Goal: Task Accomplishment & Management: Manage account settings

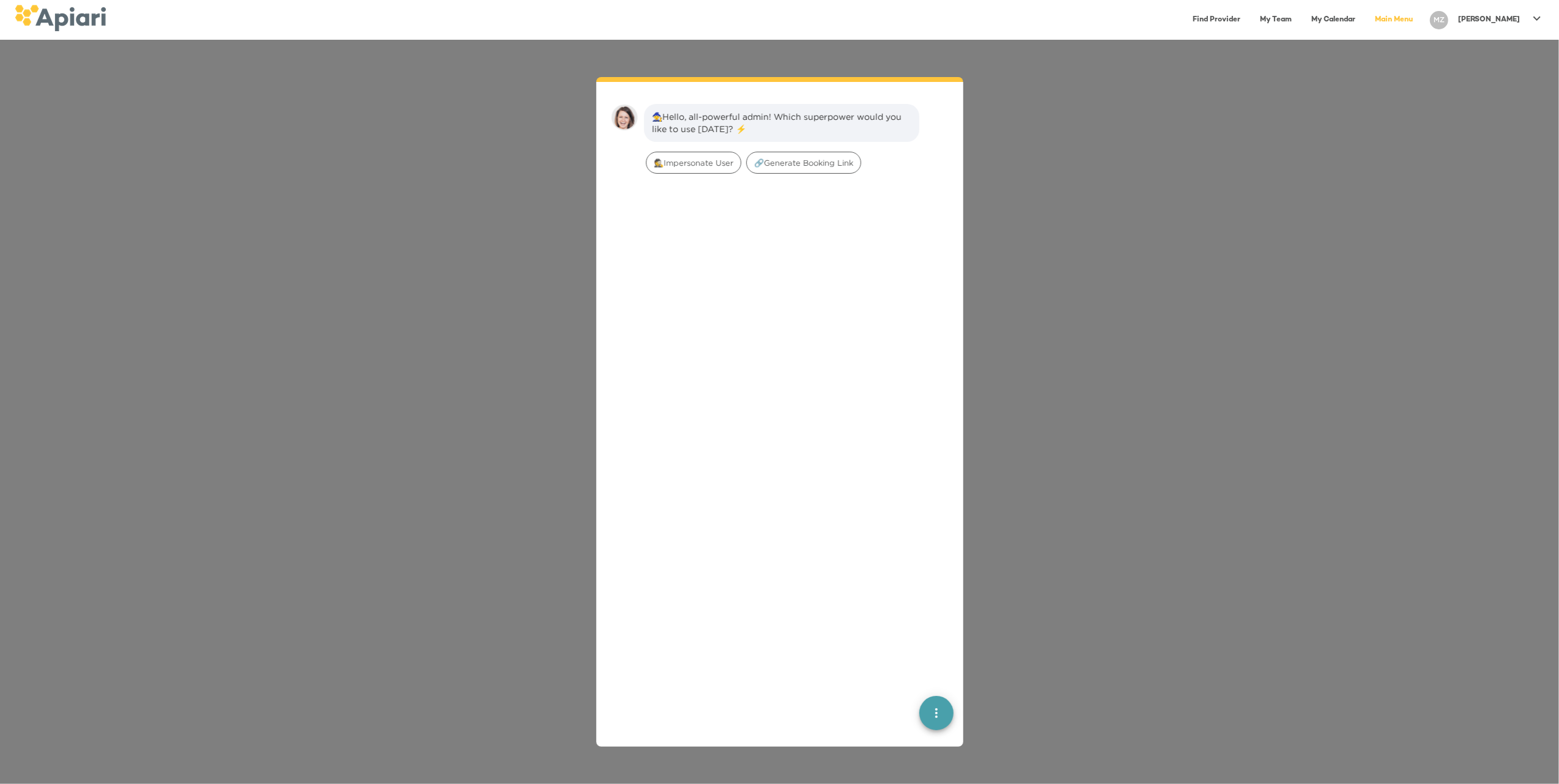
scroll to position [17, 0]
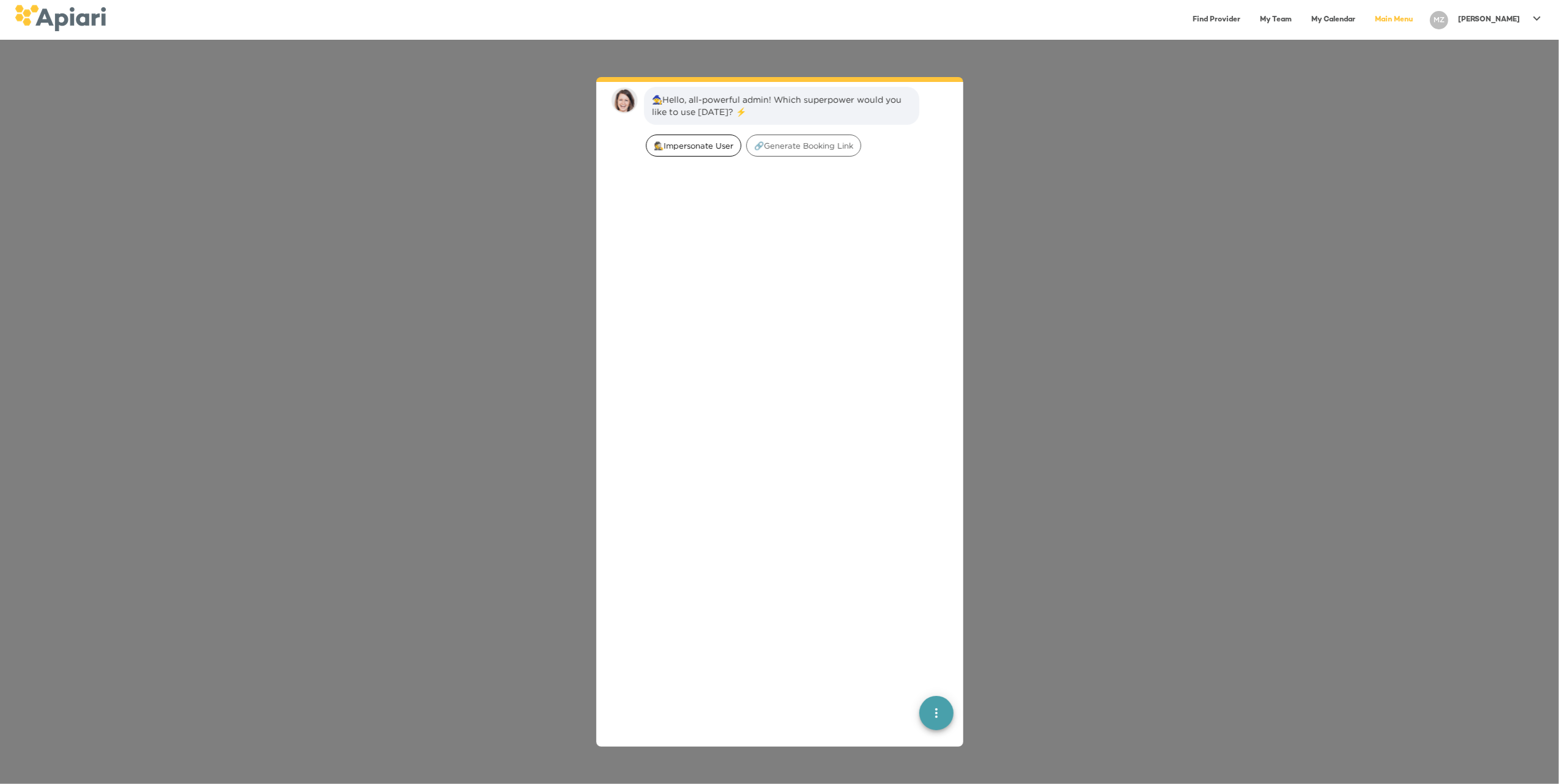
click at [702, 145] on span "🕵️‍Impersonate User" at bounding box center [693, 145] width 94 height 11
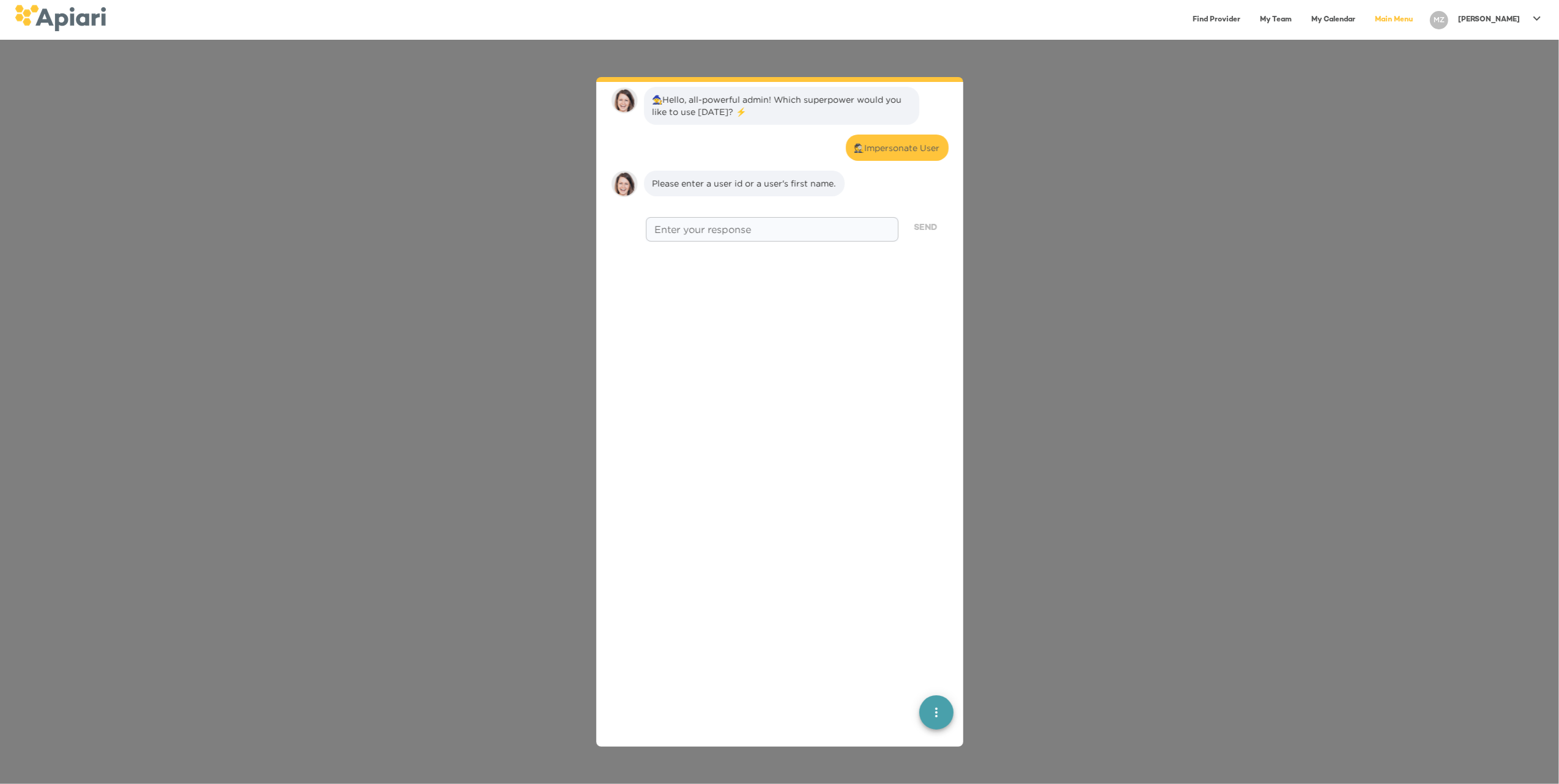
scroll to position [101, 0]
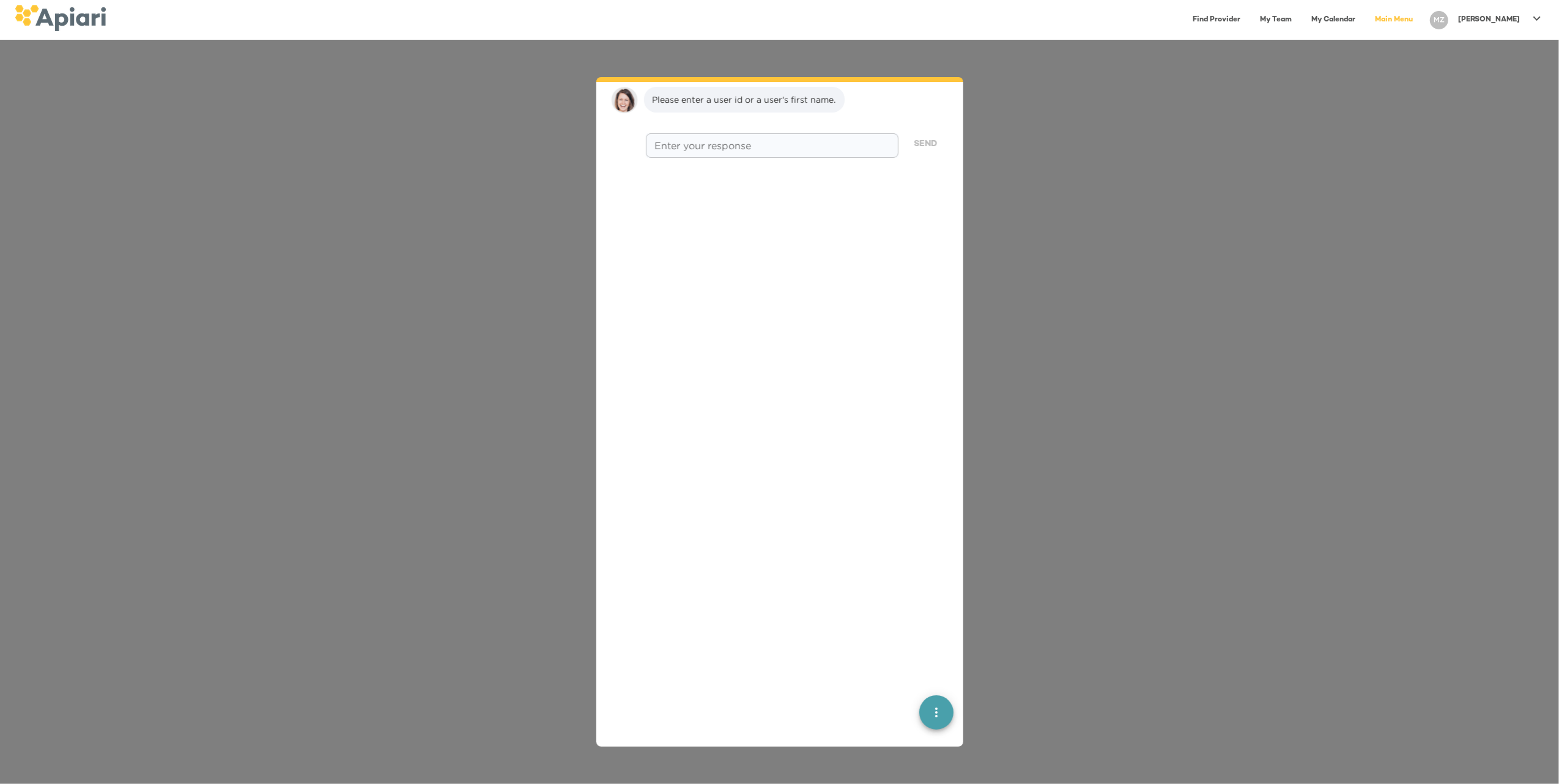
click at [703, 150] on div "* Enter your response" at bounding box center [771, 145] width 252 height 24
type textarea "****"
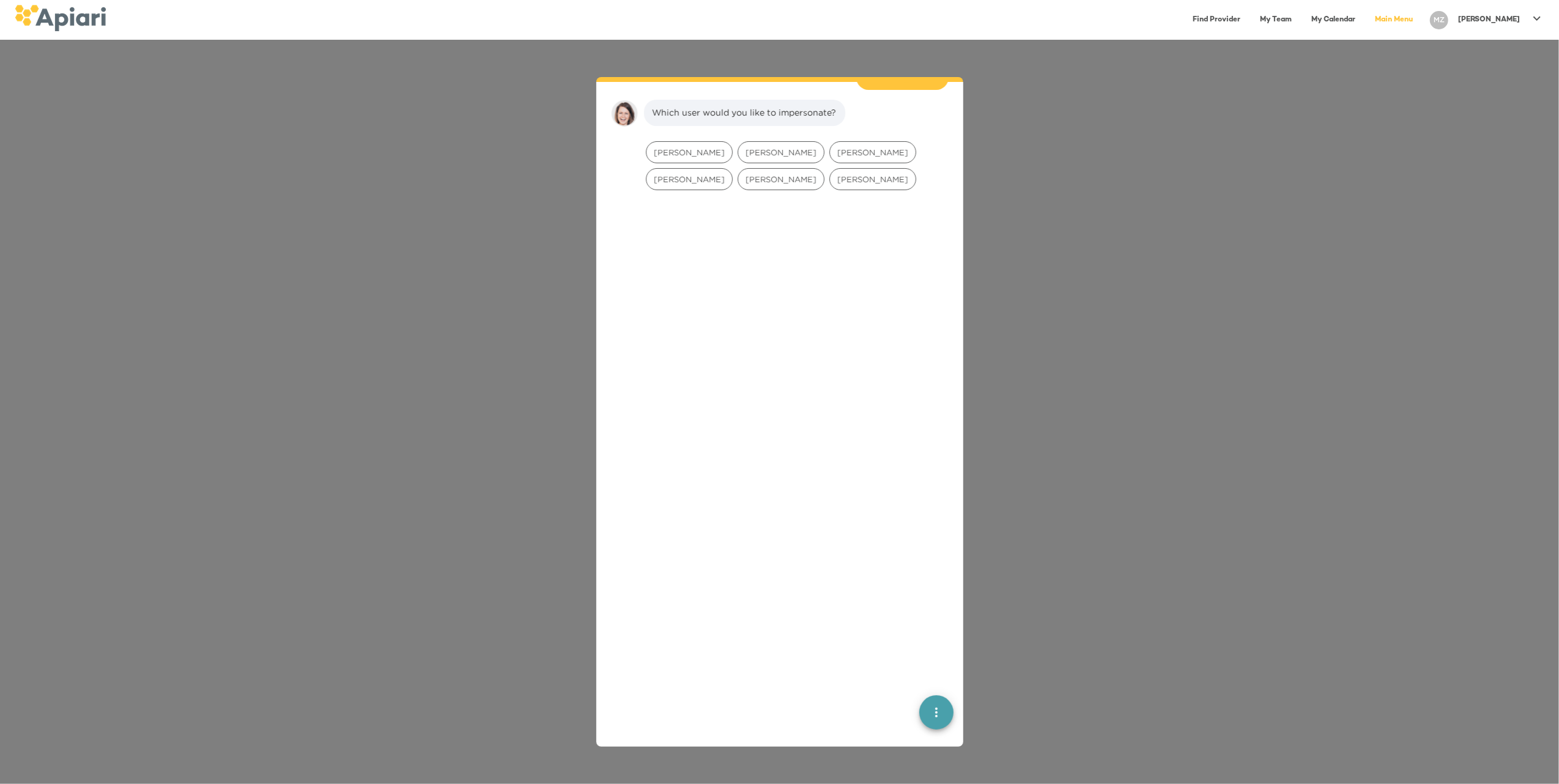
scroll to position [177, 0]
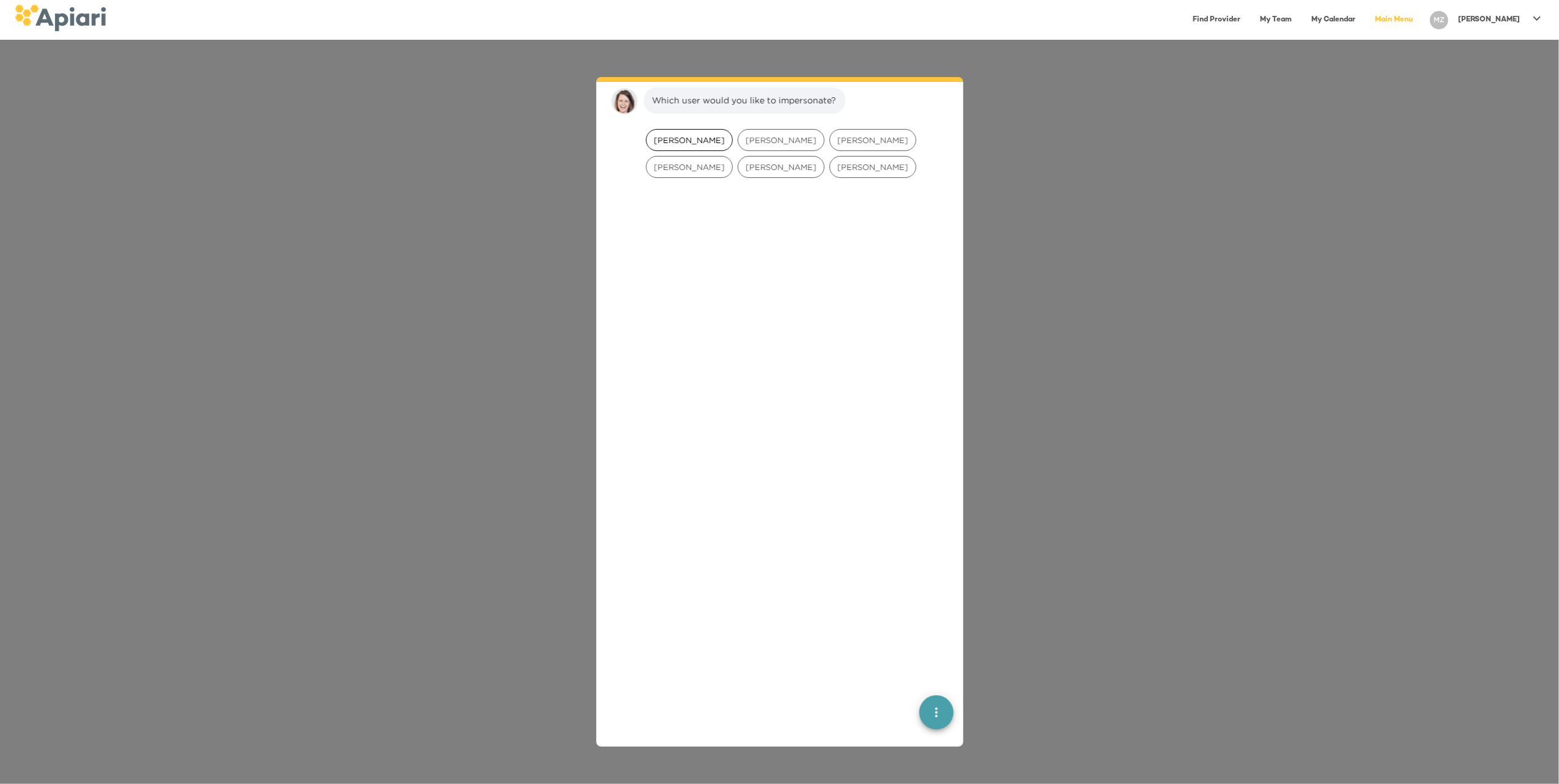
click at [706, 138] on span "Dani Briseno" at bounding box center [689, 140] width 86 height 11
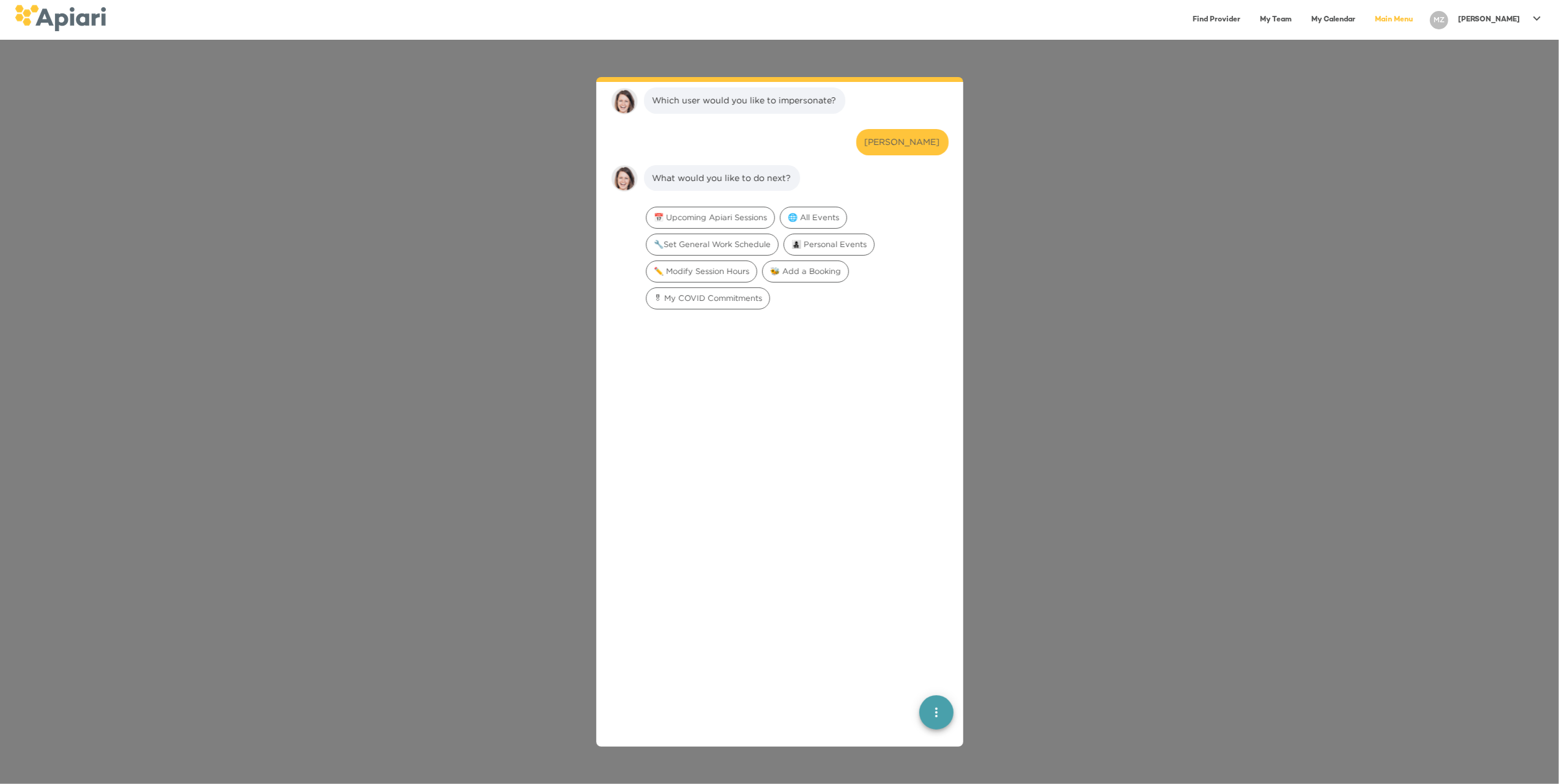
scroll to position [255, 0]
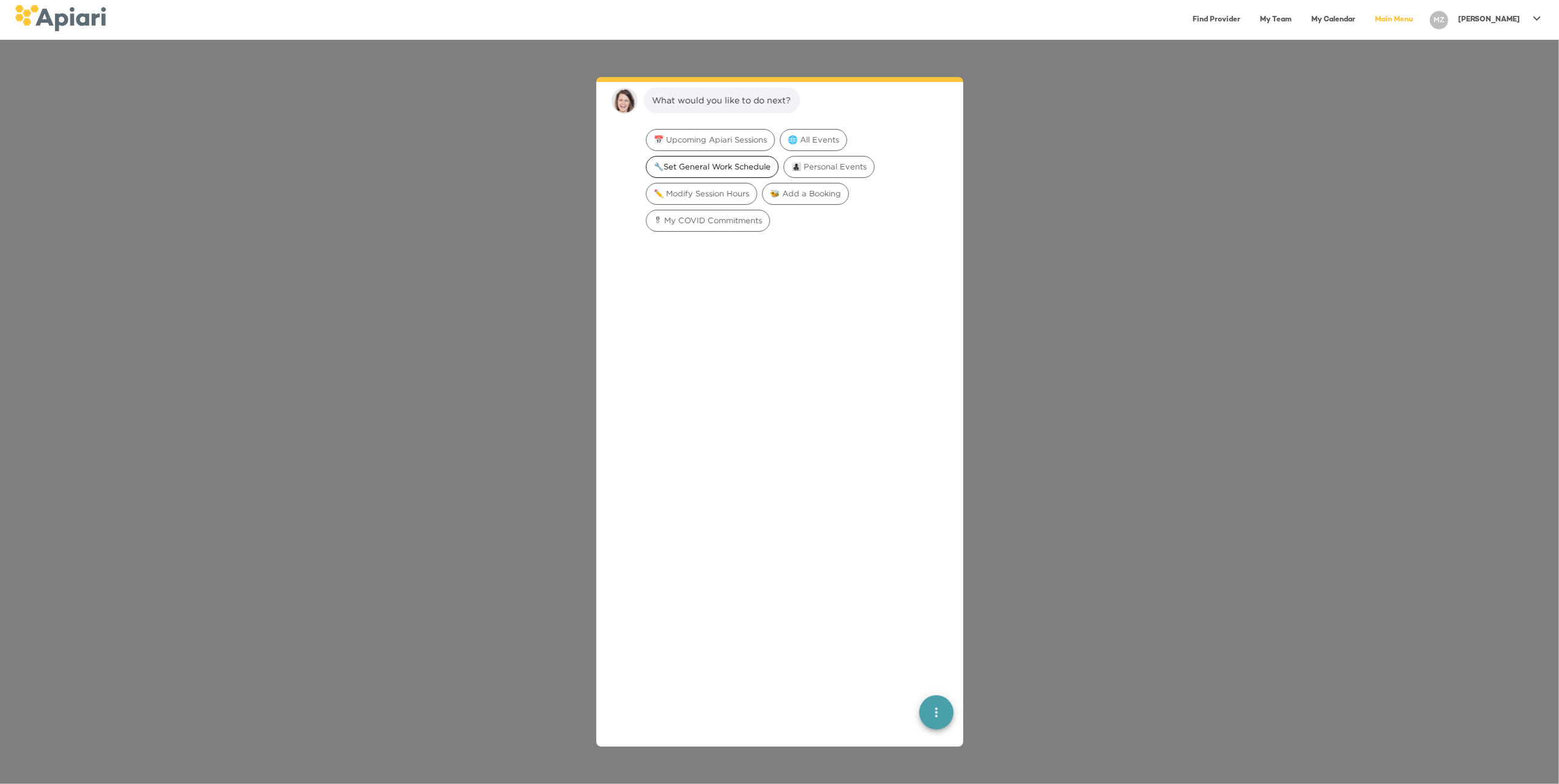
click at [706, 156] on div "🔧Set General Work Schedule" at bounding box center [712, 166] width 132 height 22
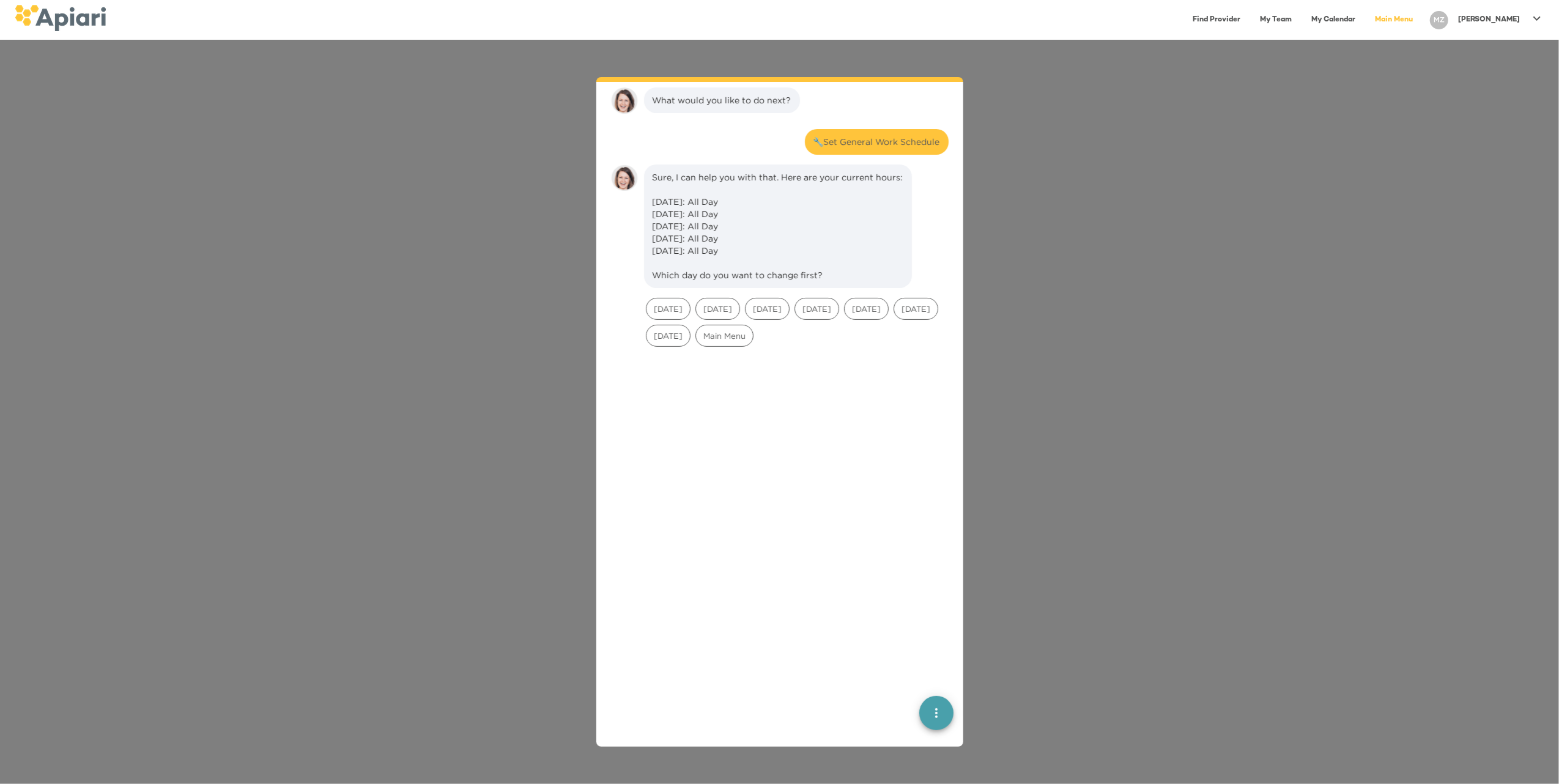
scroll to position [333, 0]
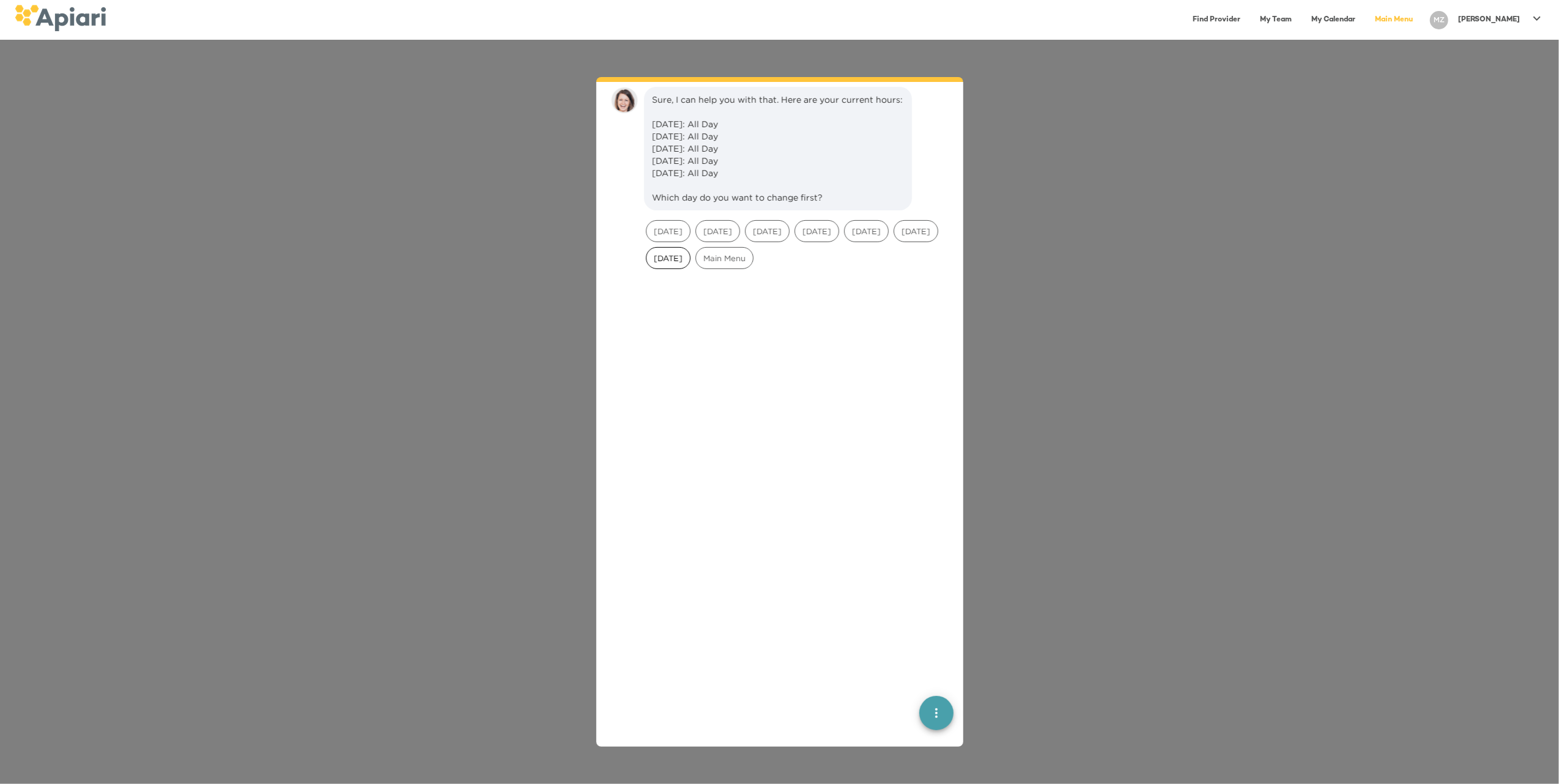
click at [690, 265] on span "[DATE]" at bounding box center [668, 258] width 43 height 11
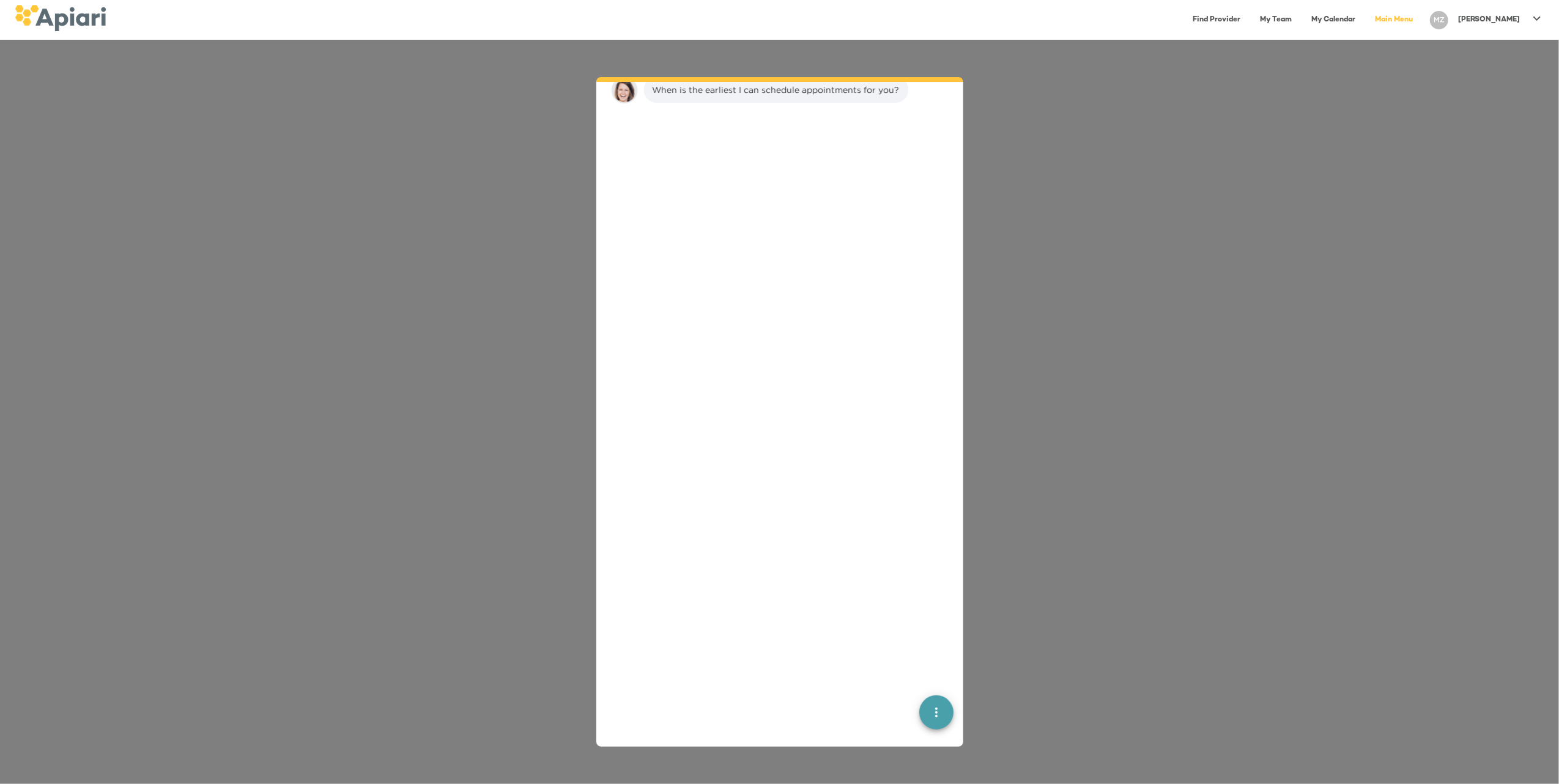
scroll to position [513, 0]
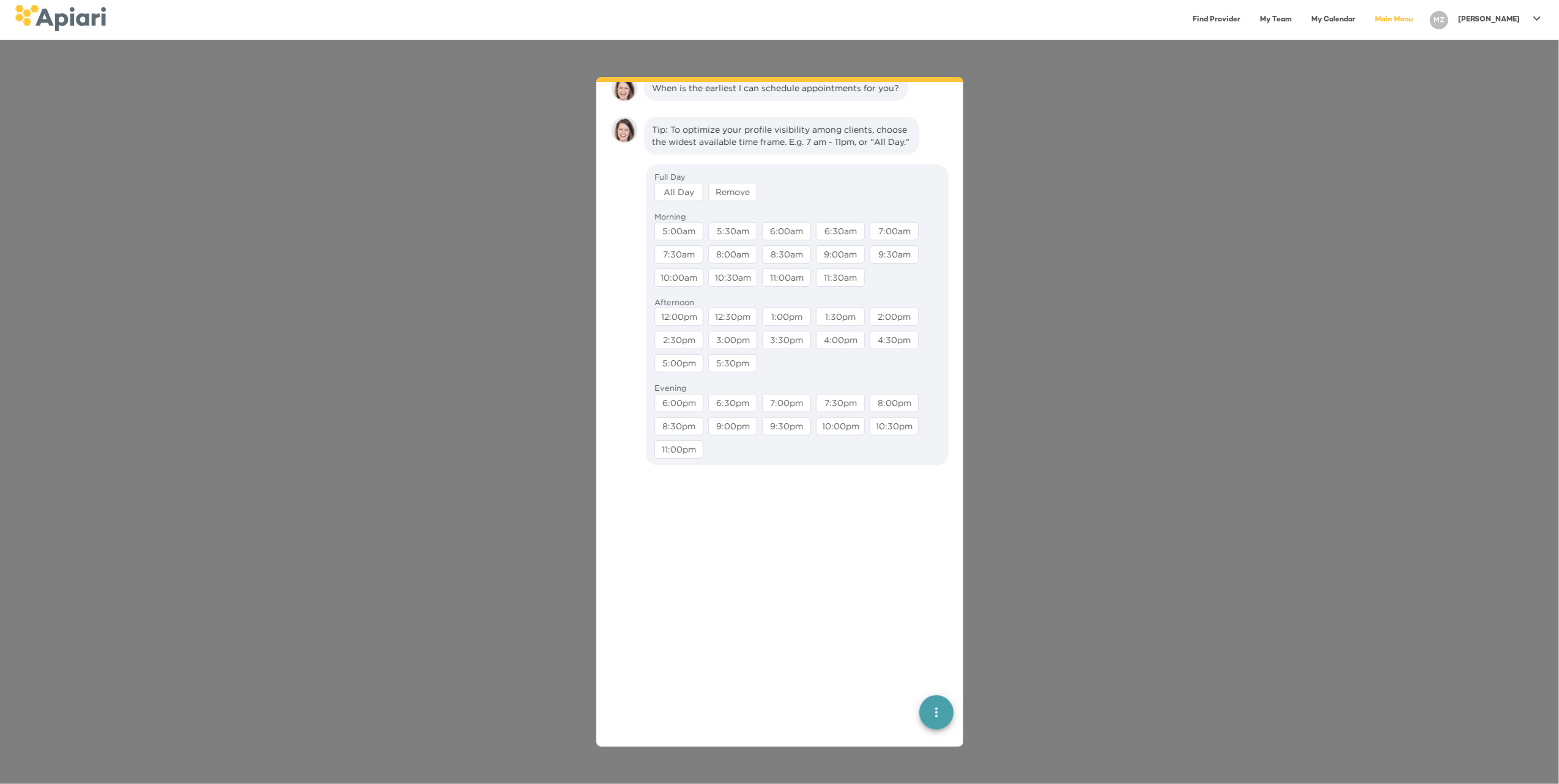
click at [691, 201] on div "All Day" at bounding box center [679, 191] width 49 height 18
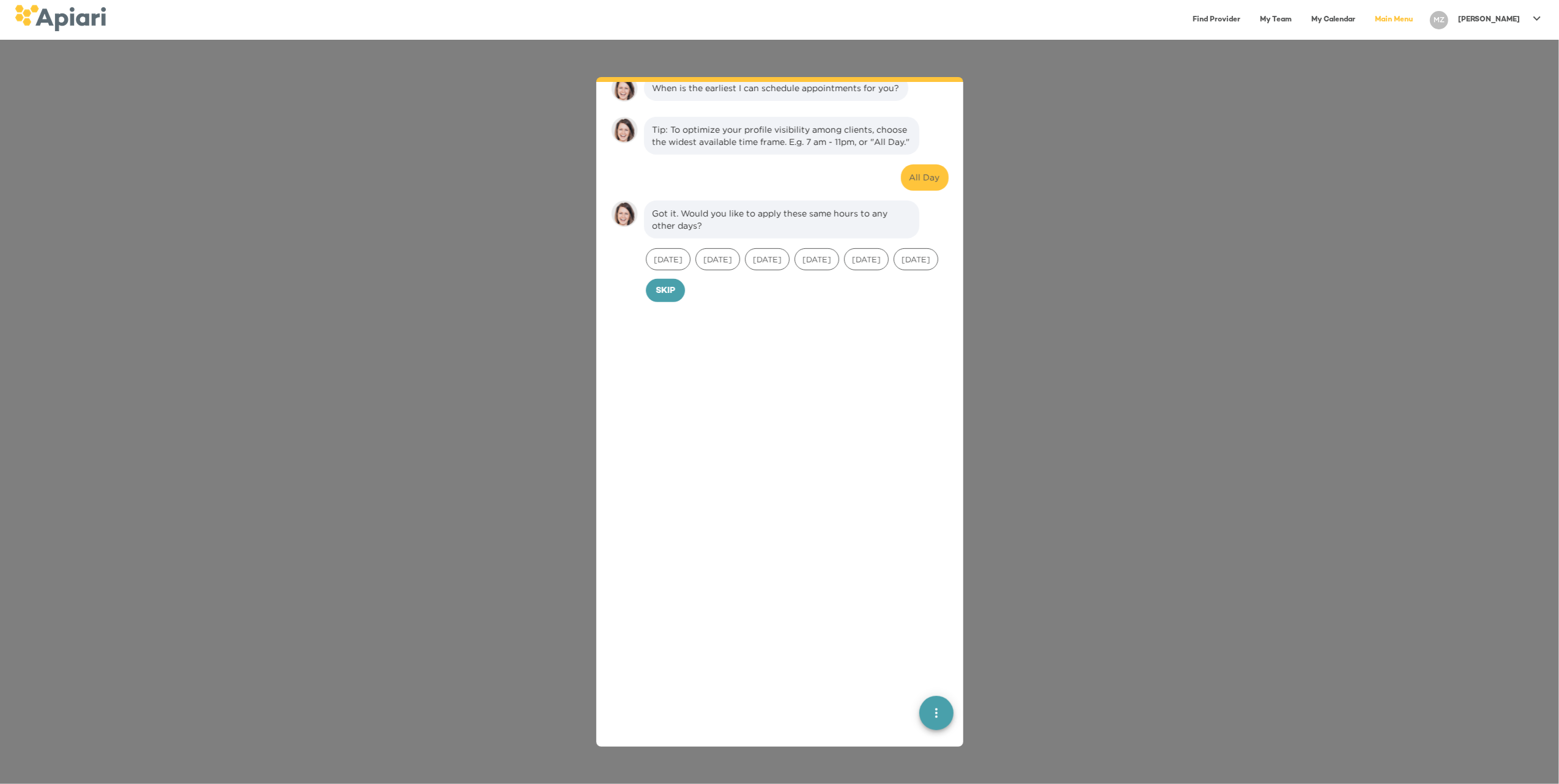
scroll to position [658, 0]
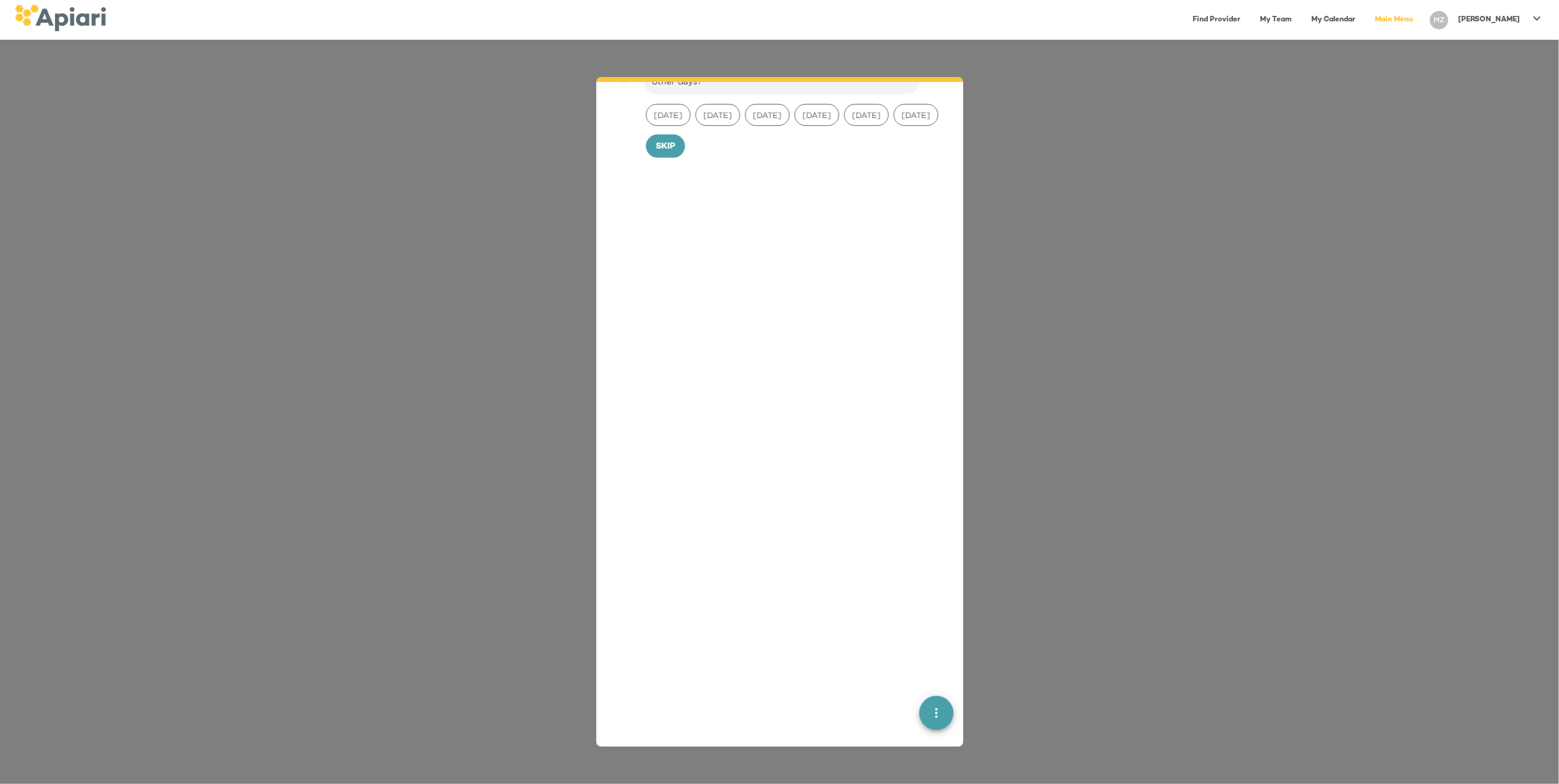
click at [659, 155] on span "Skip" at bounding box center [665, 147] width 20 height 16
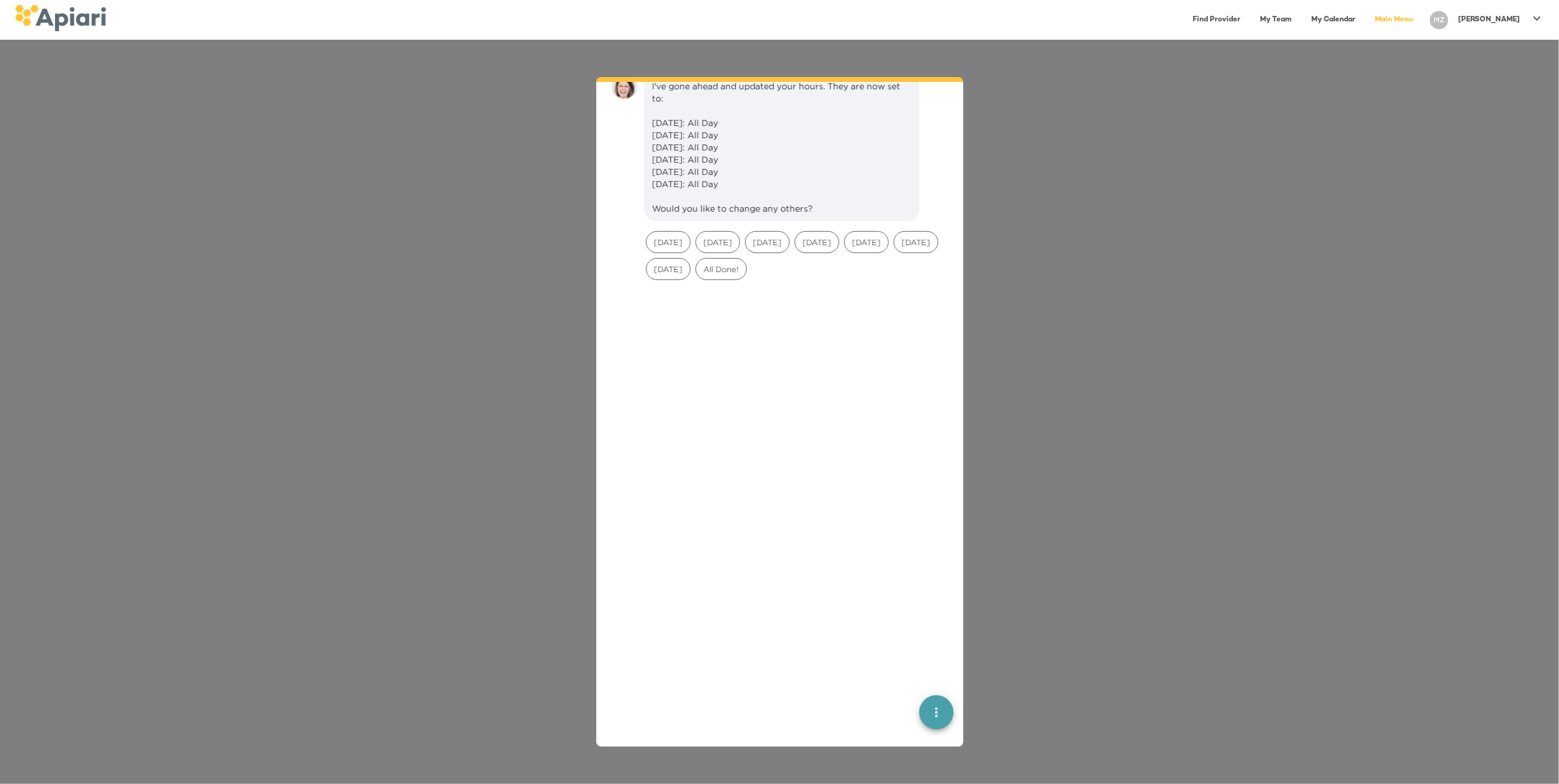
scroll to position [741, 0]
click at [746, 258] on span "All Done!" at bounding box center [721, 252] width 50 height 11
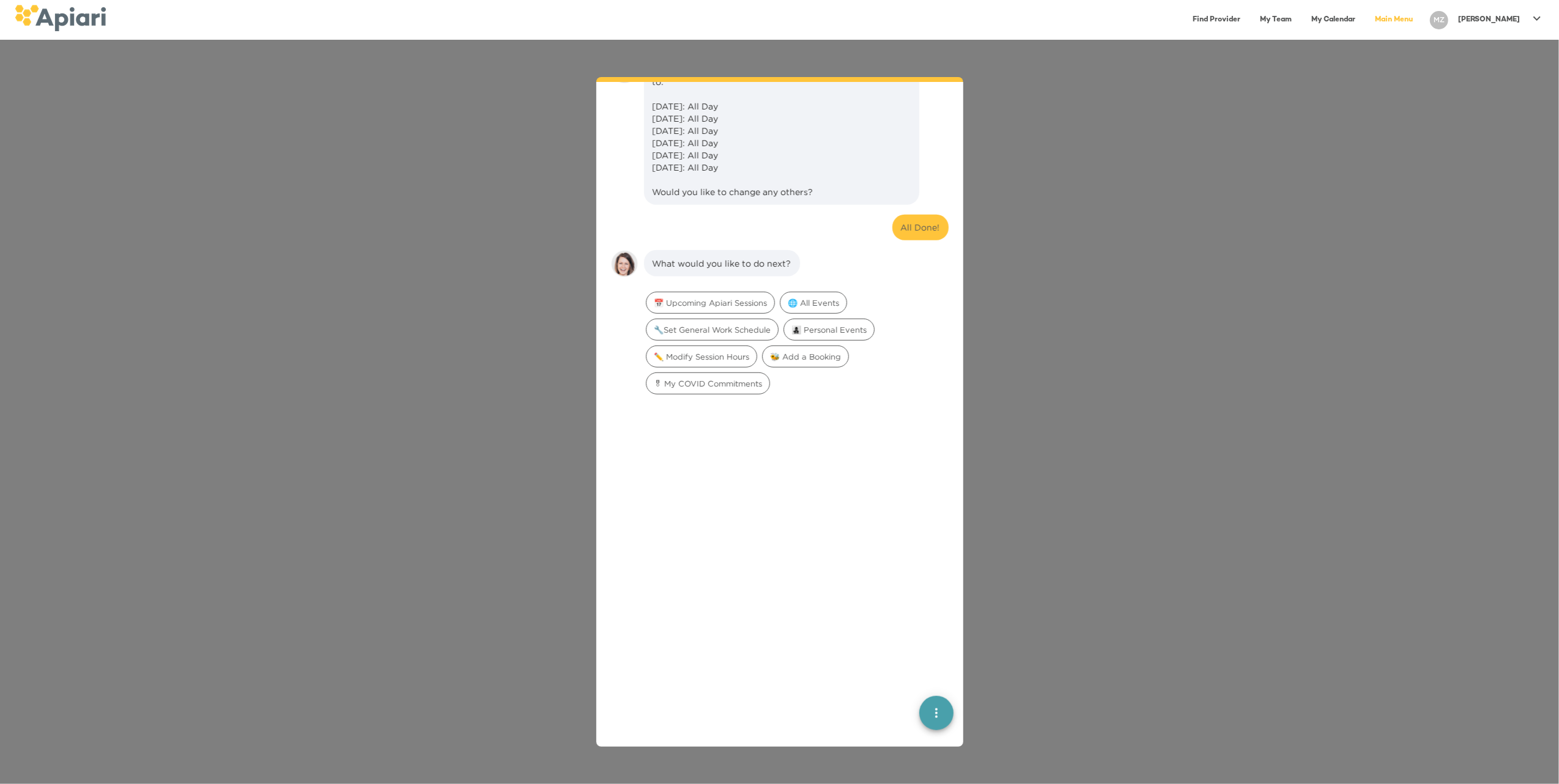
scroll to position [932, 0]
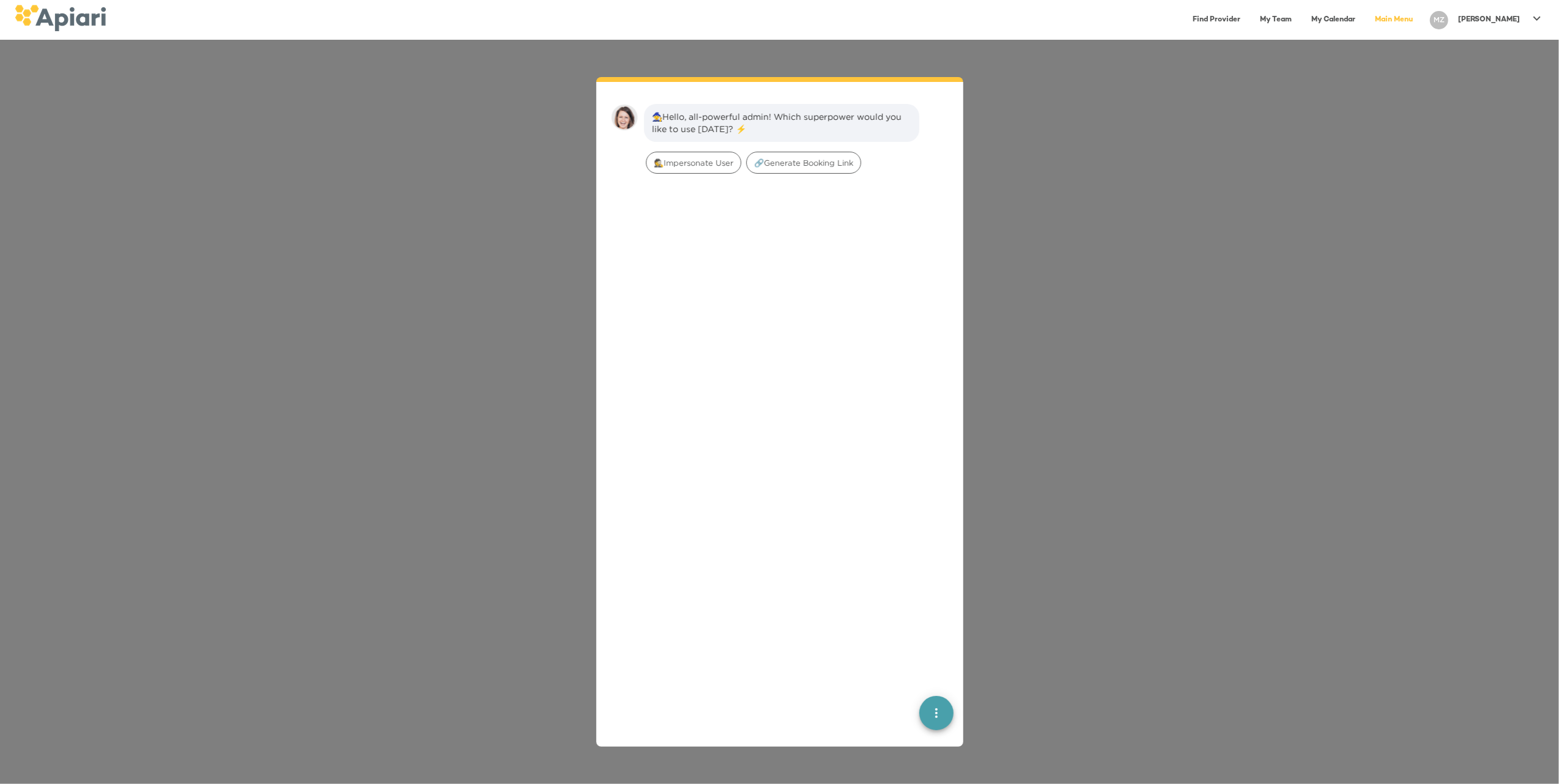
scroll to position [17, 0]
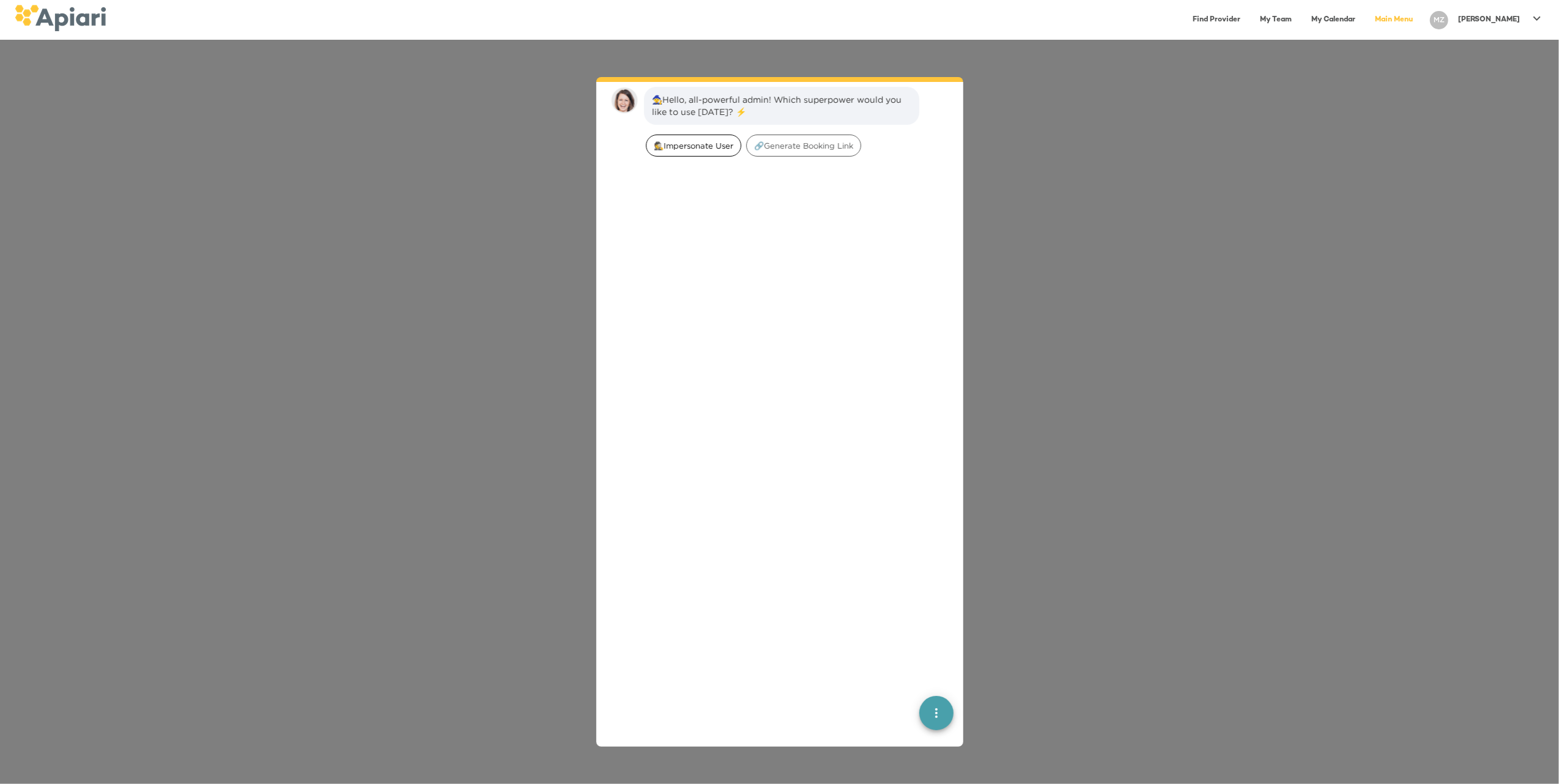
click at [674, 140] on span "🕵️‍Impersonate User" at bounding box center [693, 145] width 94 height 11
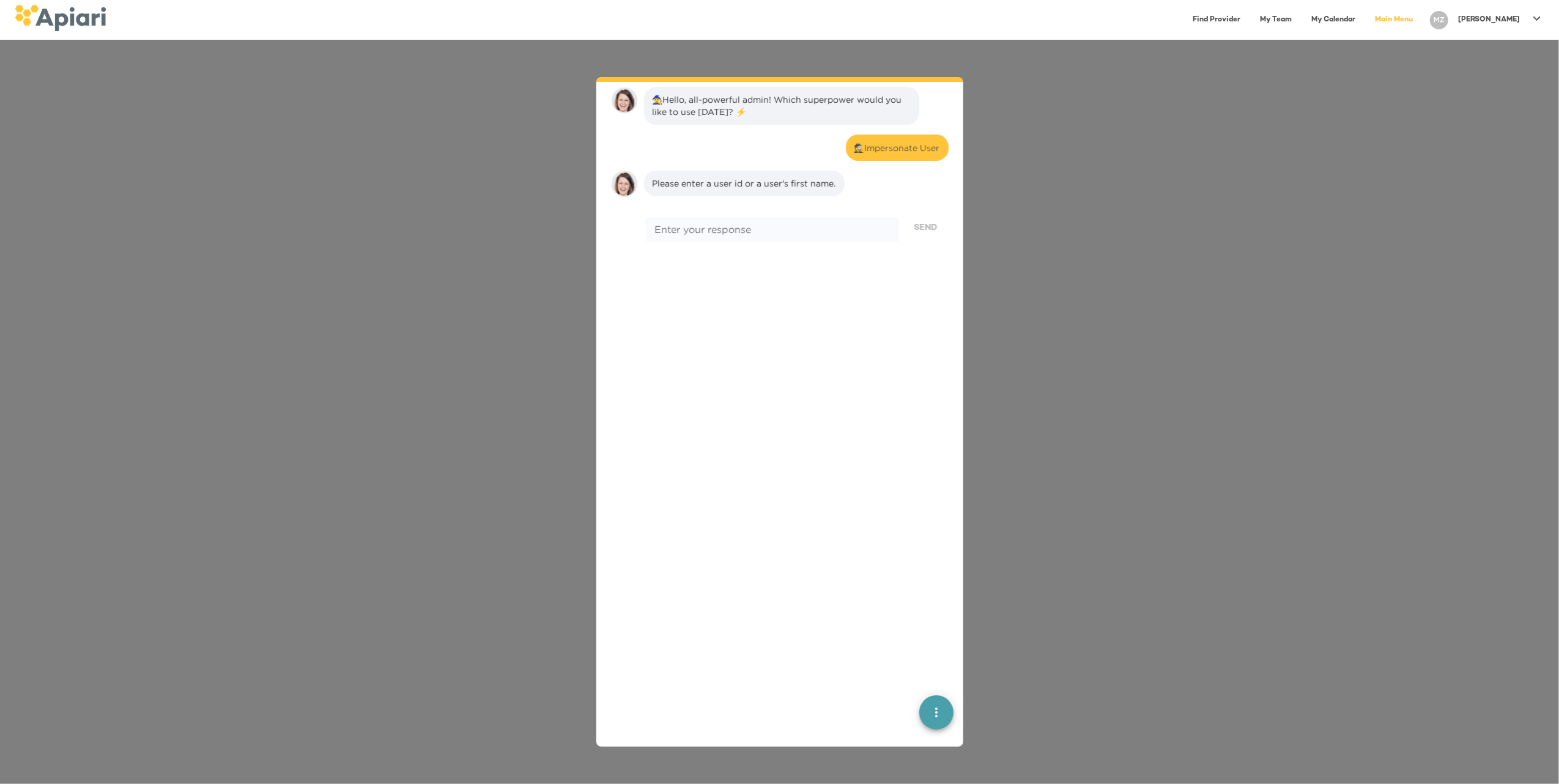
scroll to position [101, 0]
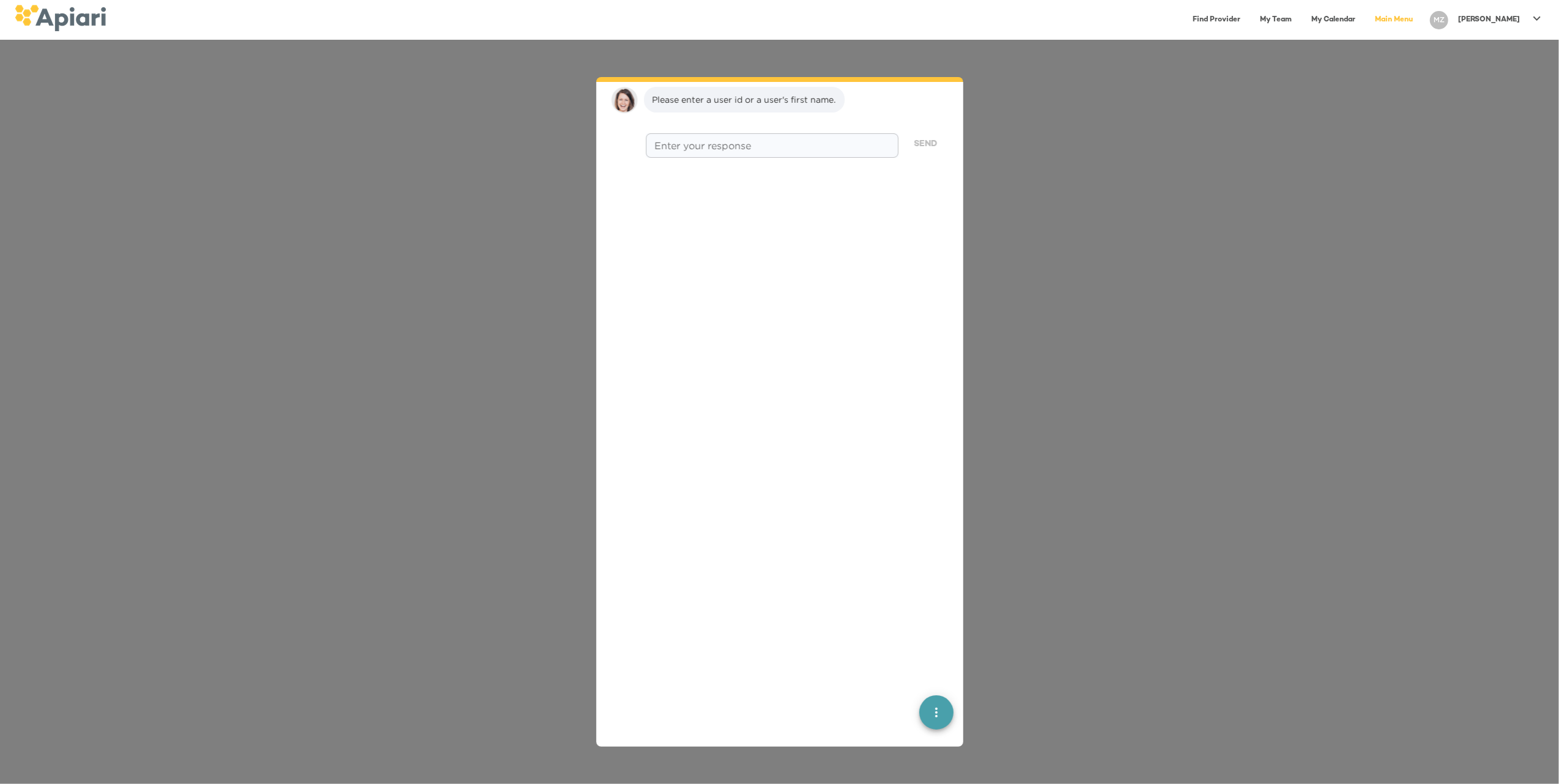
click at [670, 153] on div "* Enter your response" at bounding box center [771, 145] width 252 height 24
type textarea "*****"
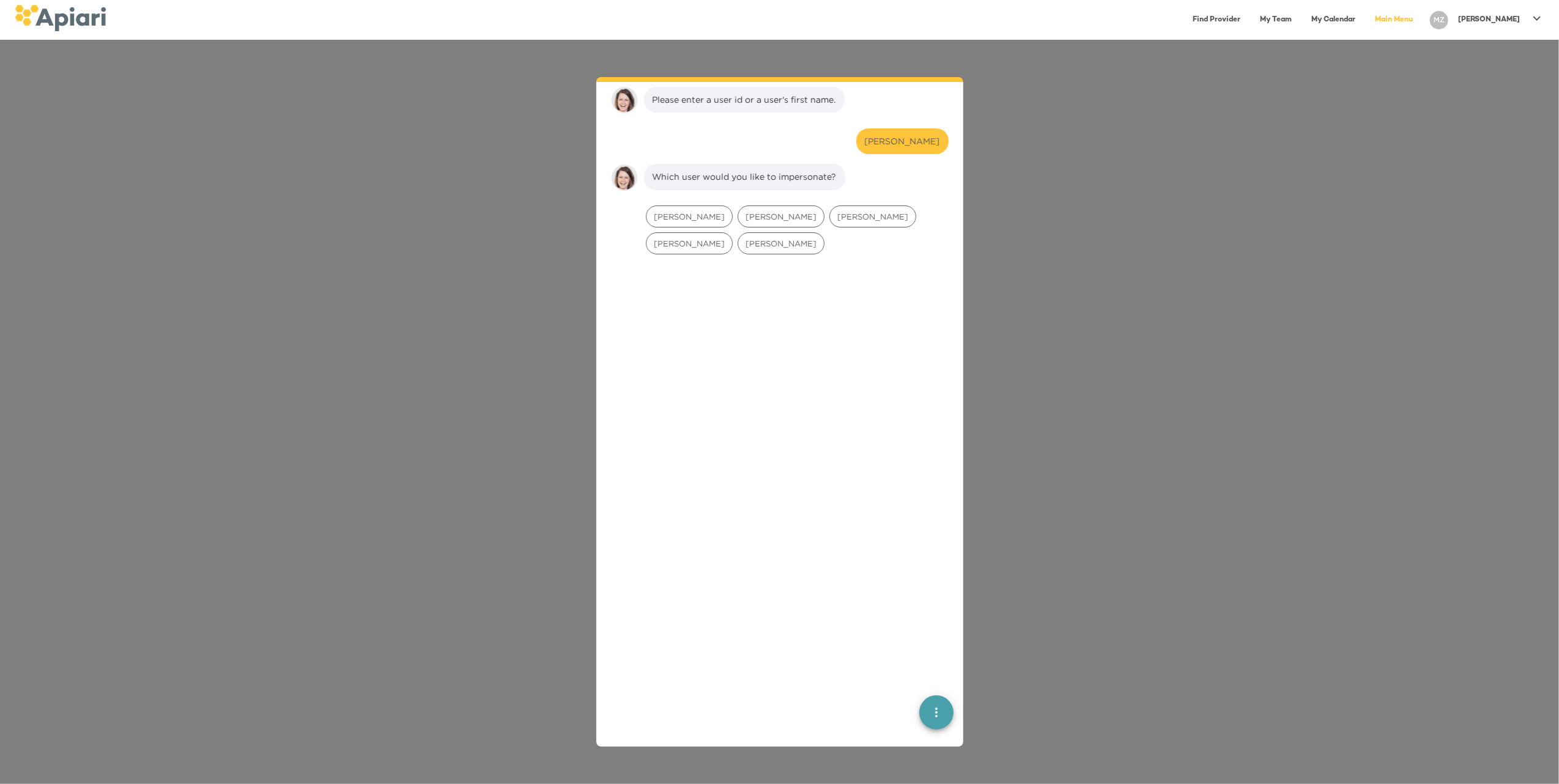
scroll to position [177, 0]
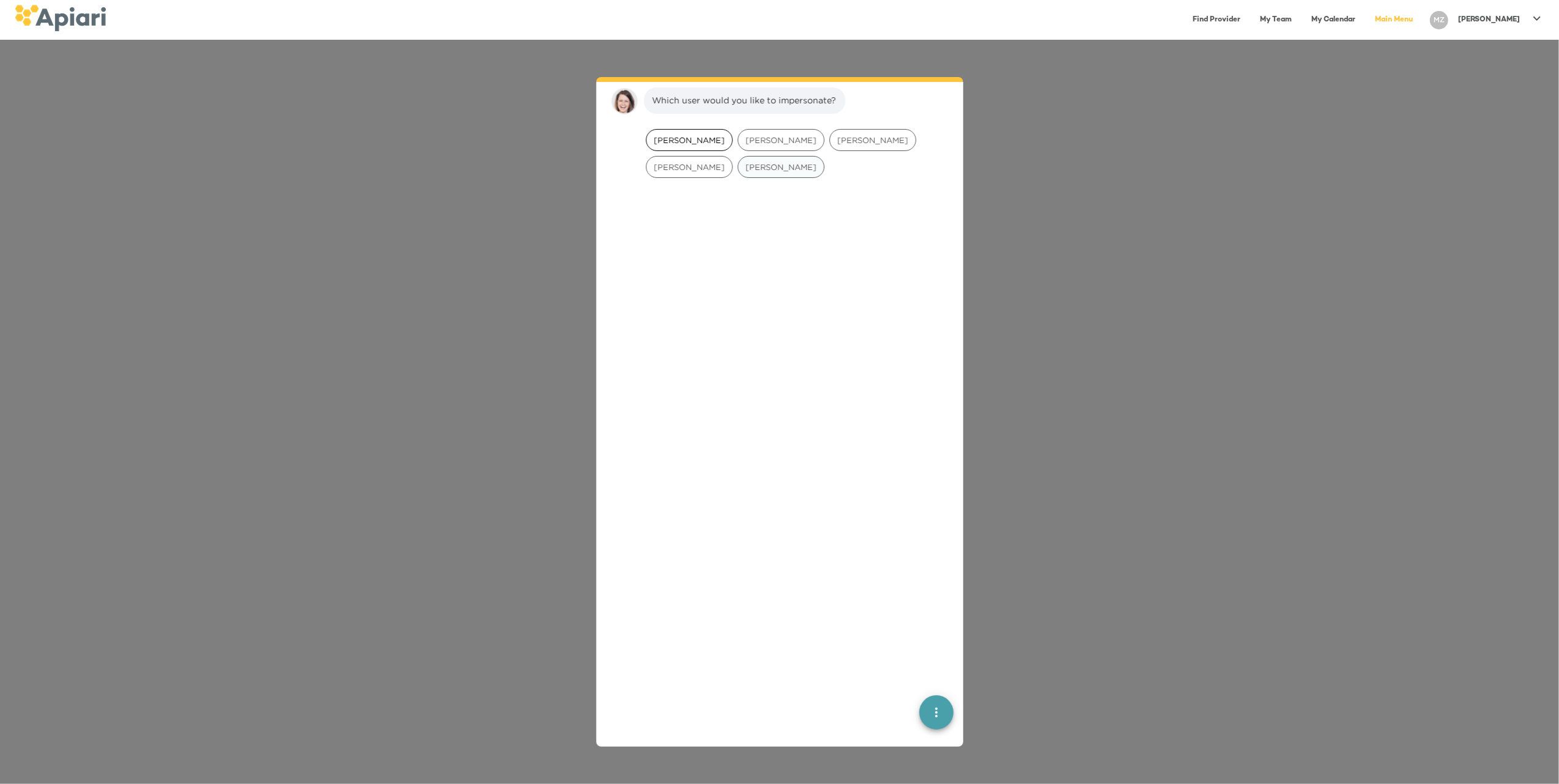
drag, startPoint x: 732, startPoint y: 159, endPoint x: 703, endPoint y: 137, distance: 36.4
click at [703, 137] on div "Norma Valdez Norma Olmedo NORMA CRUZ Norma Gelmis Norma Tacuri" at bounding box center [796, 153] width 307 height 54
click at [703, 137] on span "Norma Valdez" at bounding box center [689, 140] width 86 height 11
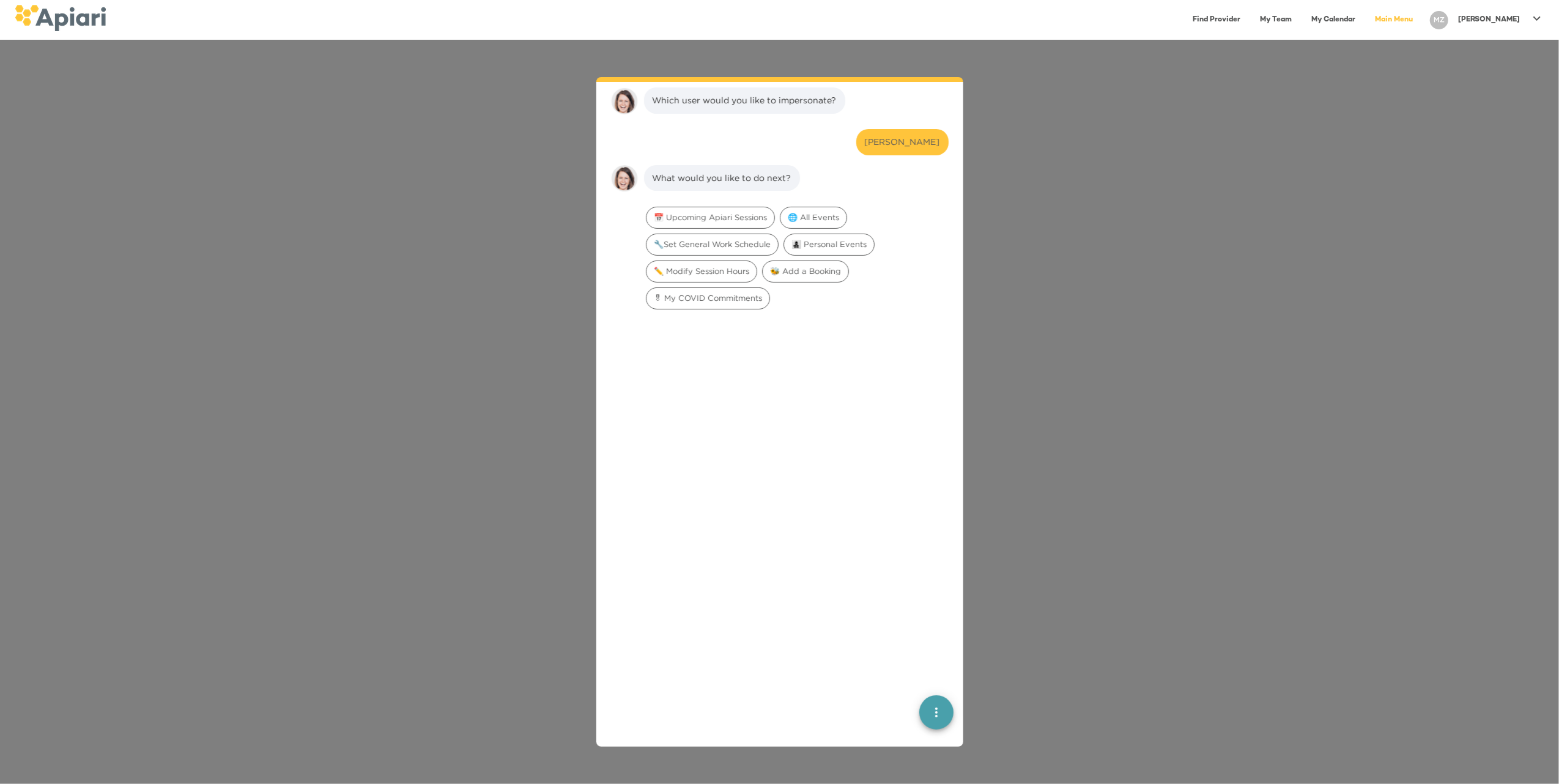
scroll to position [255, 0]
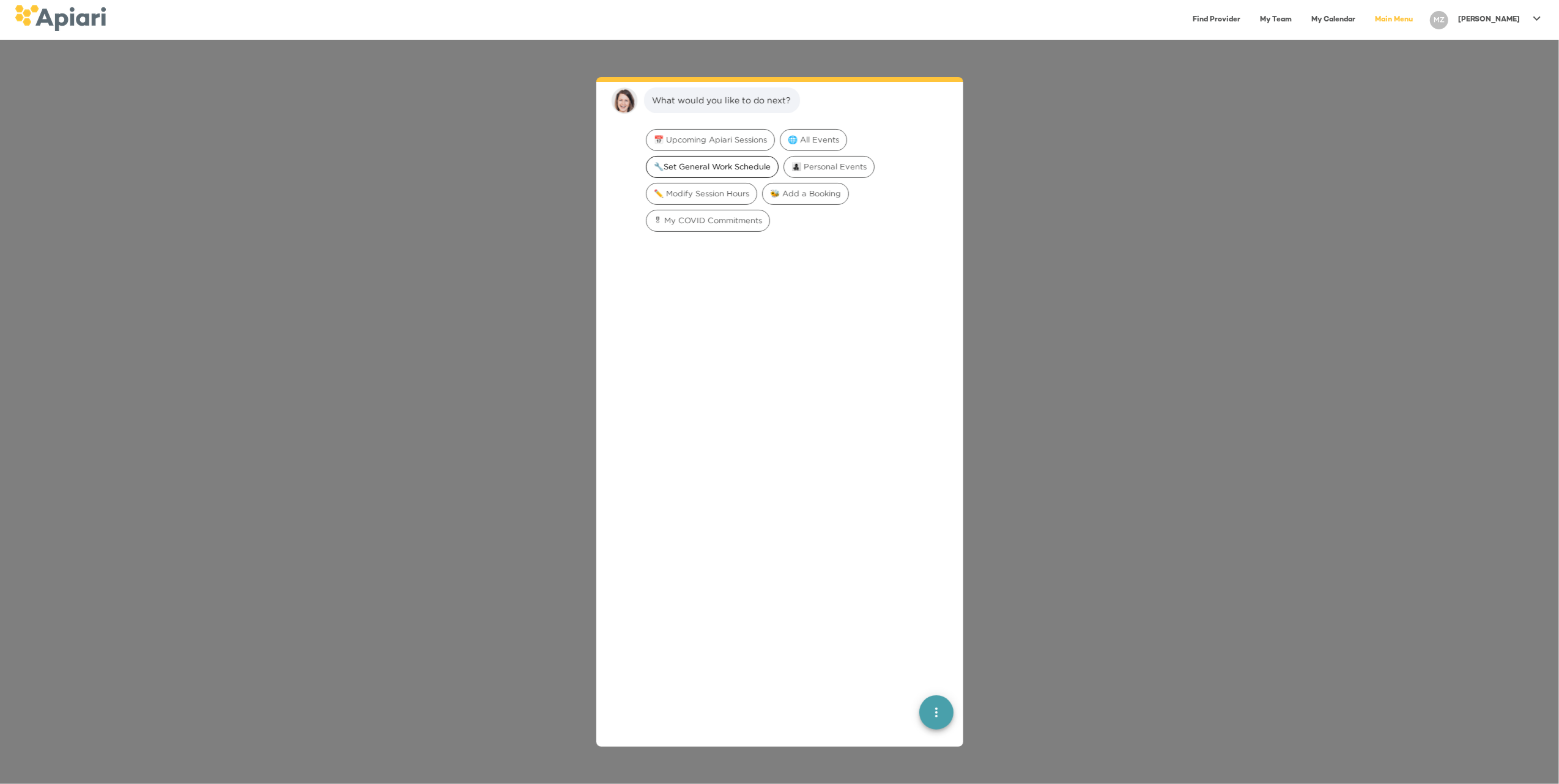
click at [712, 163] on span "🔧Set General Work Schedule" at bounding box center [712, 166] width 131 height 11
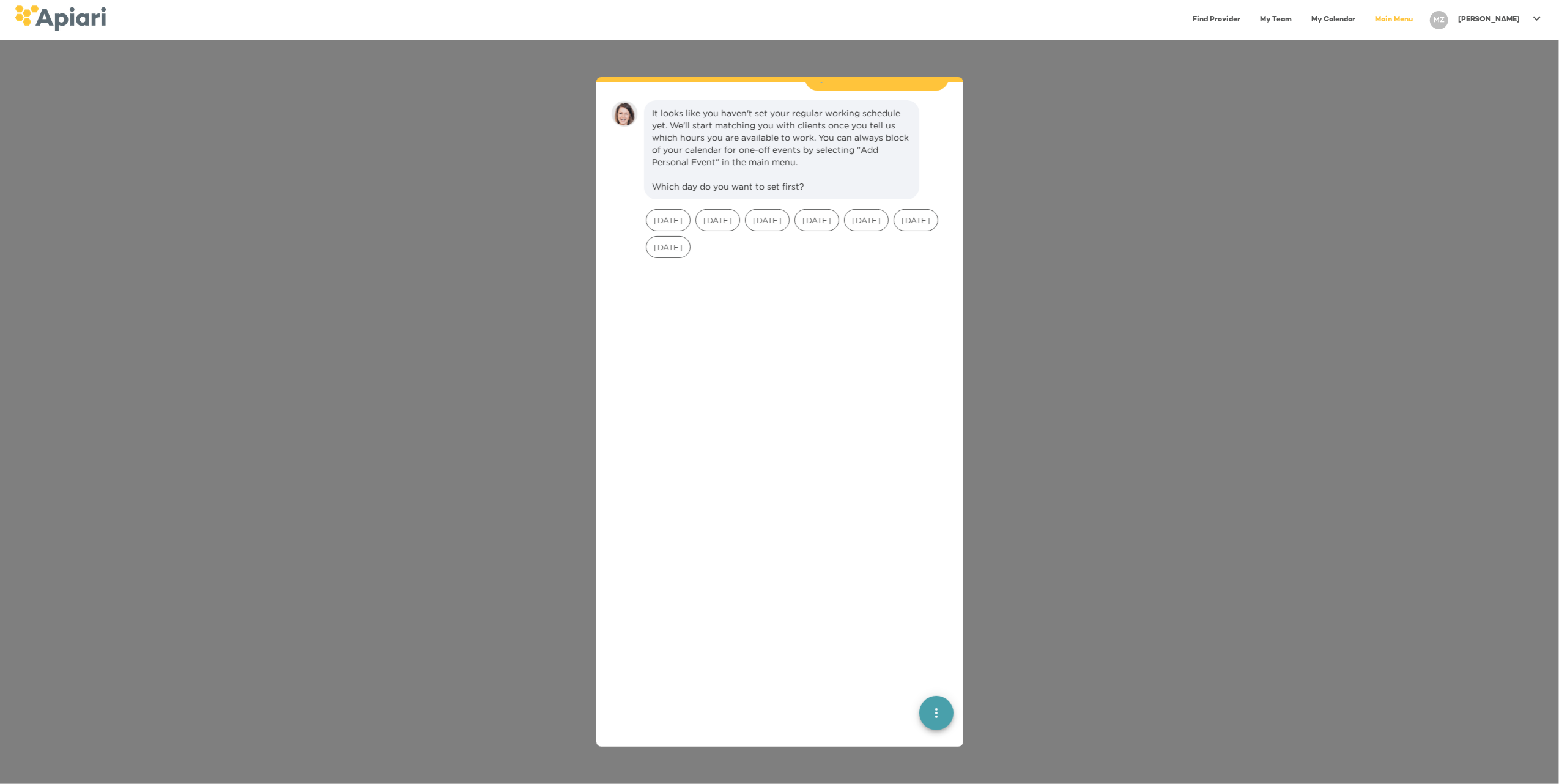
scroll to position [333, 0]
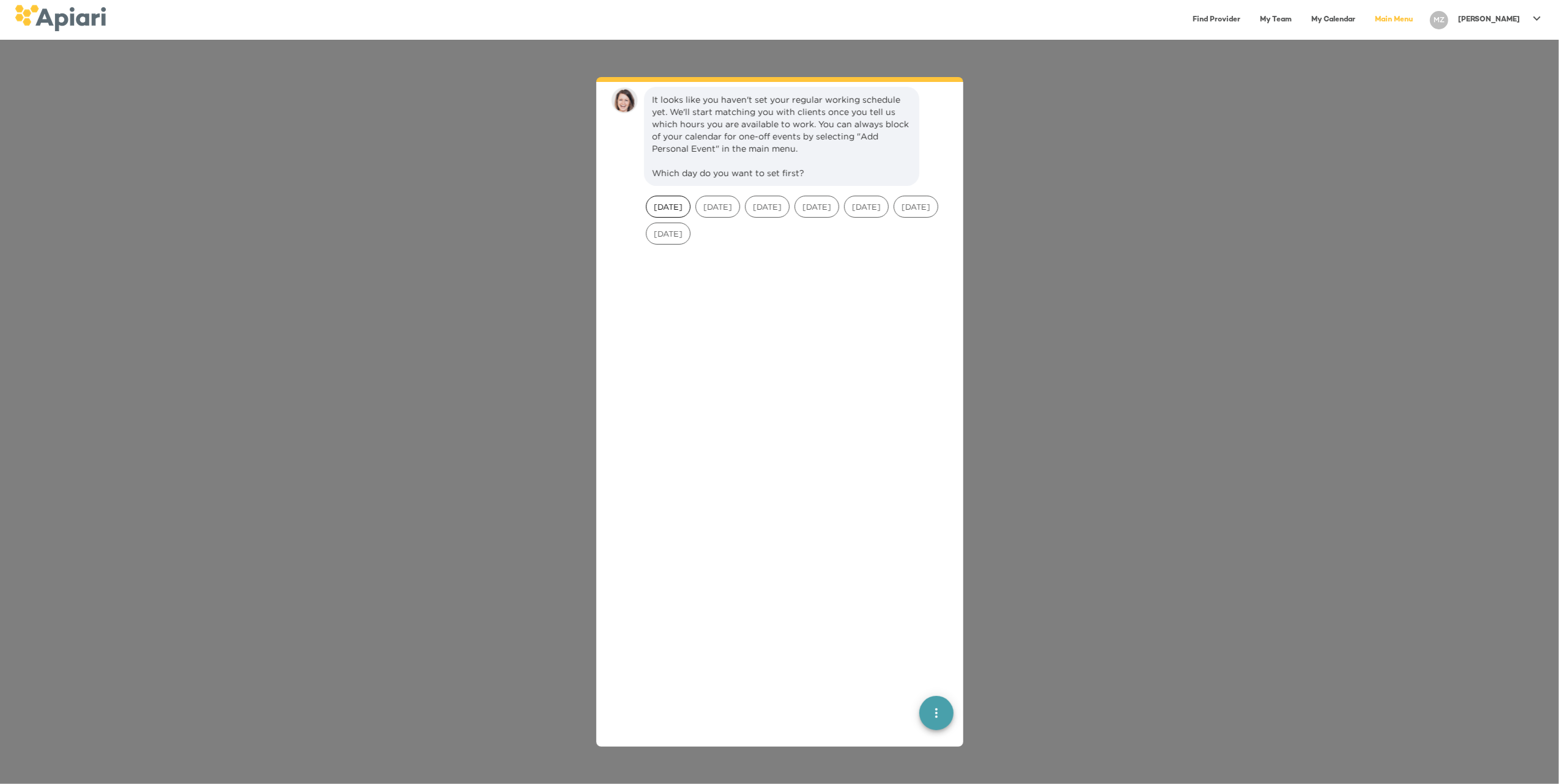
click at [663, 209] on span "[DATE]" at bounding box center [668, 207] width 43 height 11
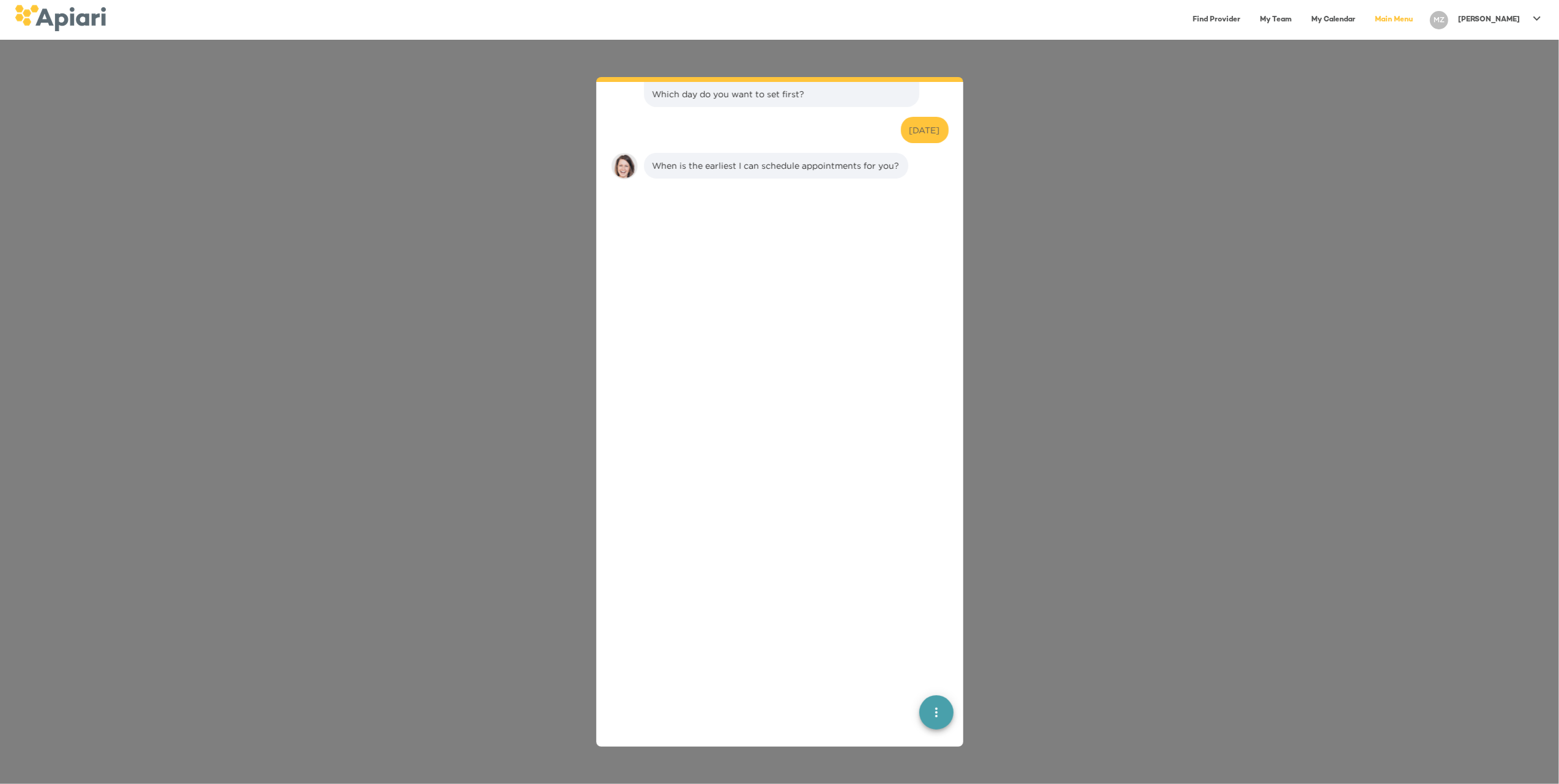
scroll to position [477, 0]
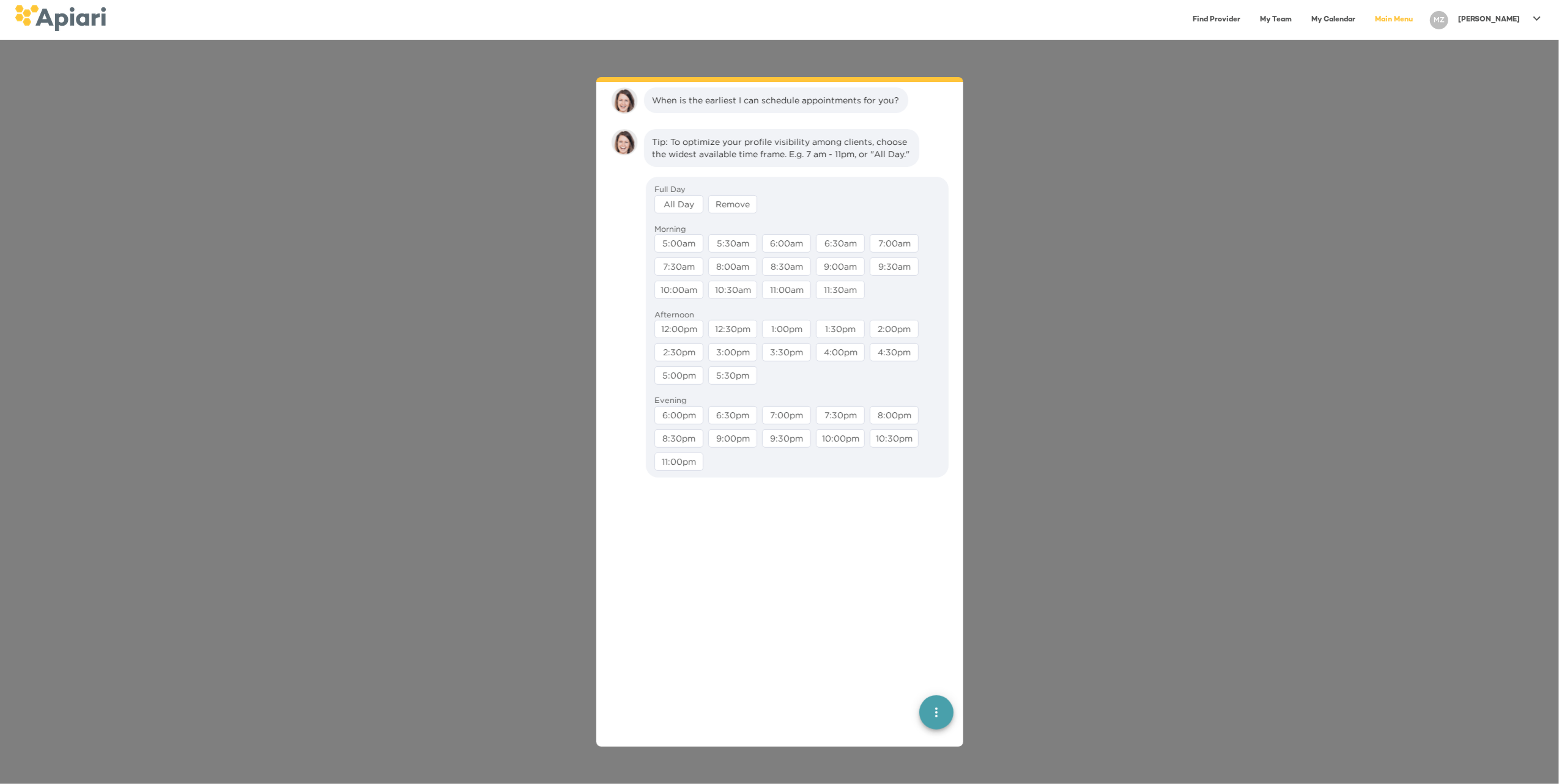
click at [675, 214] on div "All Day" at bounding box center [679, 204] width 49 height 18
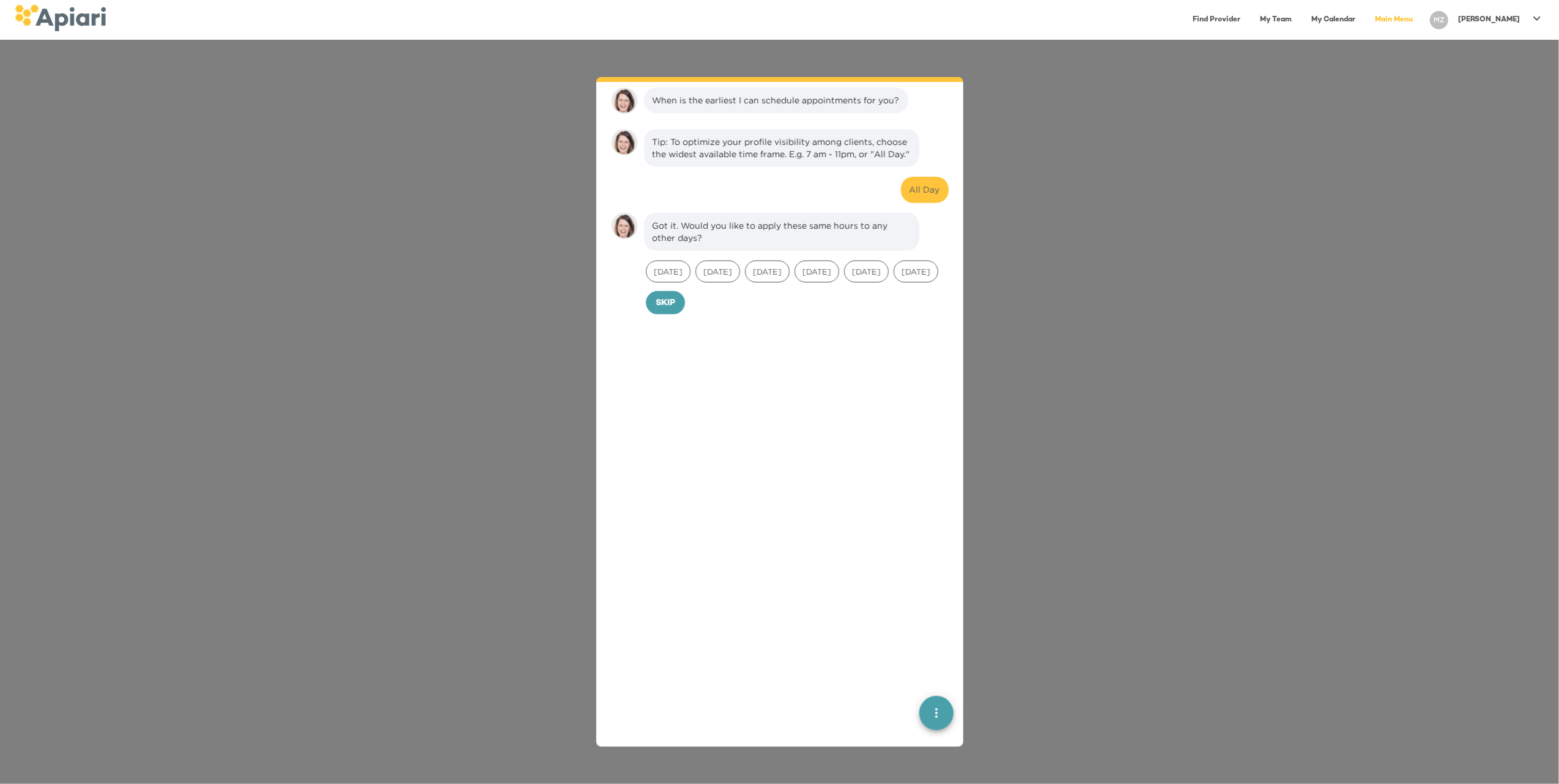
scroll to position [621, 0]
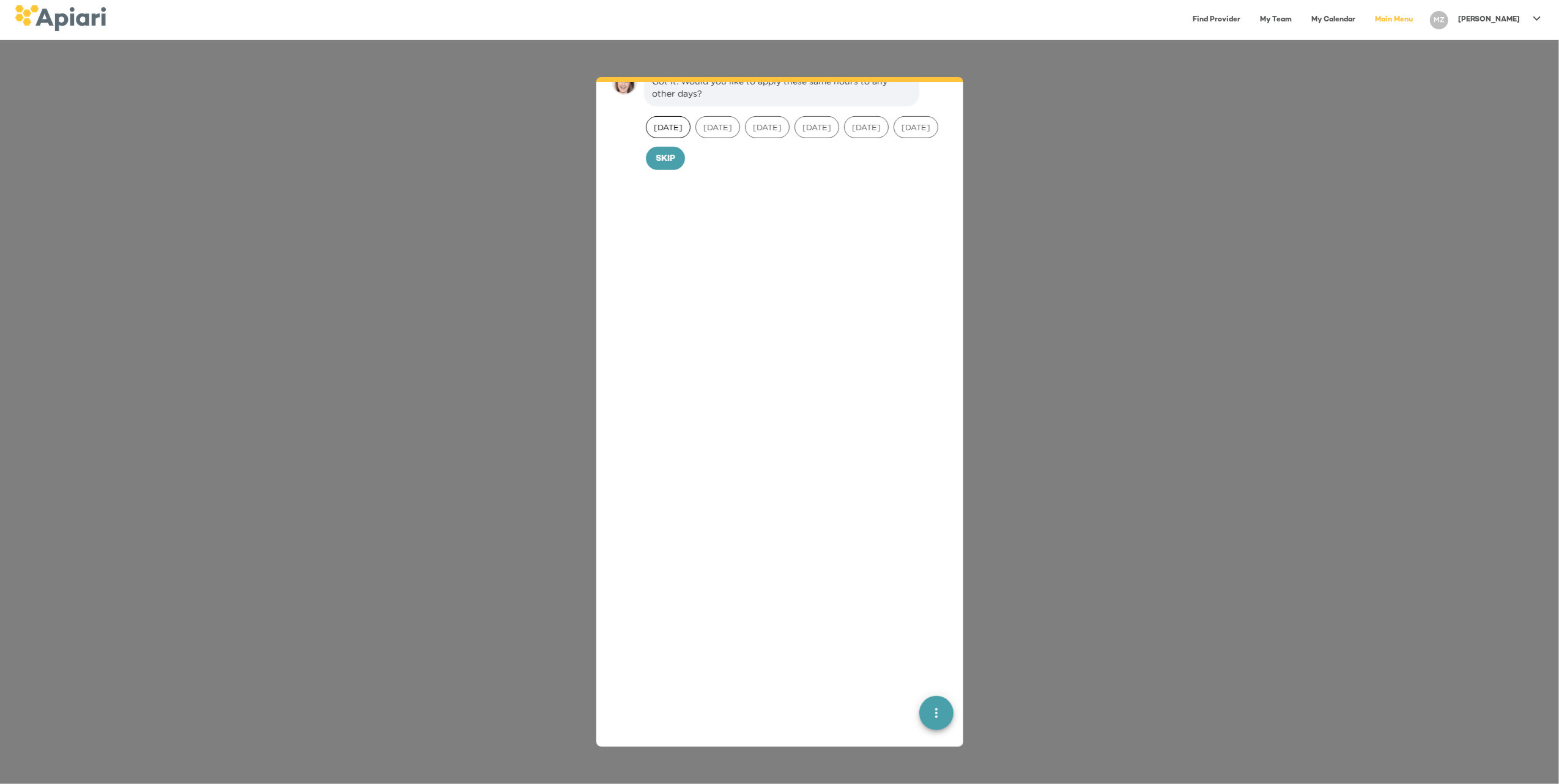
click at [669, 133] on span "[DATE]" at bounding box center [668, 127] width 43 height 11
click at [715, 133] on span "[DATE]" at bounding box center [718, 127] width 43 height 11
click at [783, 133] on span "[DATE]" at bounding box center [767, 127] width 43 height 11
click at [839, 133] on span "[DATE]" at bounding box center [816, 127] width 43 height 11
click at [885, 135] on div "[DATE]" at bounding box center [866, 126] width 45 height 22
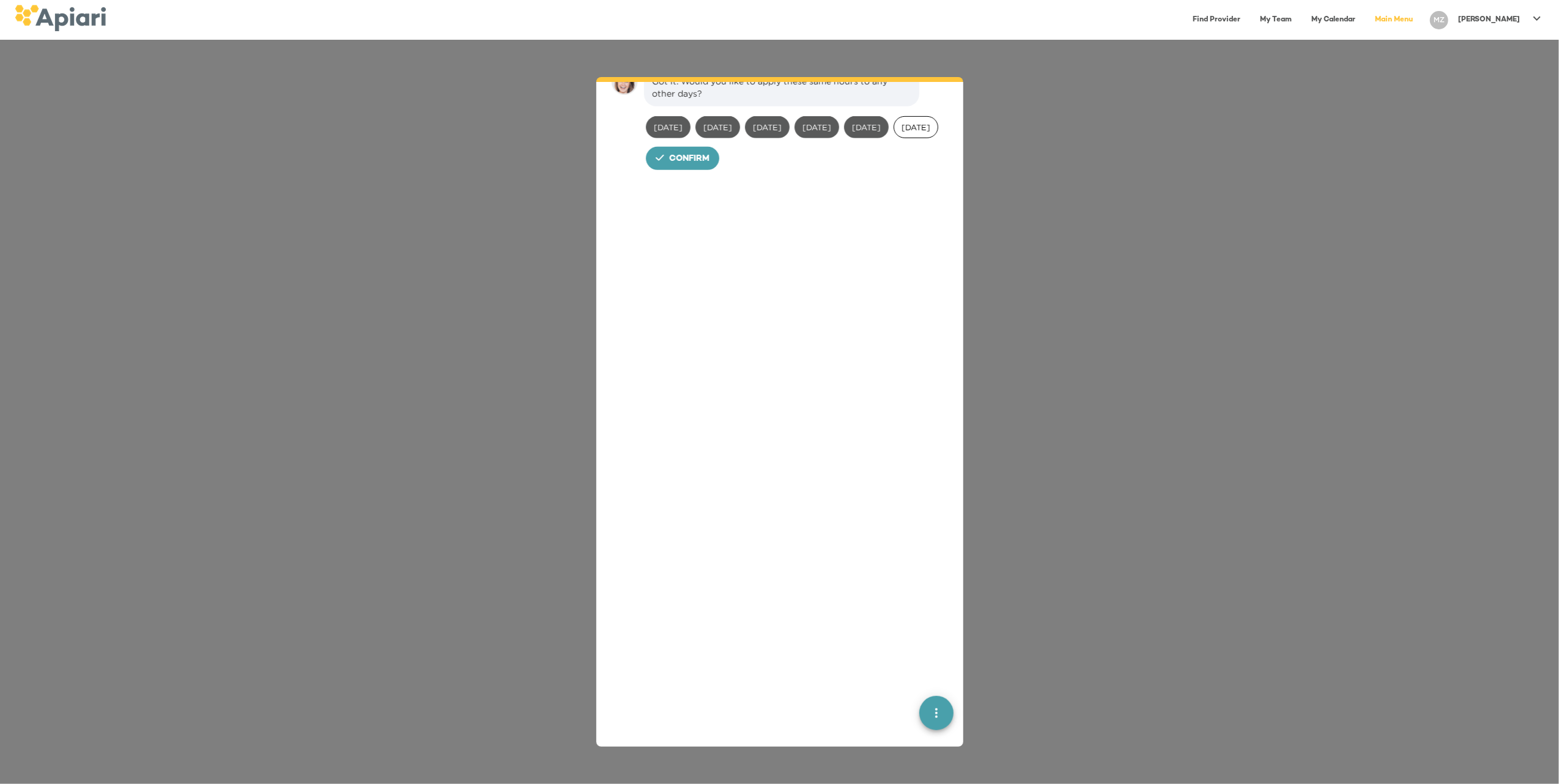
click at [893, 138] on div "[DATE]" at bounding box center [916, 126] width 45 height 22
click at [679, 167] on span "Confirm" at bounding box center [689, 159] width 41 height 16
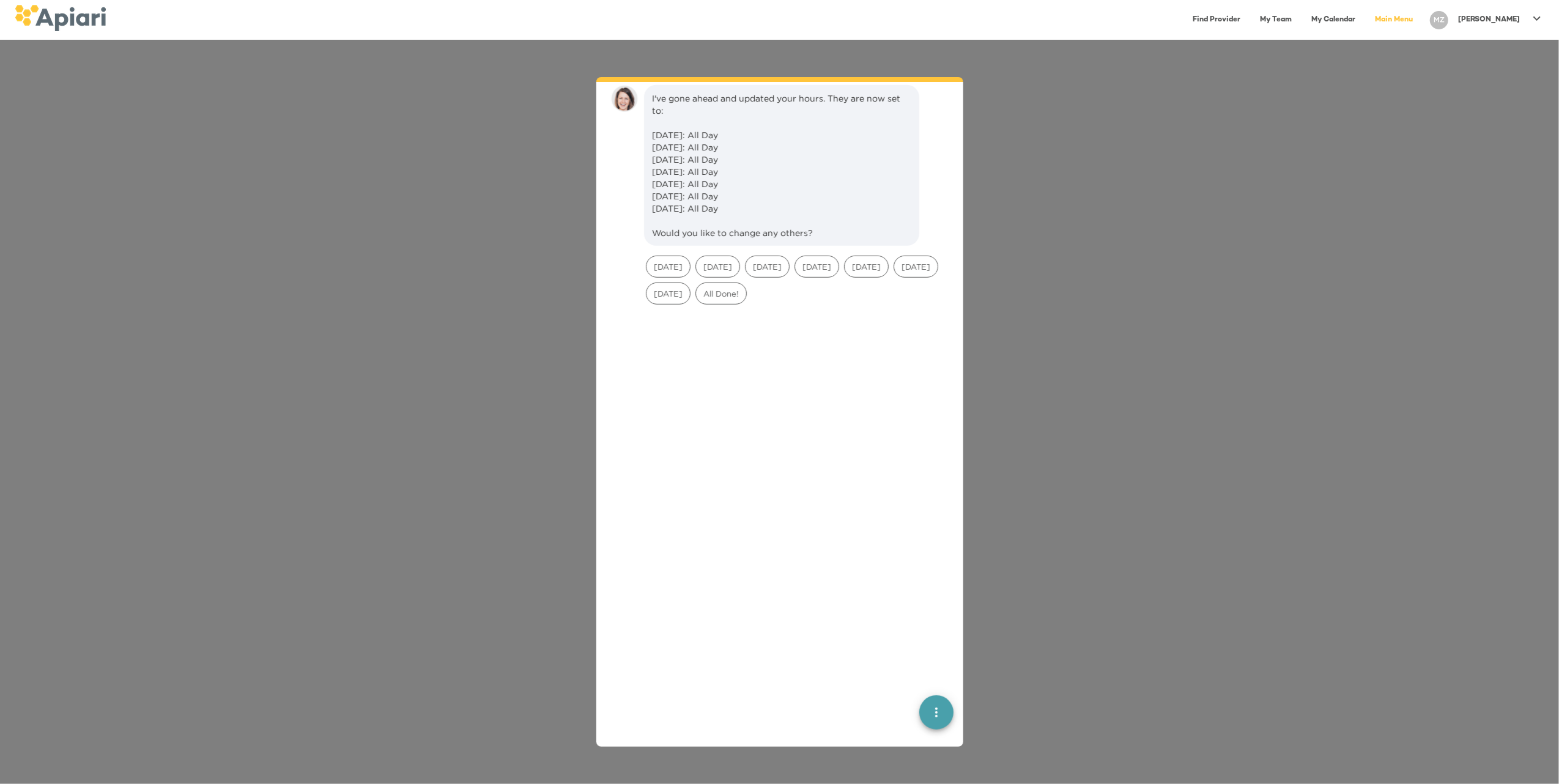
scroll to position [704, 0]
click at [747, 287] on div "All Done!" at bounding box center [720, 277] width 51 height 22
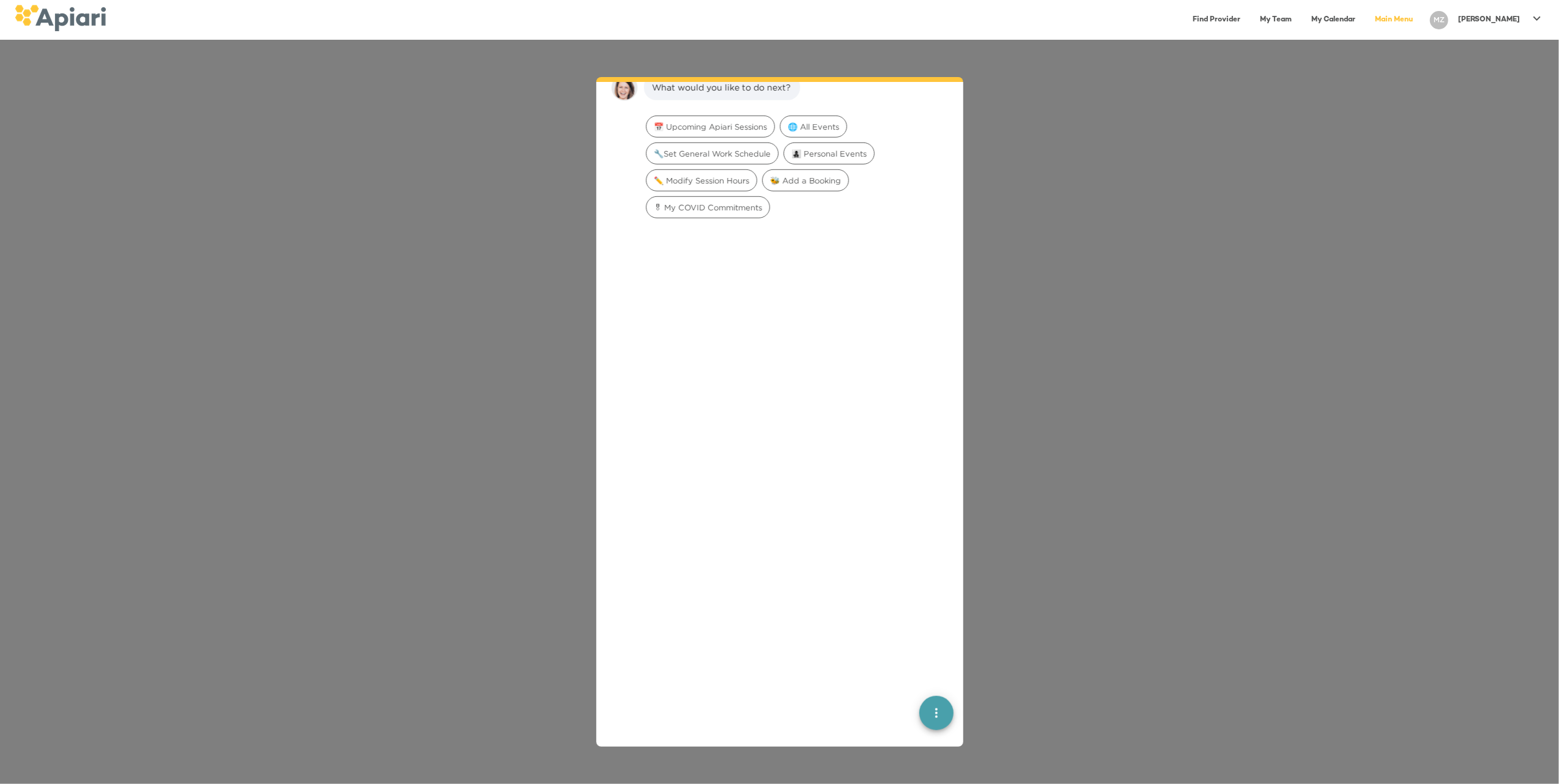
scroll to position [910, 0]
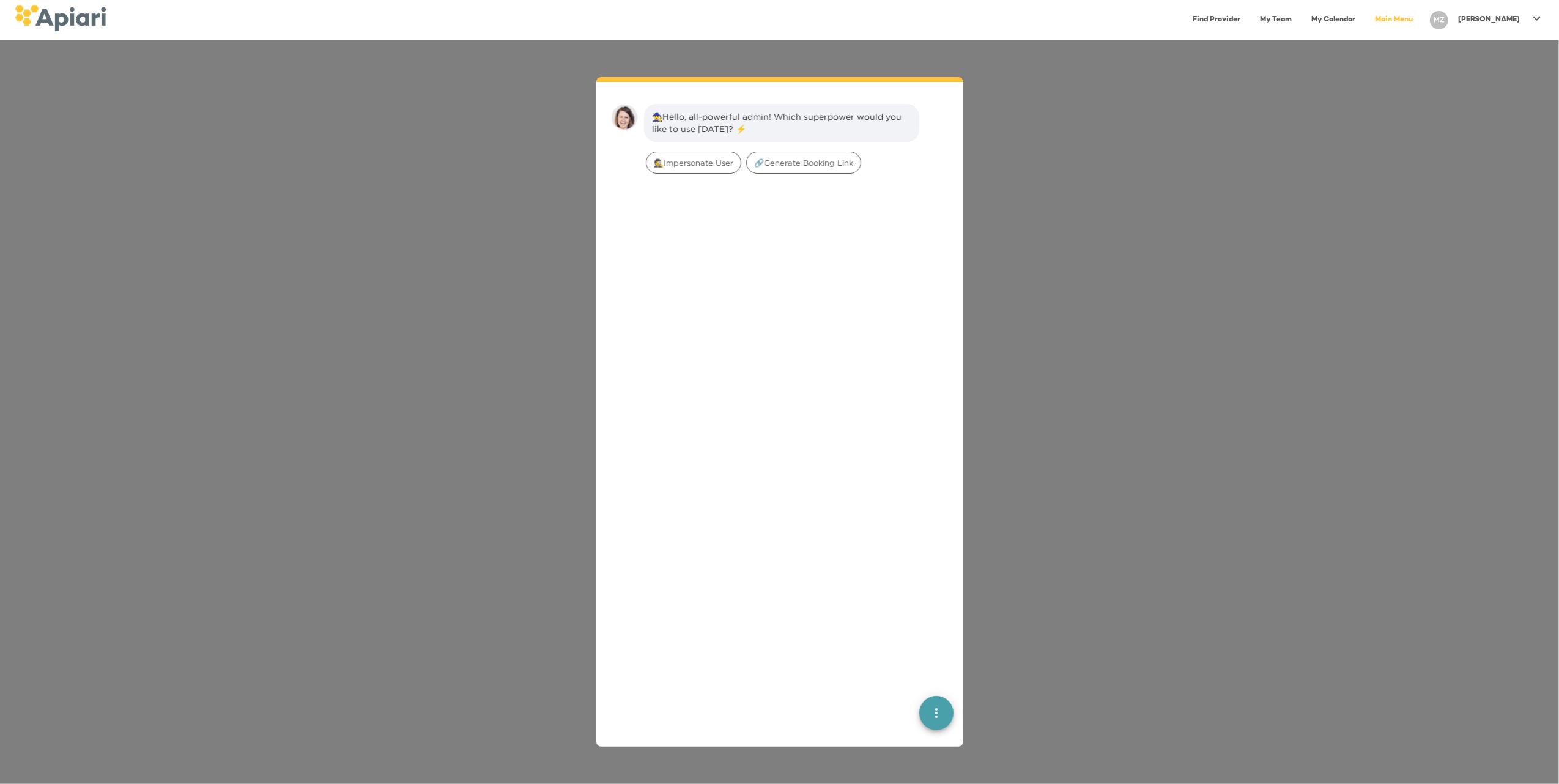
scroll to position [17, 0]
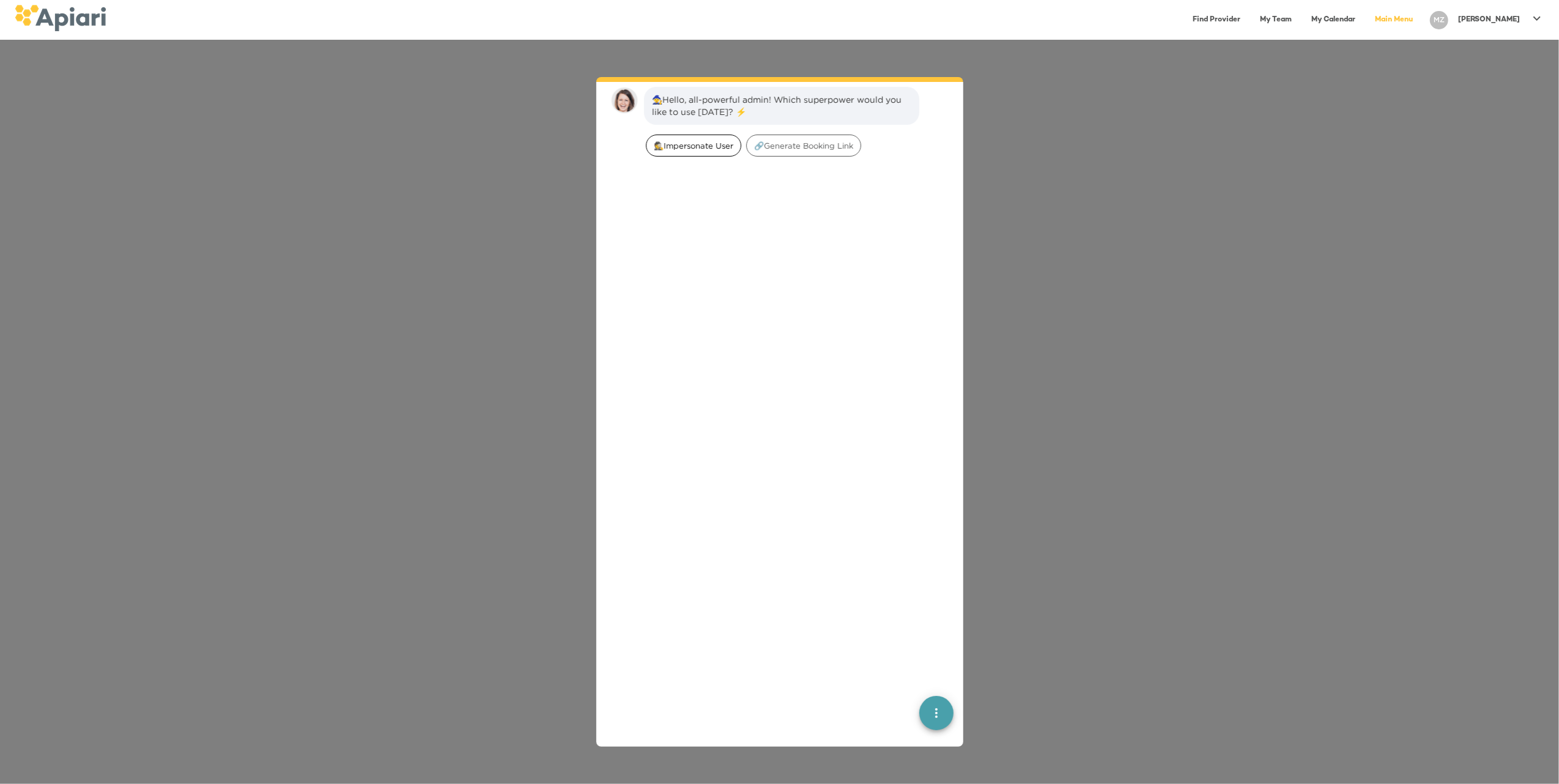
click at [686, 150] on span "🕵️‍Impersonate User" at bounding box center [693, 145] width 94 height 11
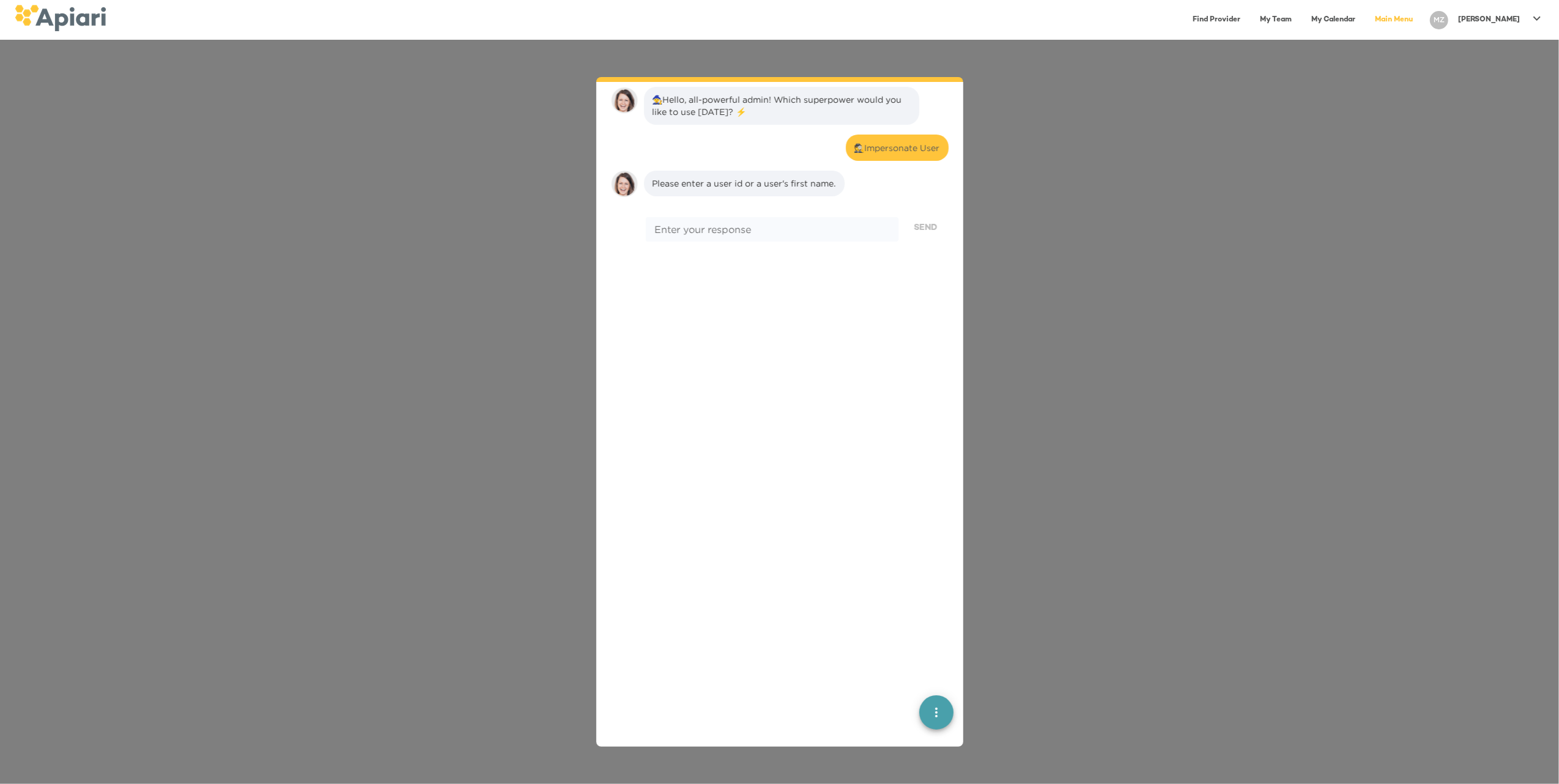
scroll to position [101, 0]
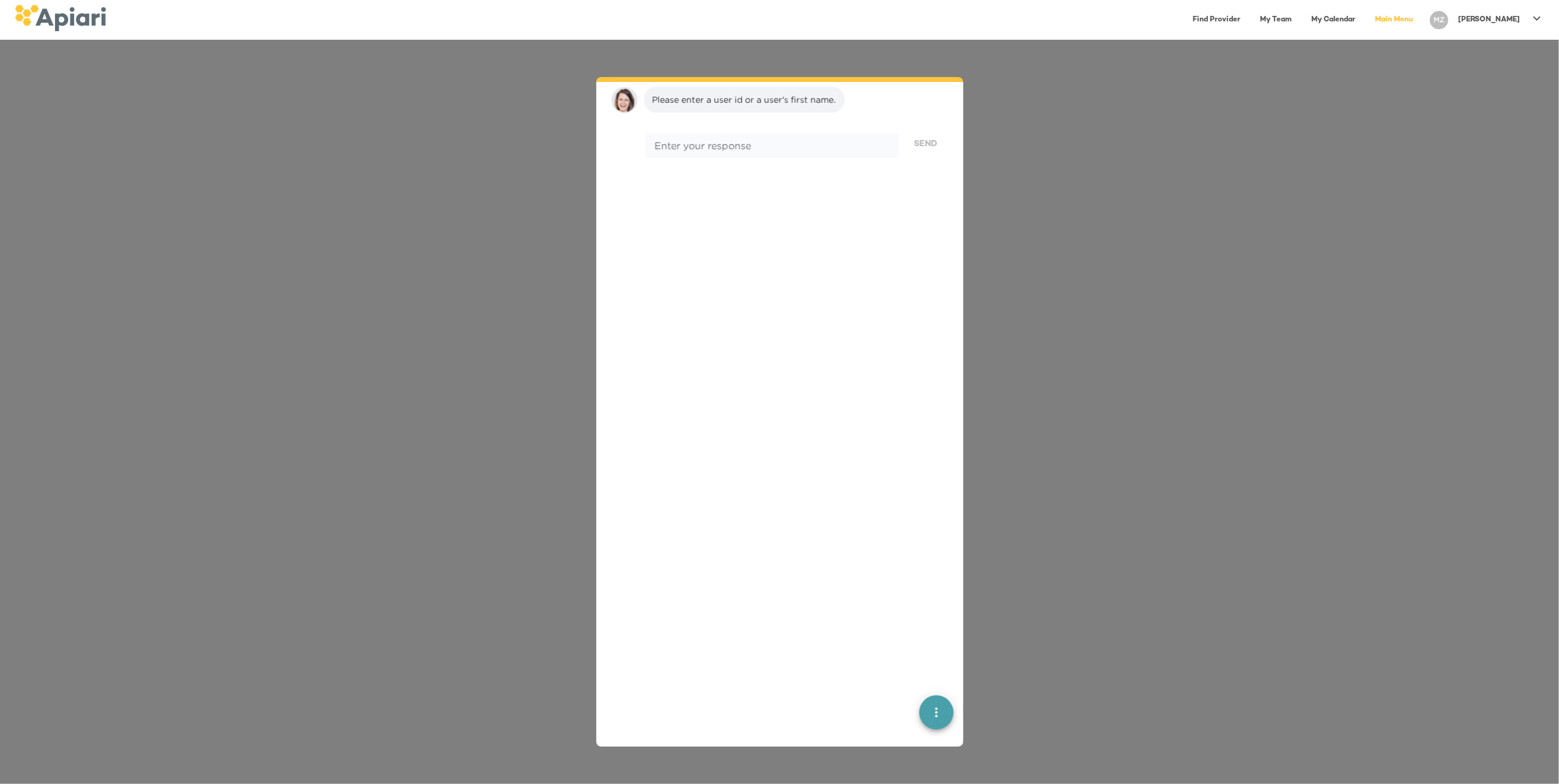
click at [686, 150] on textarea at bounding box center [772, 144] width 235 height 11
paste textarea "********"
type textarea "********"
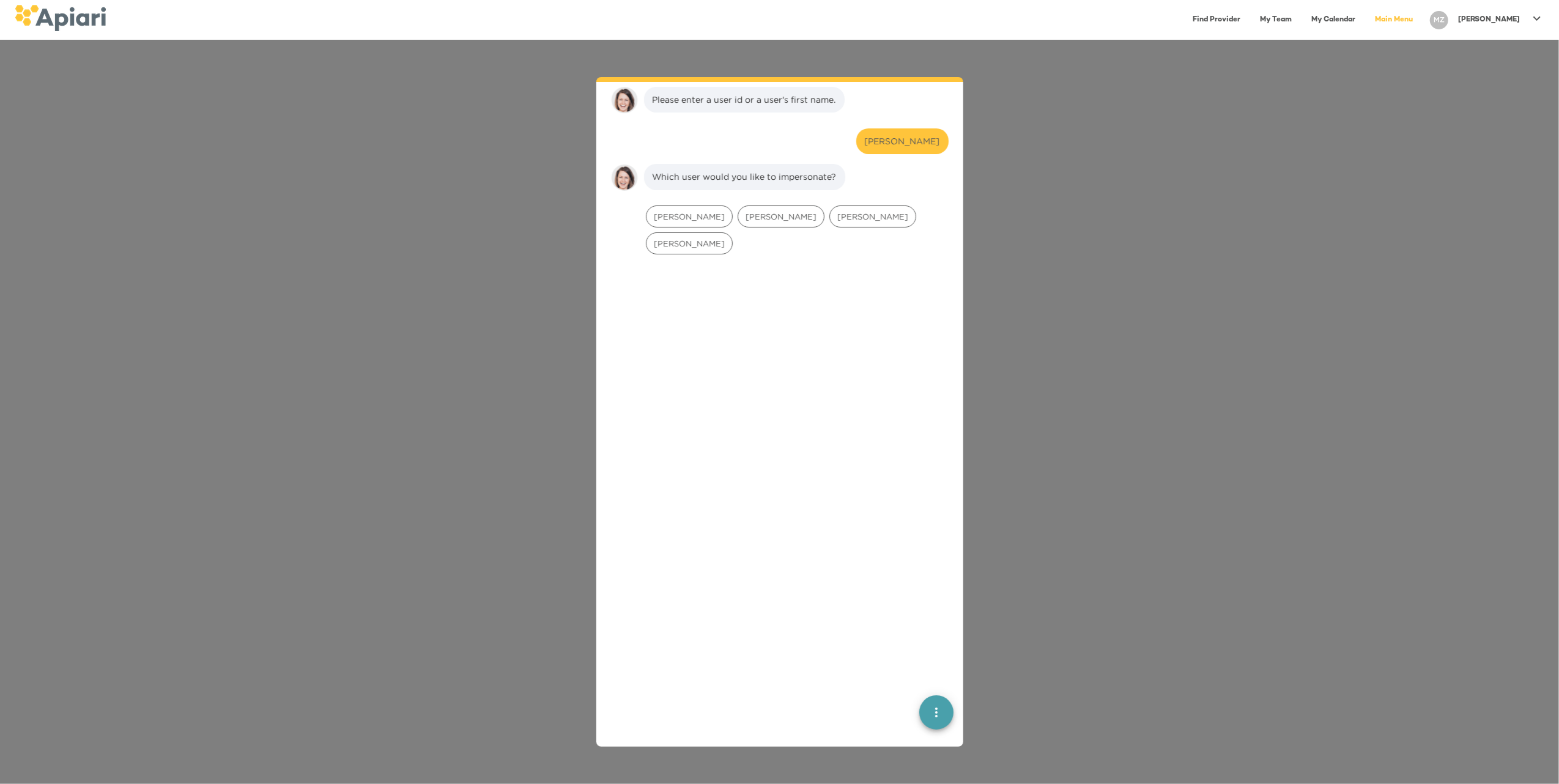
scroll to position [177, 0]
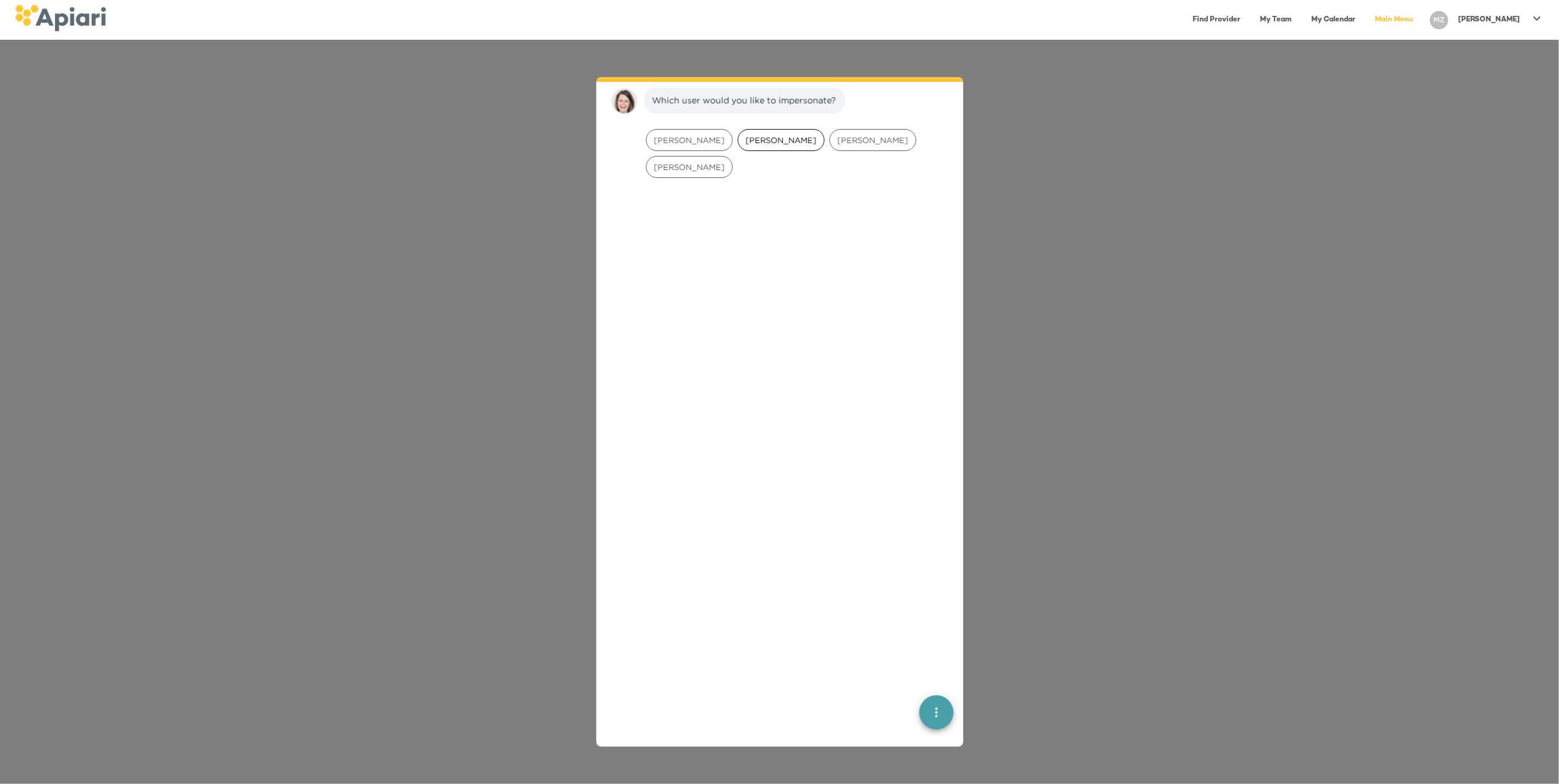
click at [809, 141] on span "Kathyann Llewellyn" at bounding box center [781, 140] width 86 height 11
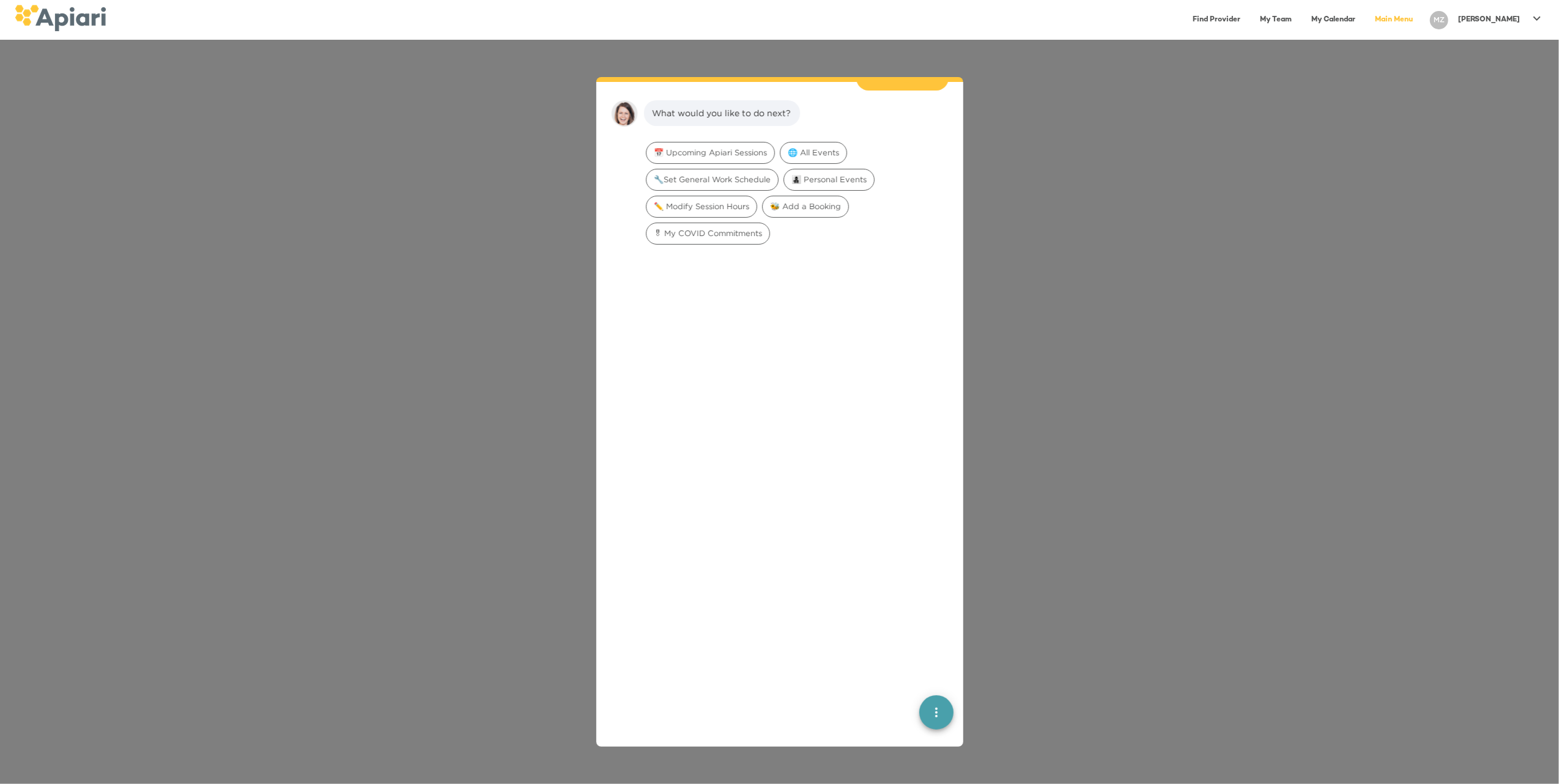
scroll to position [255, 0]
click at [724, 165] on span "🔧Set General Work Schedule" at bounding box center [712, 166] width 131 height 11
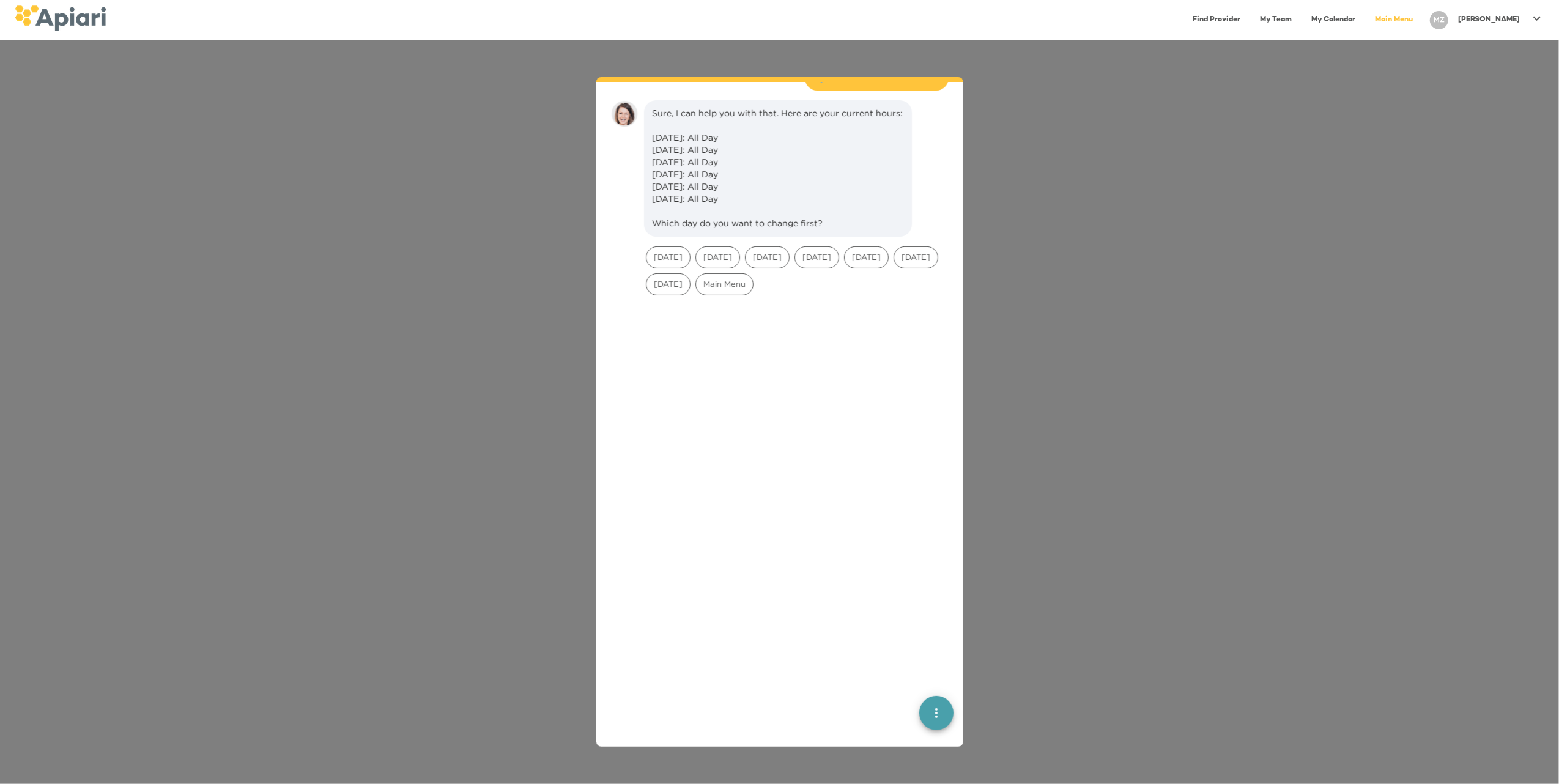
scroll to position [333, 0]
click at [683, 250] on span "[DATE]" at bounding box center [668, 243] width 43 height 11
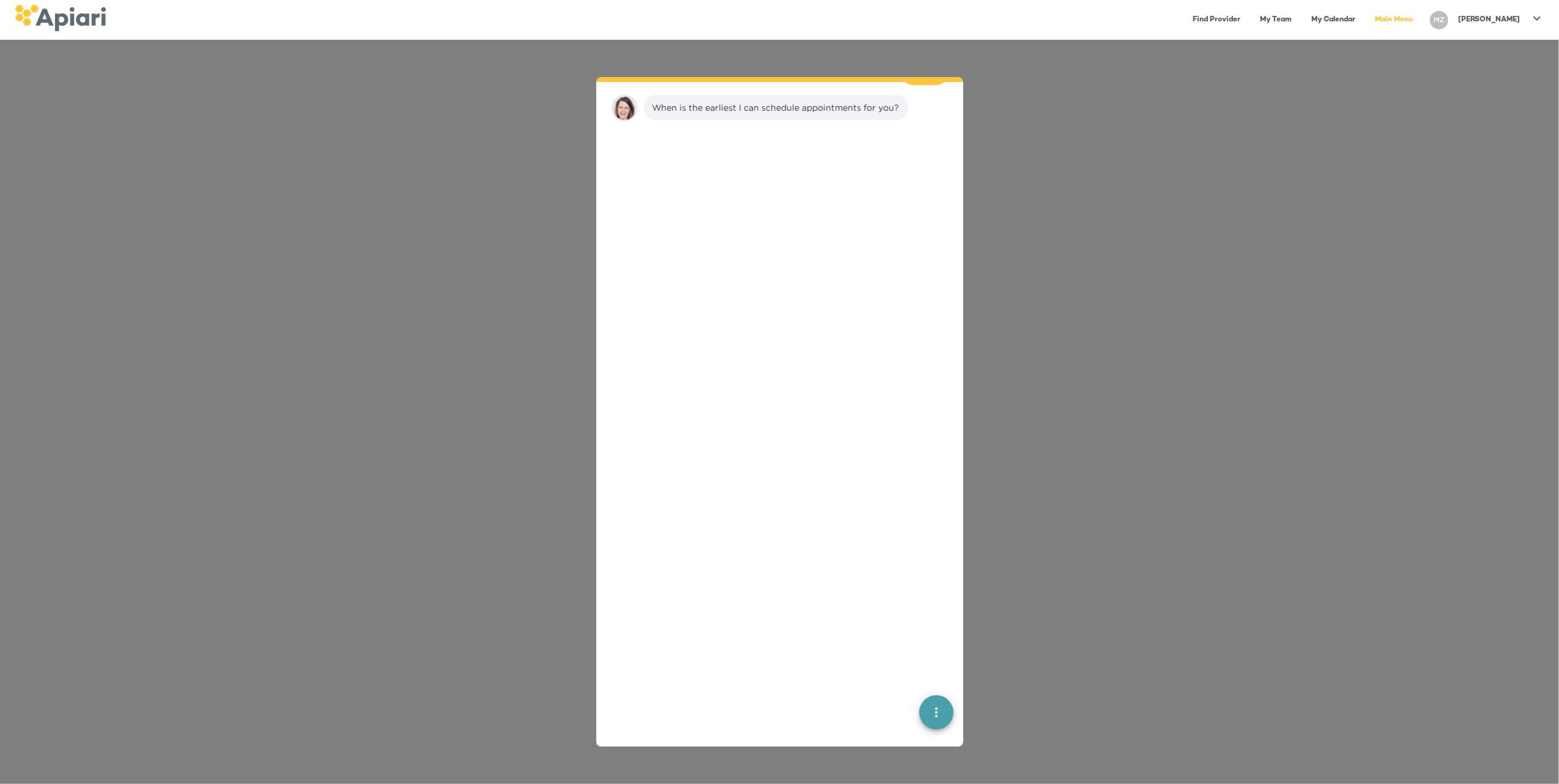
scroll to position [526, 0]
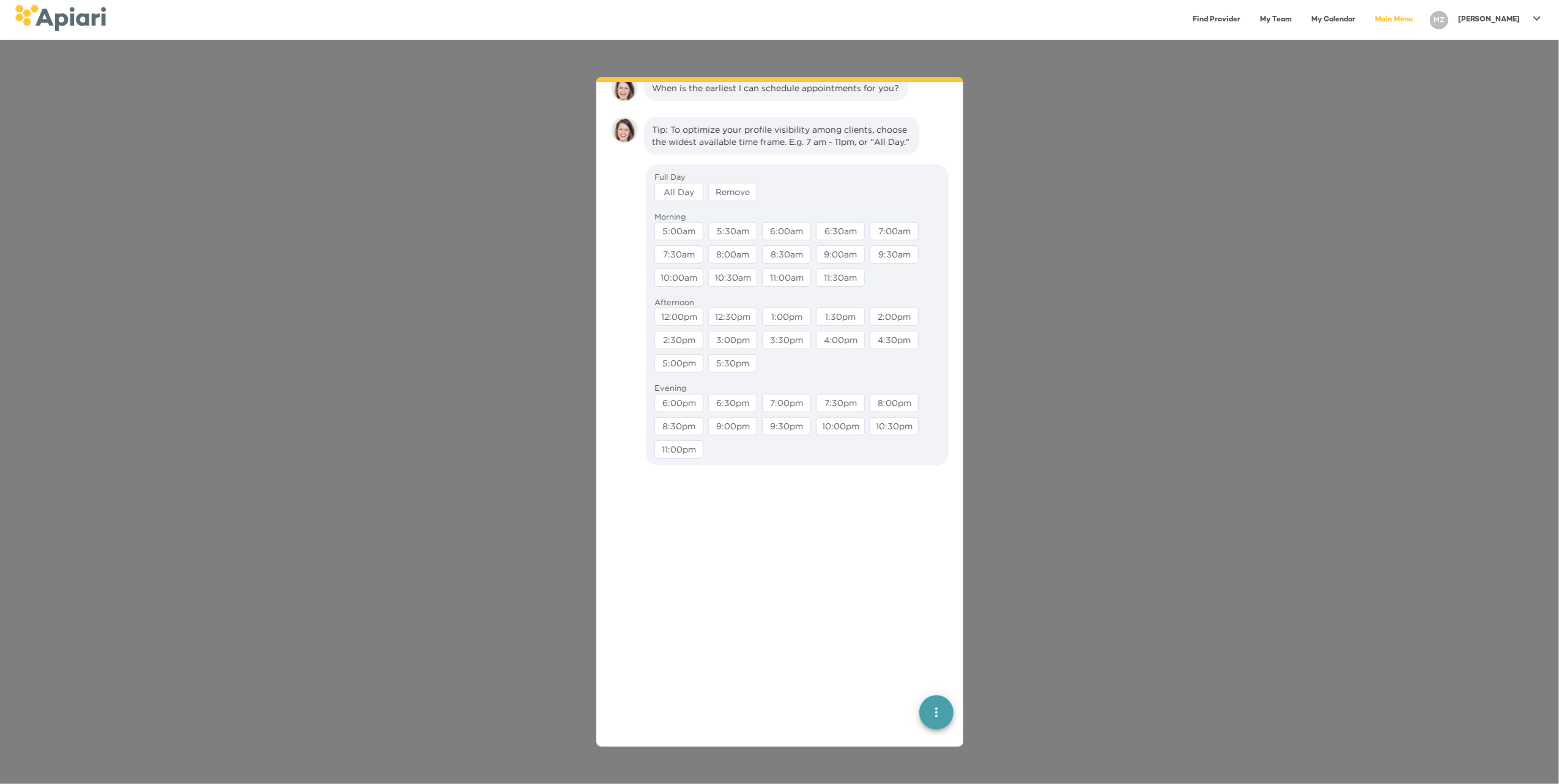
click at [688, 201] on div "All Day" at bounding box center [679, 191] width 49 height 18
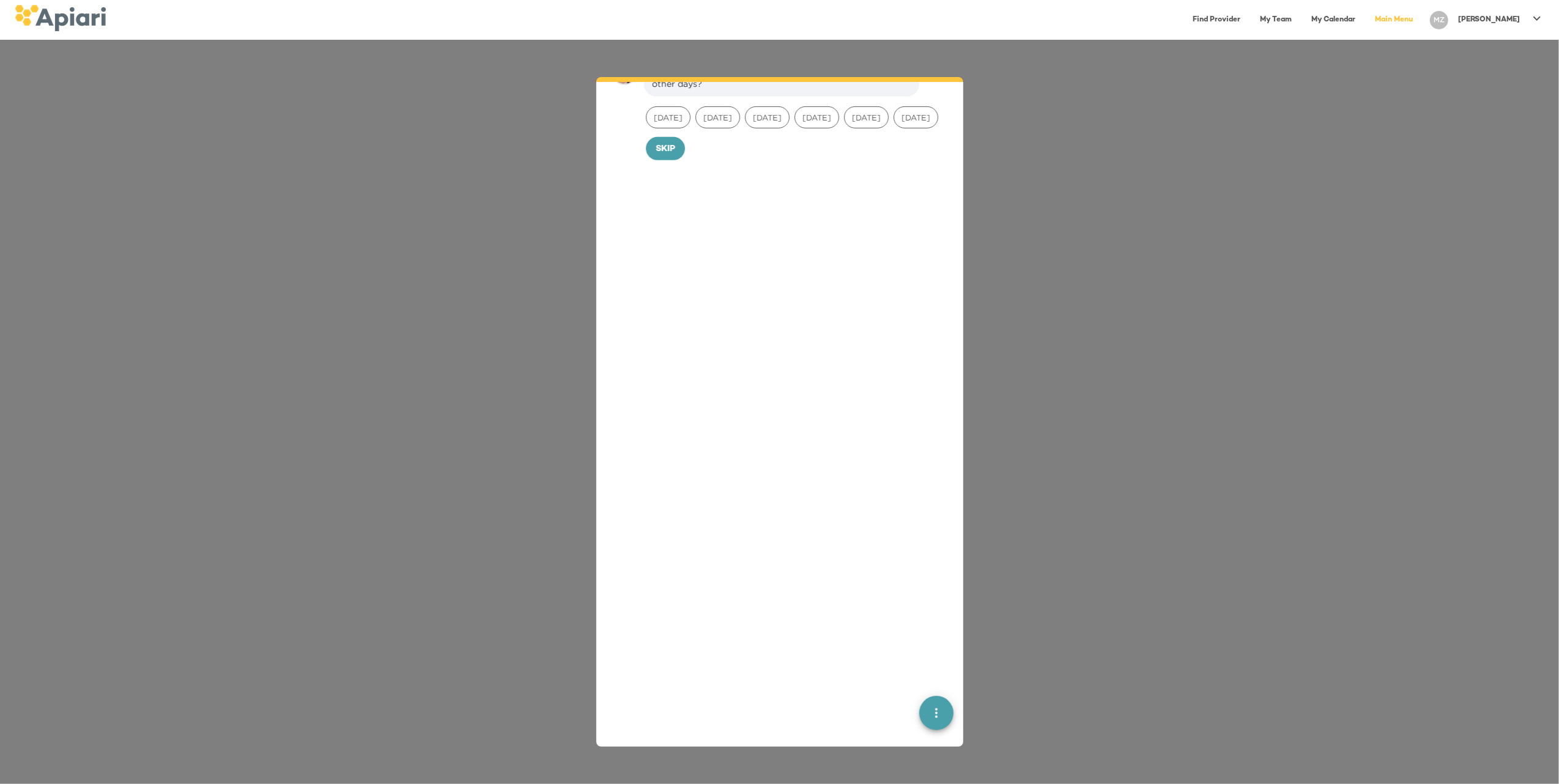
scroll to position [670, 0]
click at [719, 140] on span "🕵️‍Impersonate User" at bounding box center [693, 145] width 94 height 11
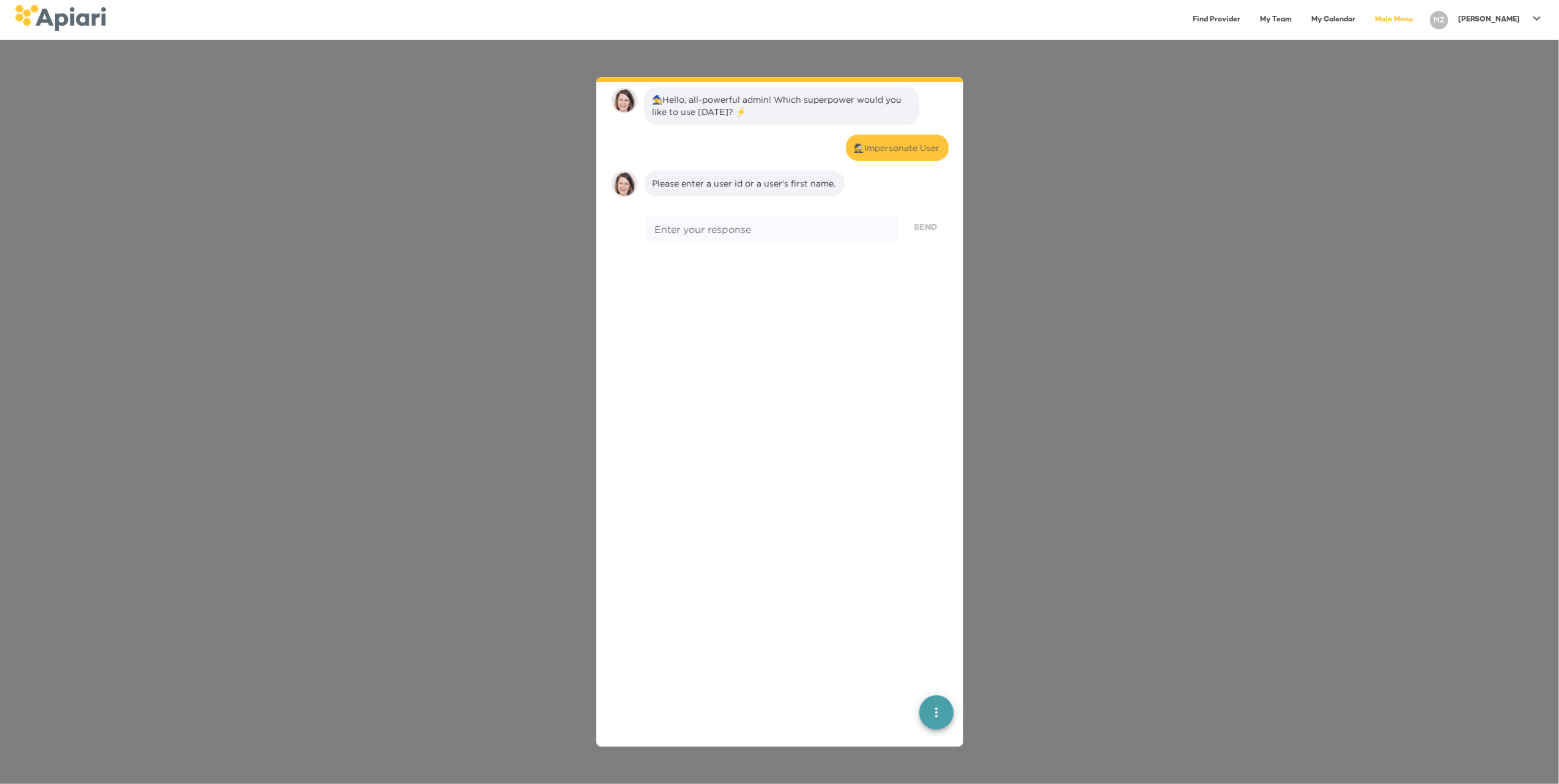
scroll to position [101, 0]
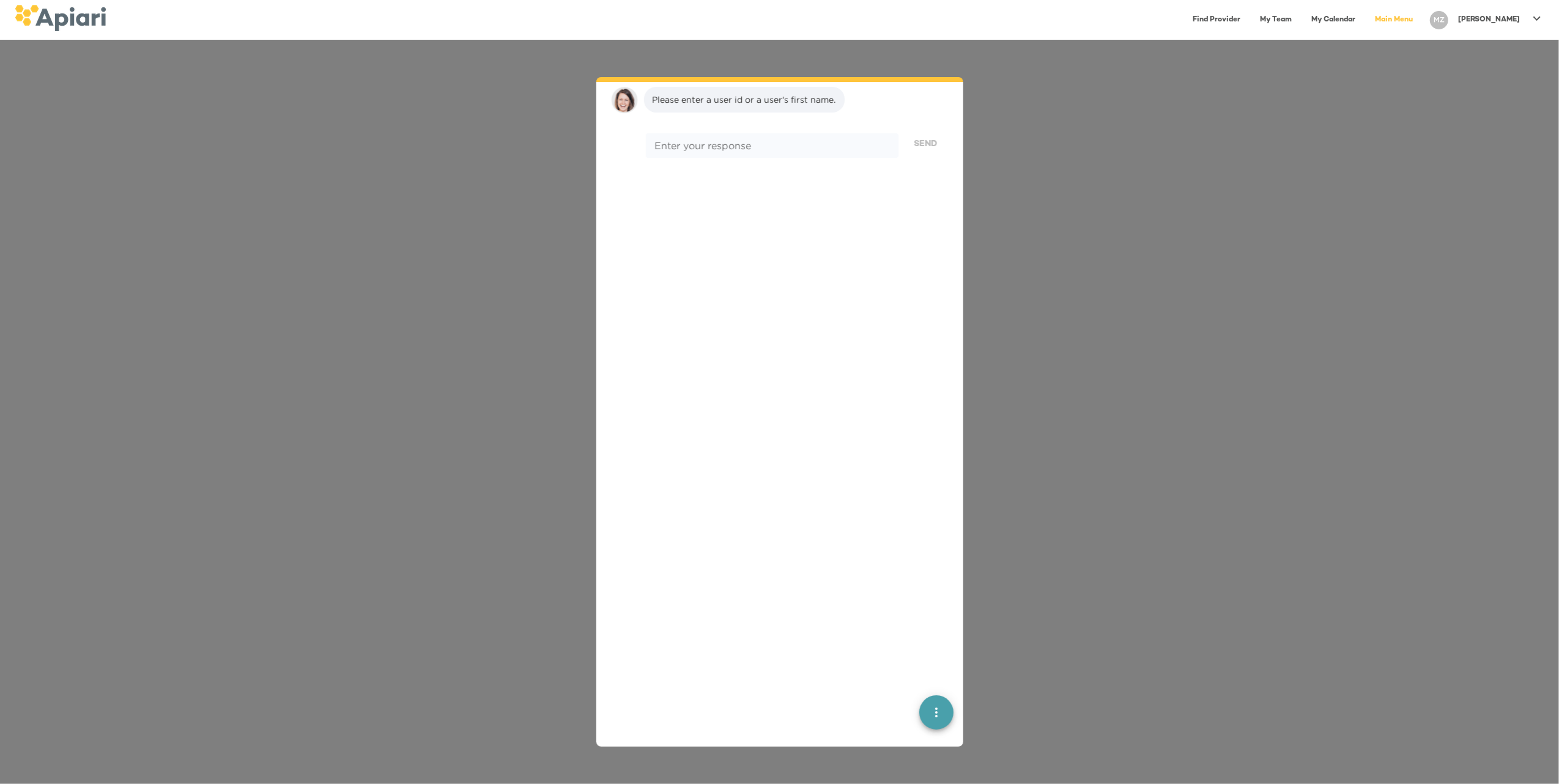
click at [719, 139] on textarea at bounding box center [772, 144] width 235 height 11
type textarea "****"
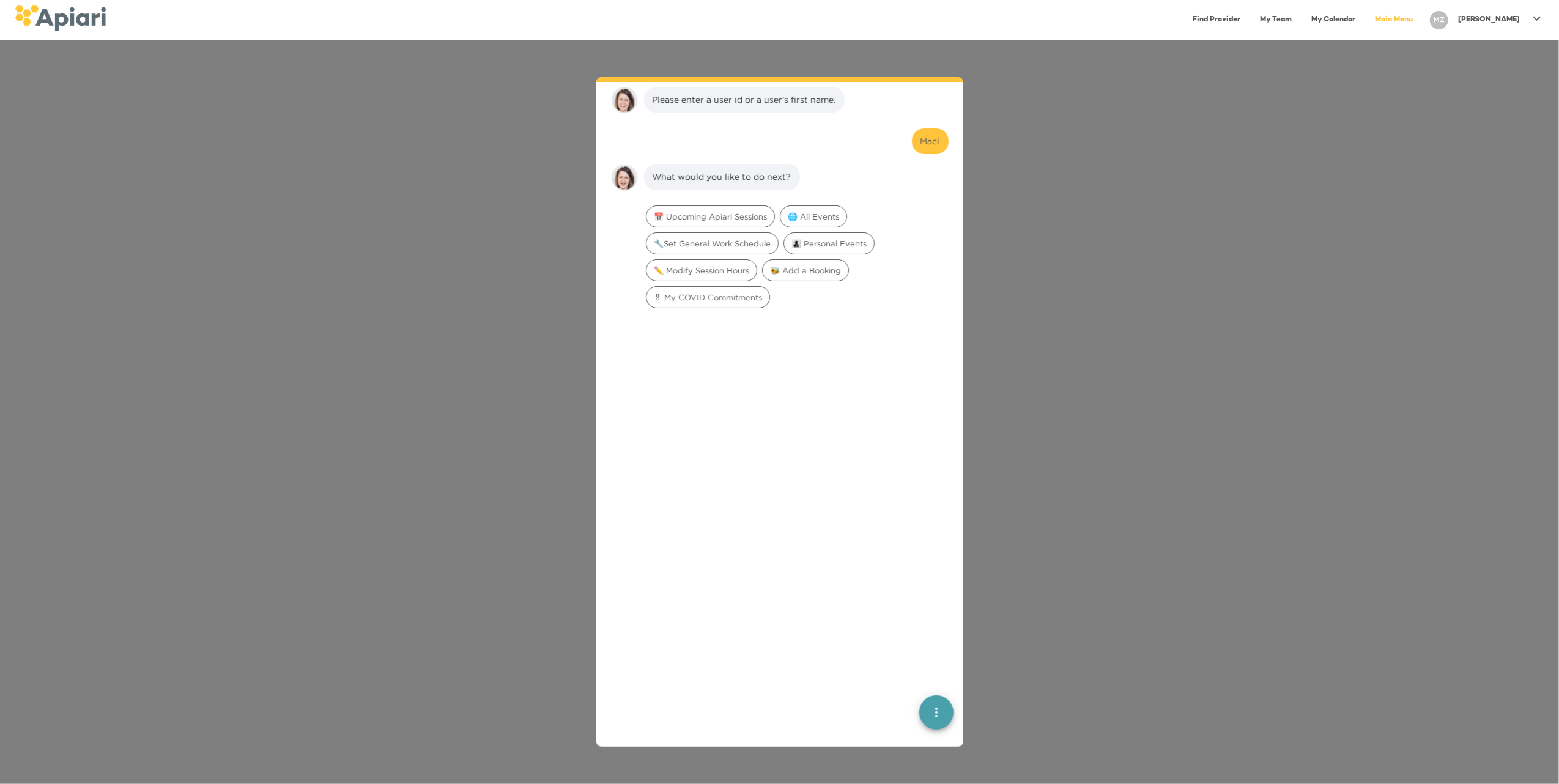
scroll to position [177, 0]
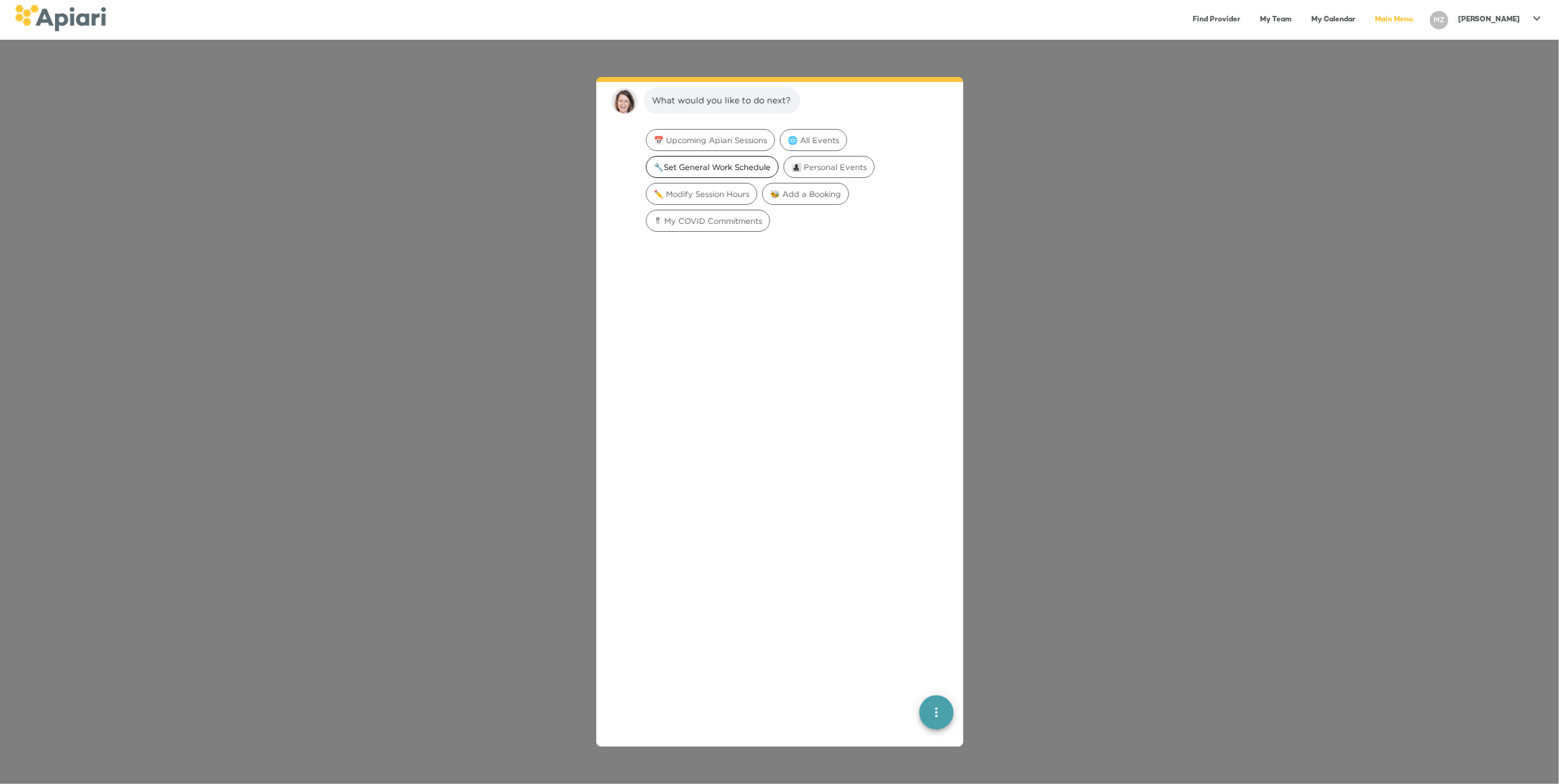
click at [722, 163] on span "🔧Set General Work Schedule" at bounding box center [712, 167] width 131 height 11
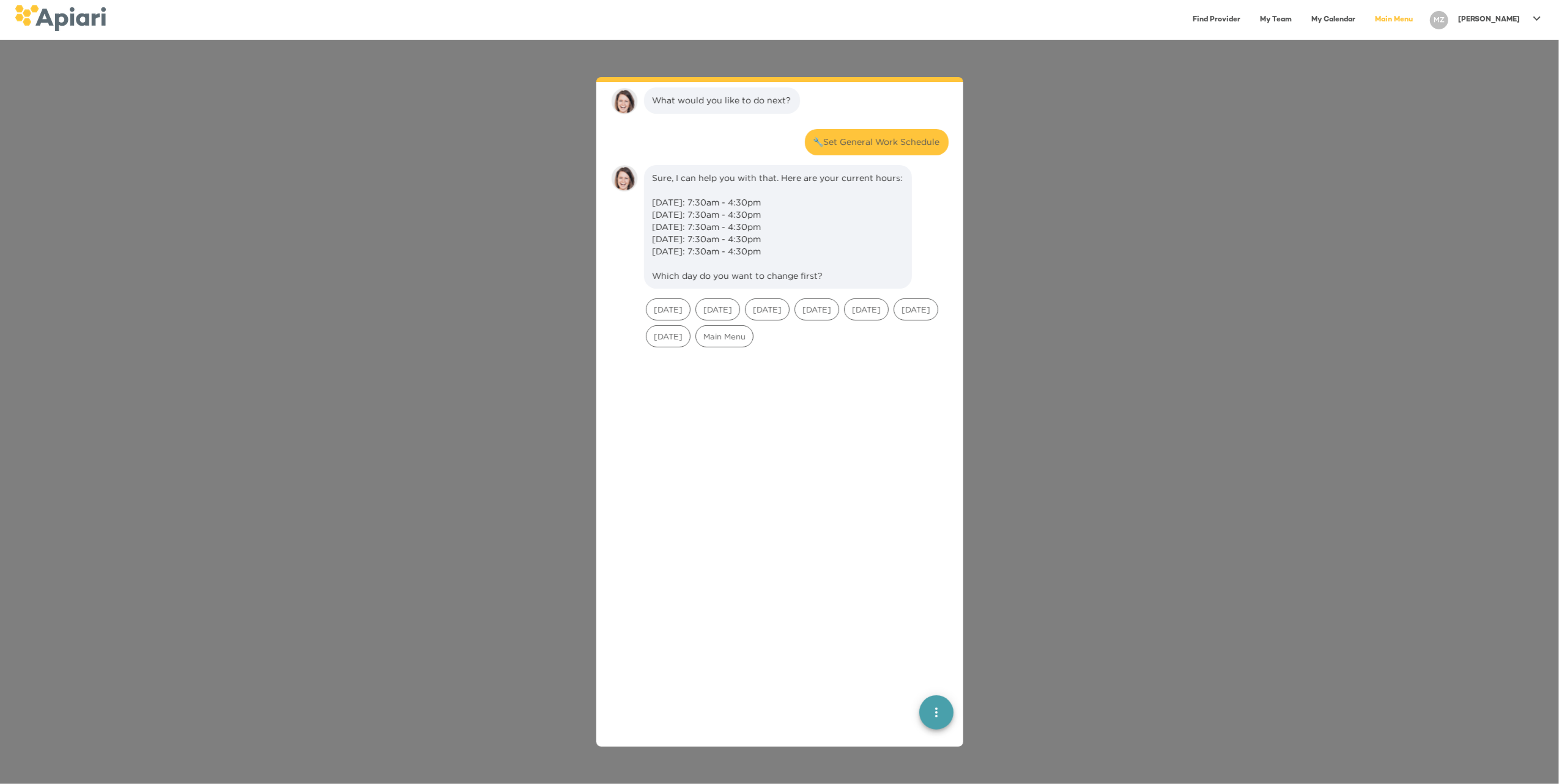
scroll to position [255, 0]
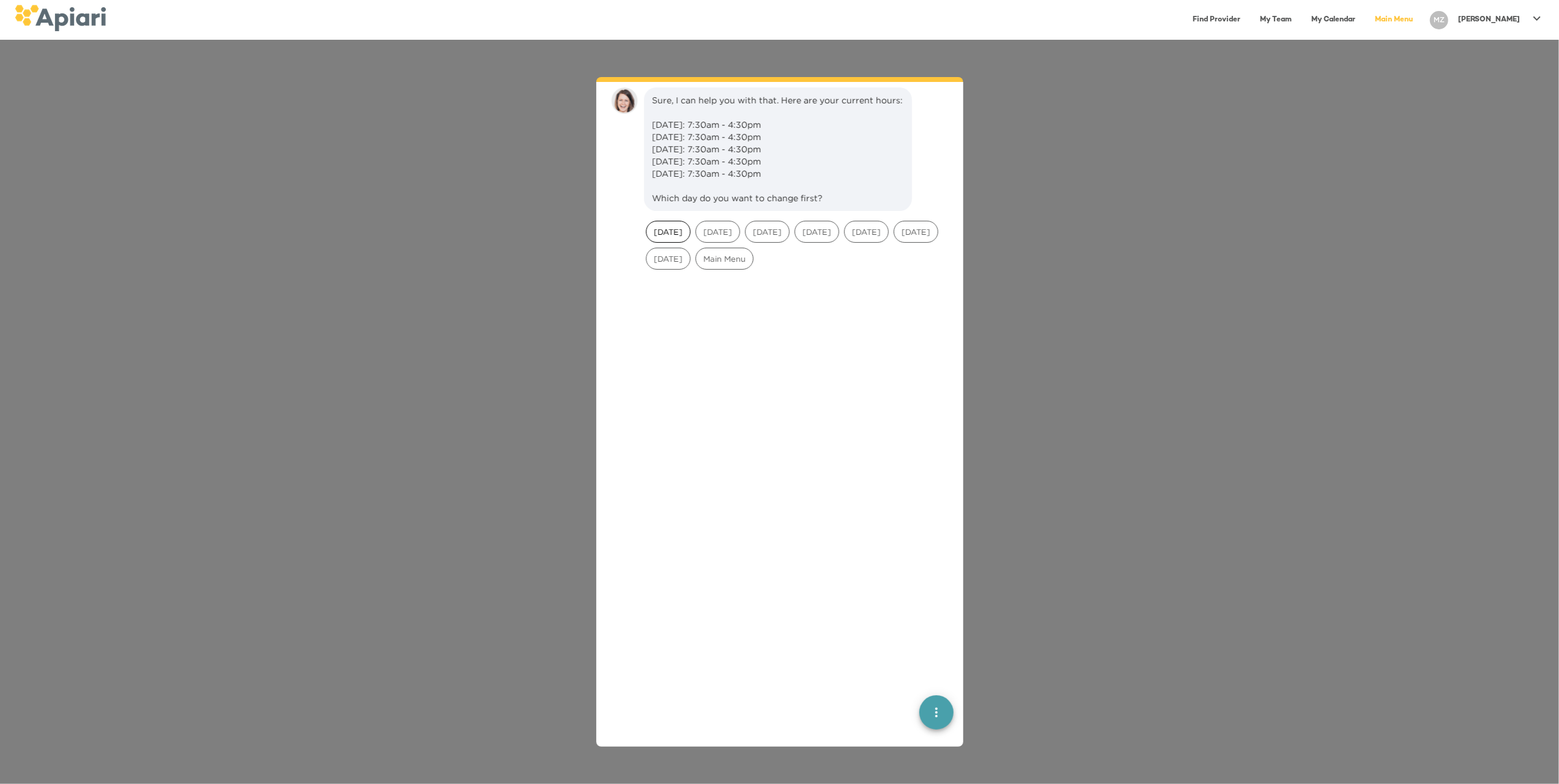
click at [668, 238] on span "[DATE]" at bounding box center [668, 232] width 43 height 11
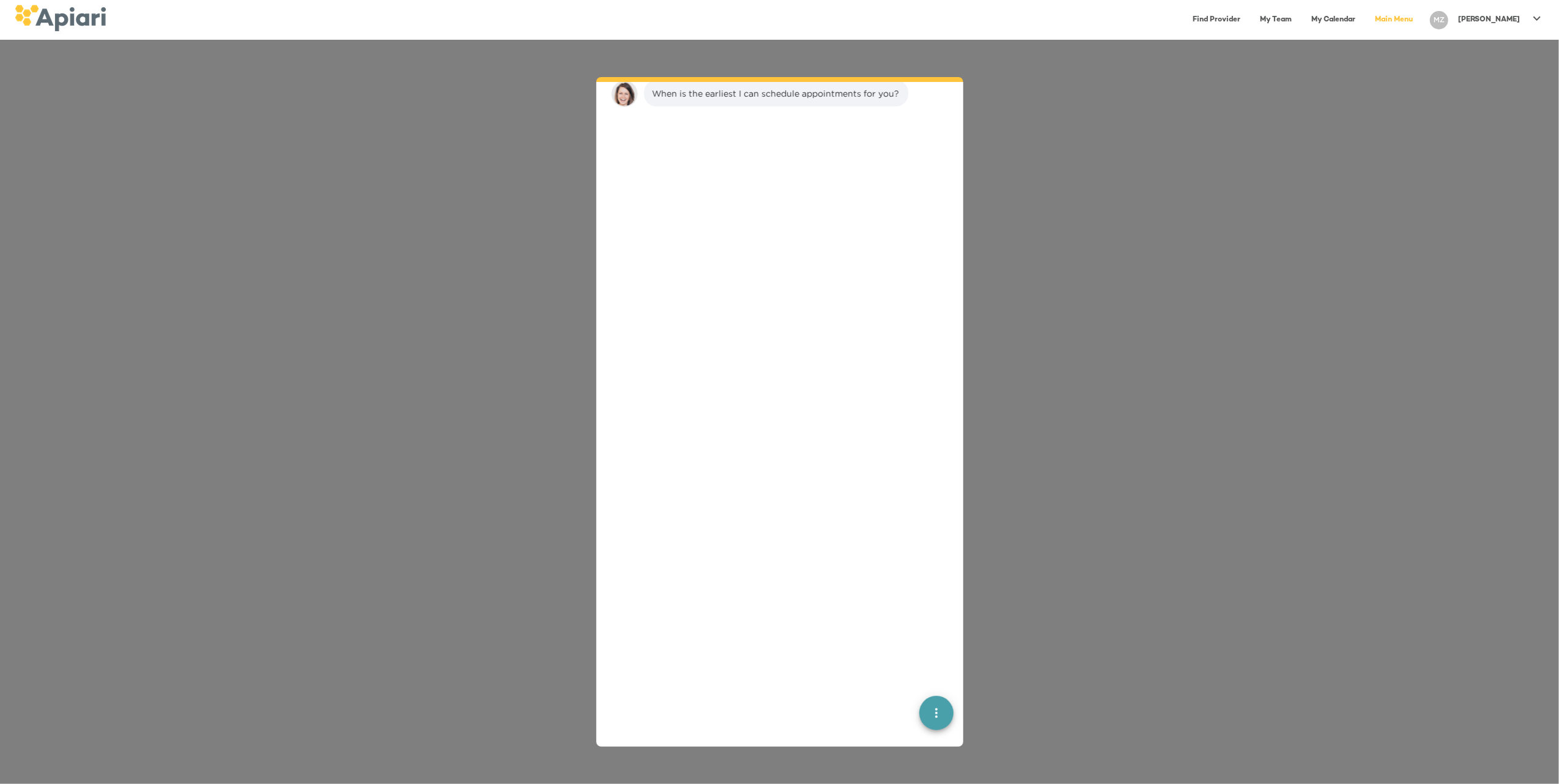
scroll to position [437, 0]
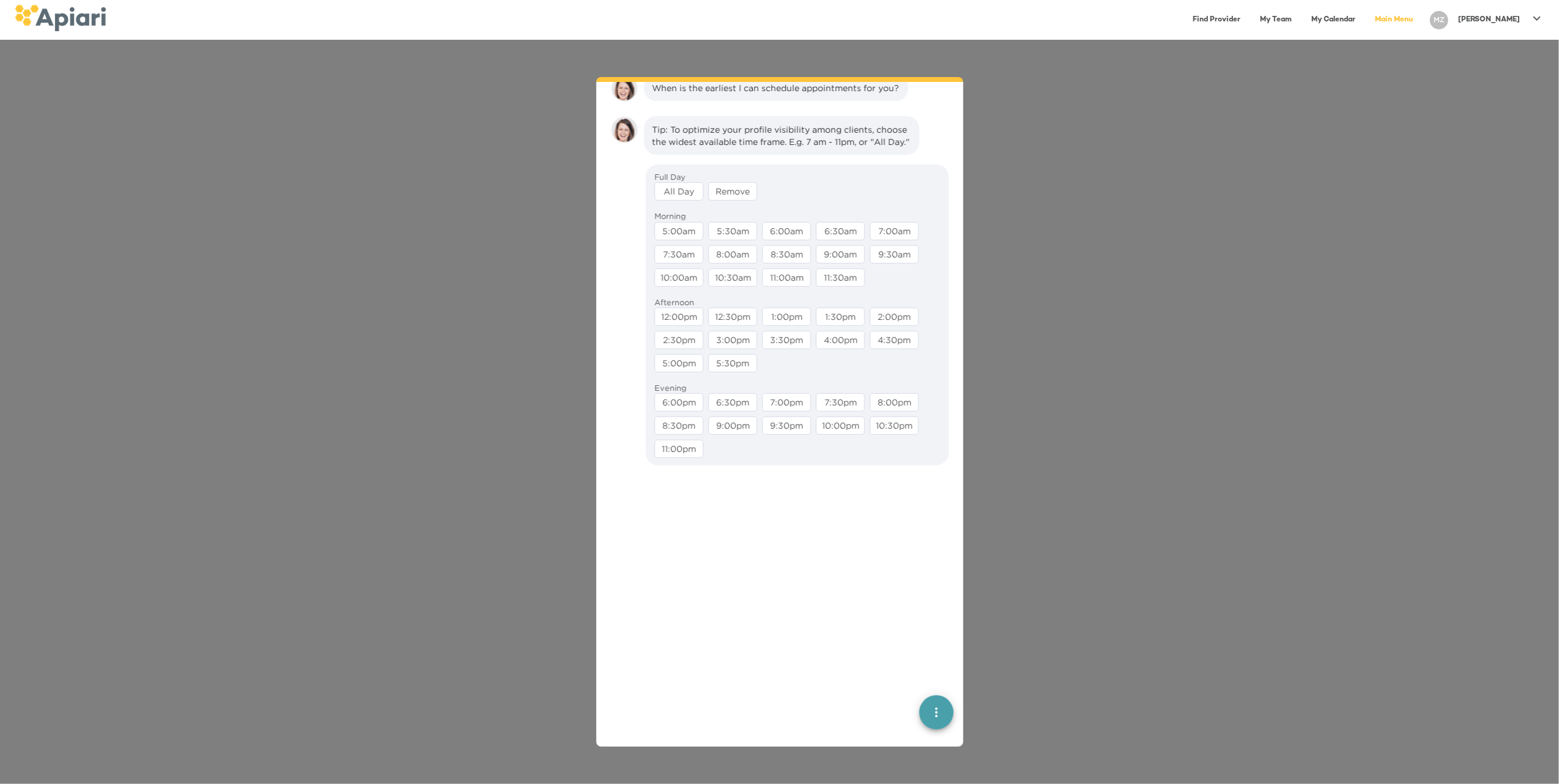
click at [684, 201] on div "All Day" at bounding box center [679, 191] width 49 height 18
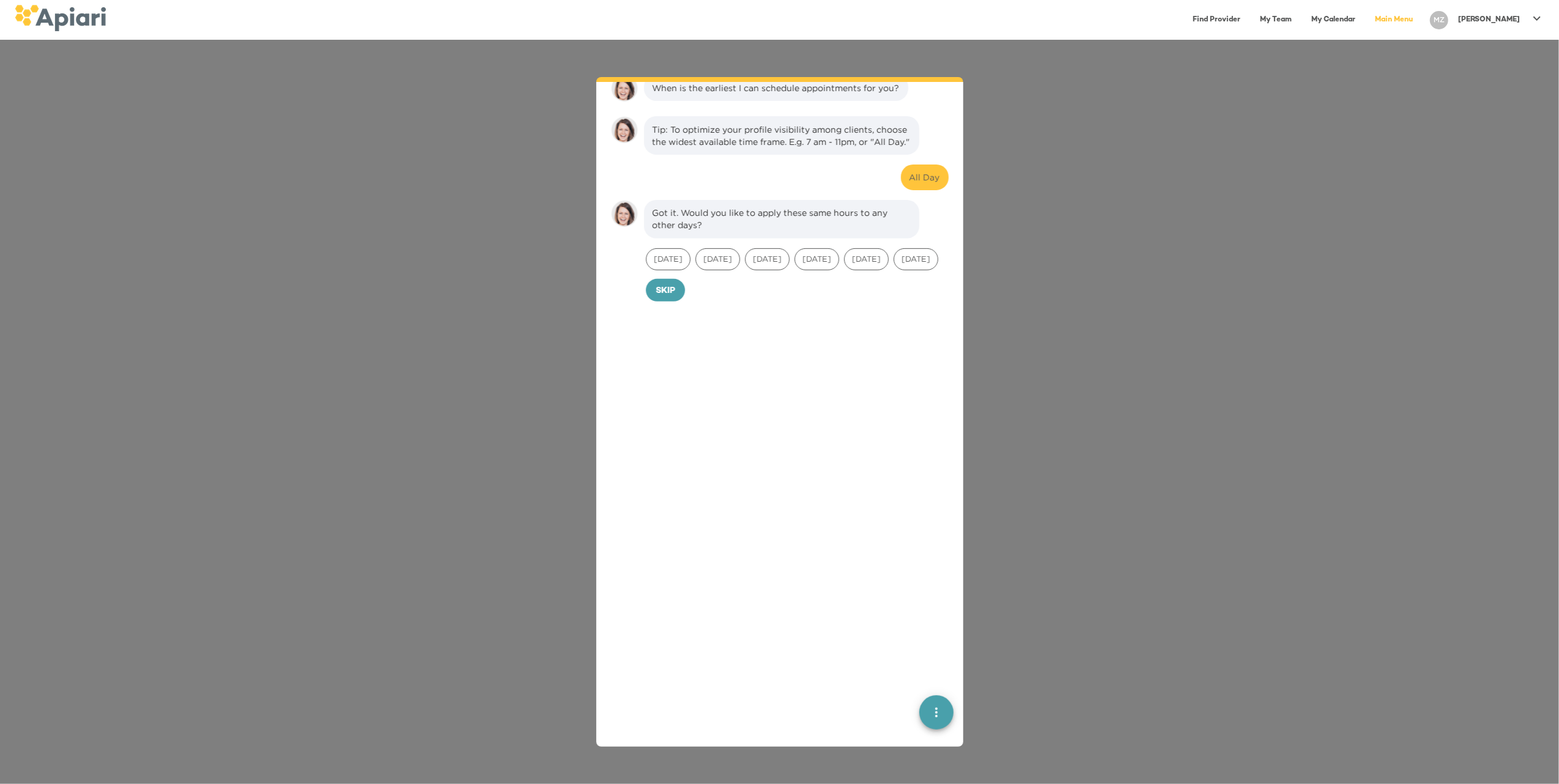
scroll to position [580, 0]
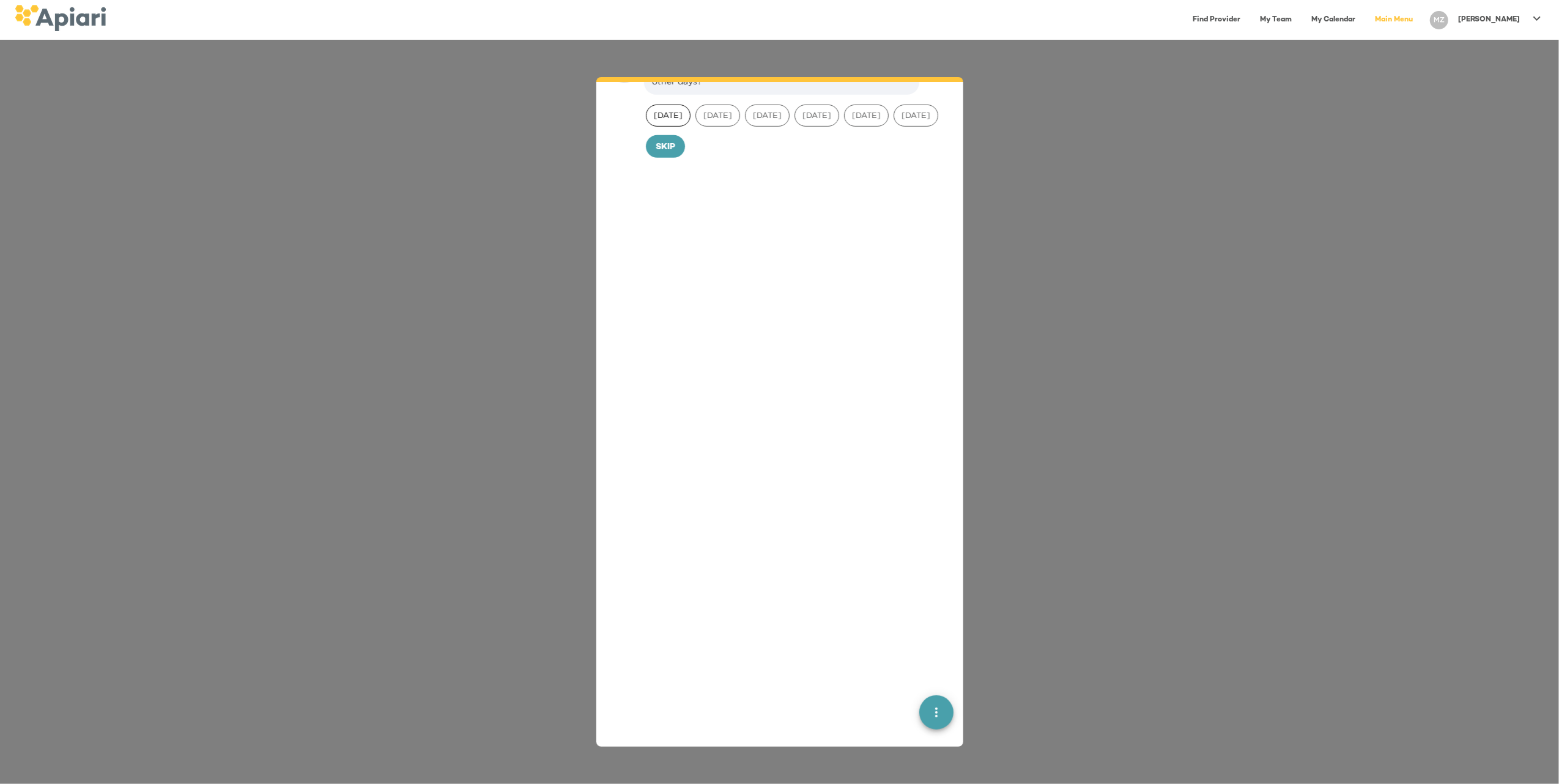
click at [674, 121] on span "[DATE]" at bounding box center [668, 115] width 43 height 11
click at [739, 121] on span "[DATE]" at bounding box center [718, 115] width 43 height 11
click at [774, 121] on span "[DATE]" at bounding box center [767, 115] width 43 height 11
click at [837, 121] on span "[DATE]" at bounding box center [816, 115] width 43 height 11
click at [889, 126] on div "[DATE]" at bounding box center [866, 115] width 45 height 22
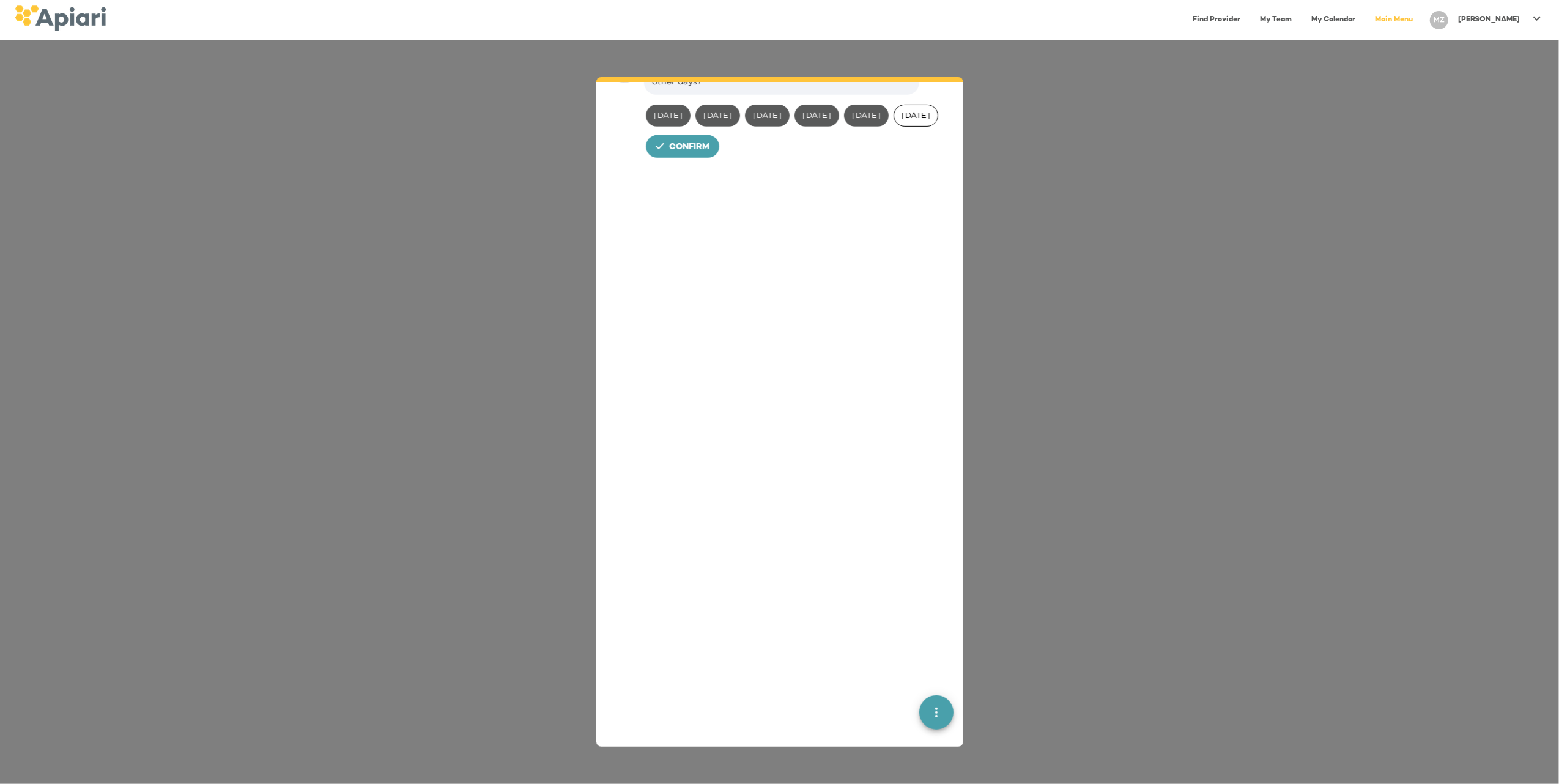
click at [894, 121] on span "[DATE]" at bounding box center [916, 115] width 43 height 11
click at [687, 156] on span "Confirm" at bounding box center [689, 148] width 41 height 16
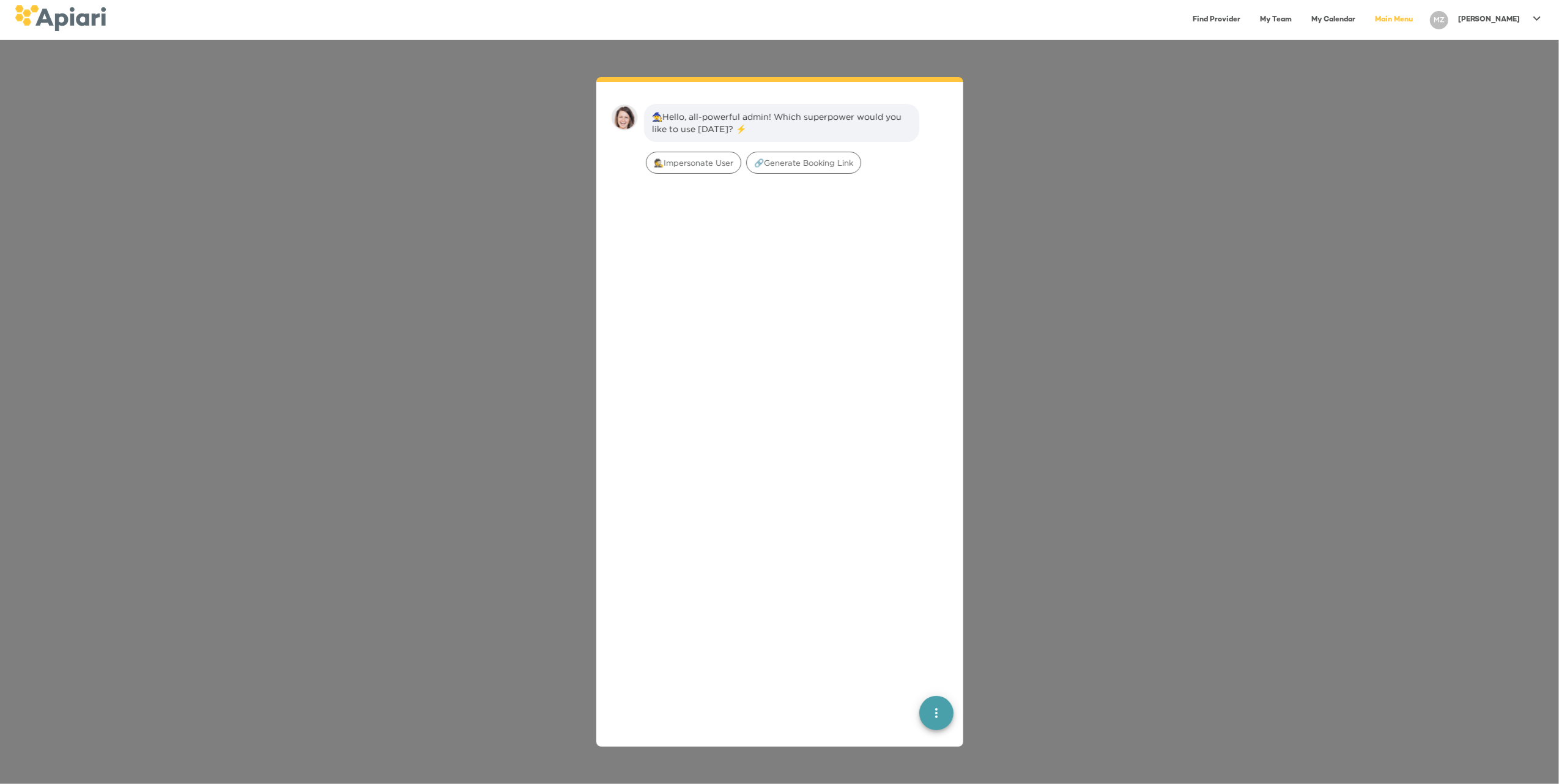
scroll to position [17, 0]
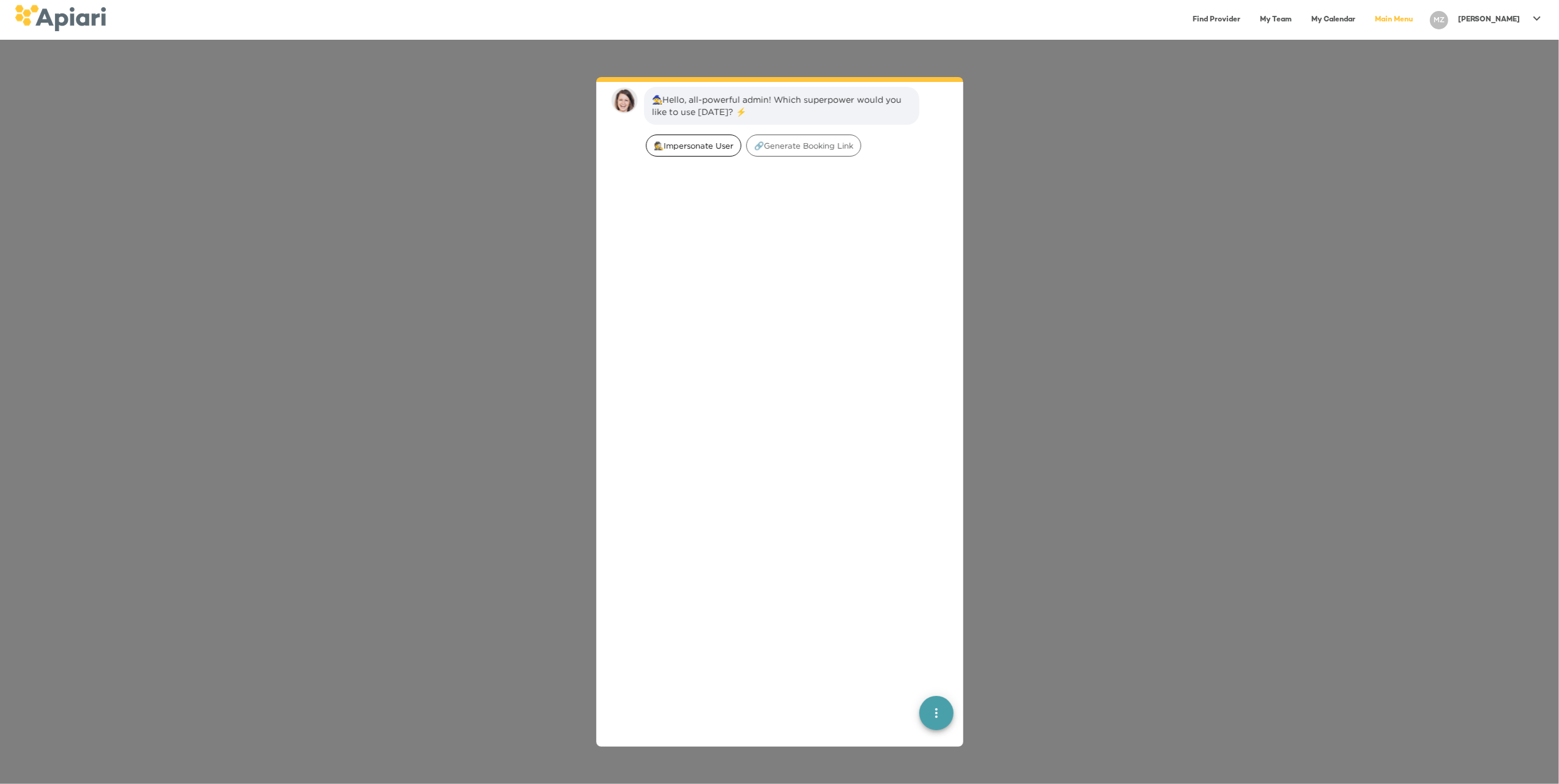
click at [709, 150] on span "🕵️‍Impersonate User" at bounding box center [693, 145] width 94 height 11
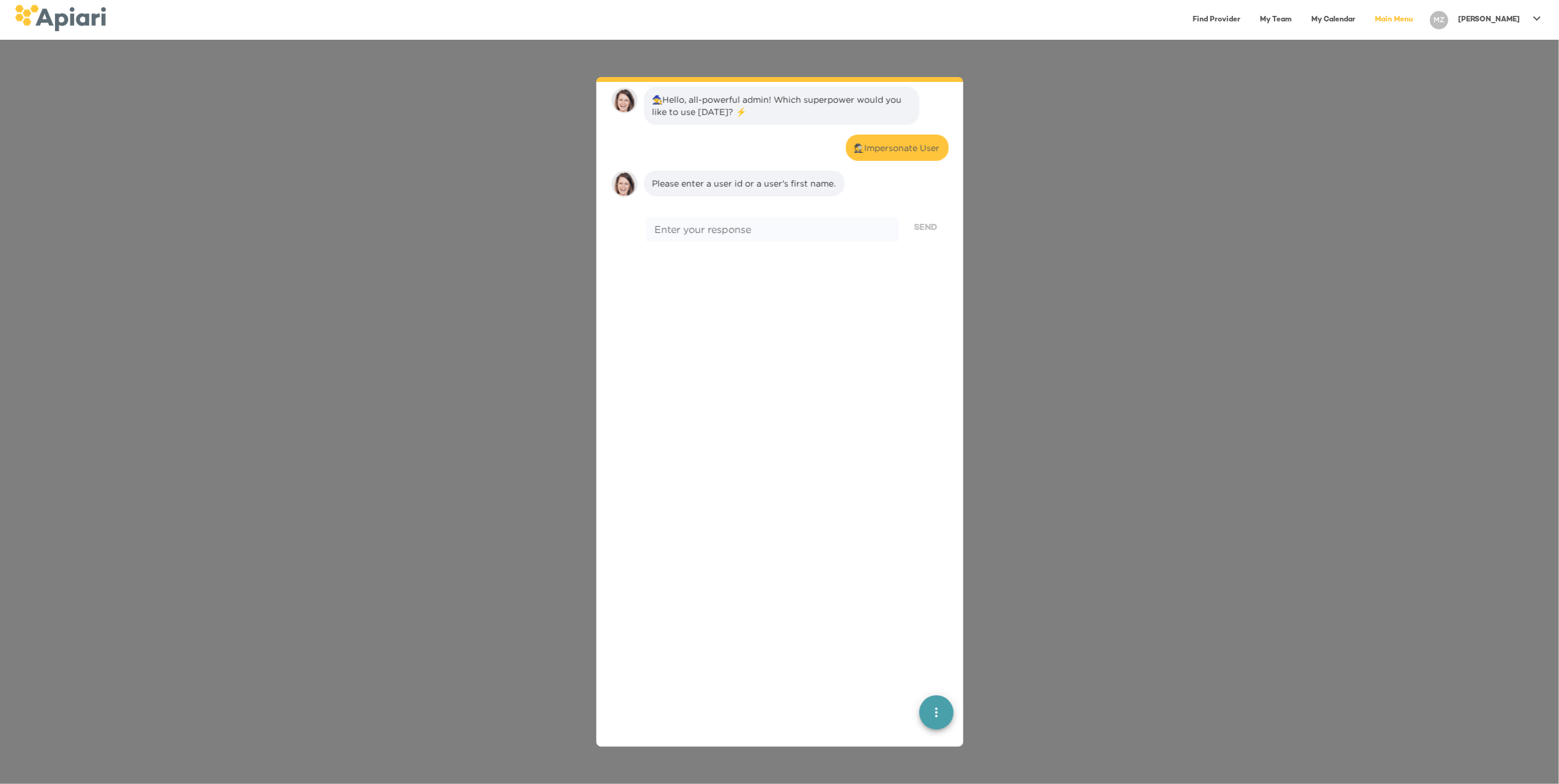
scroll to position [101, 0]
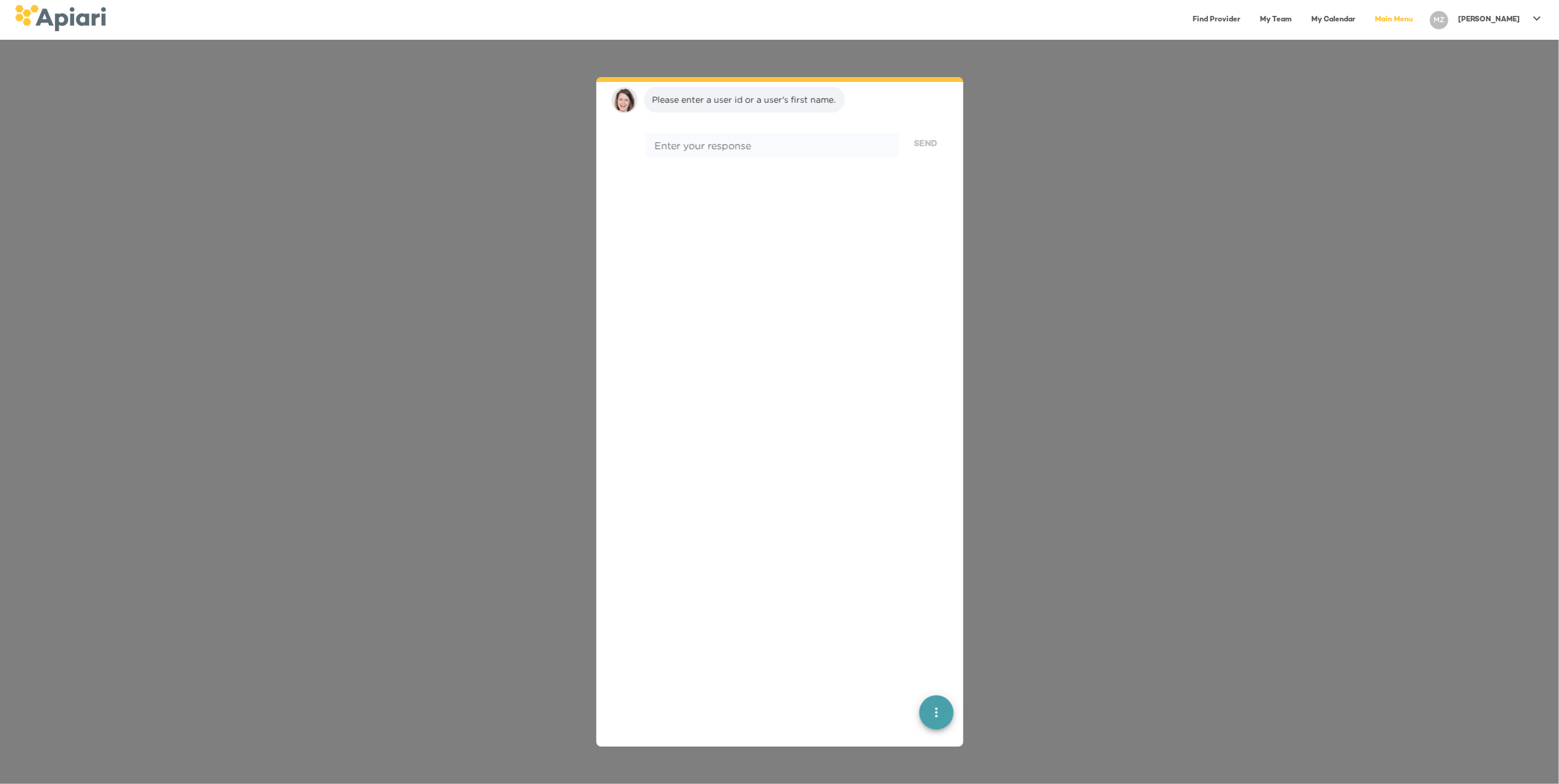
click at [709, 150] on div "* Enter your response" at bounding box center [771, 145] width 252 height 24
paste textarea "******"
type textarea "******"
click at [916, 140] on span "Send" at bounding box center [925, 144] width 23 height 16
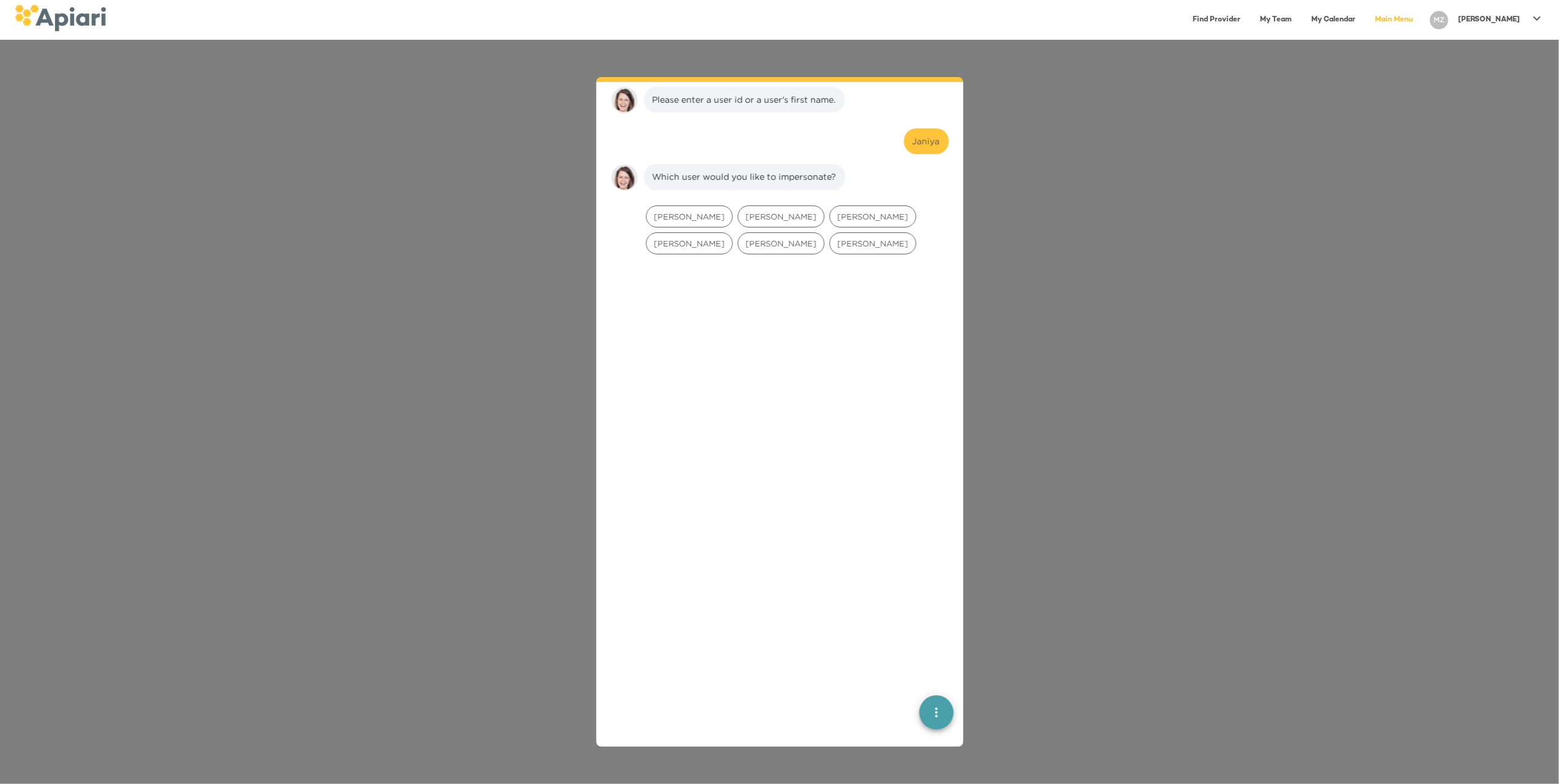
scroll to position [177, 0]
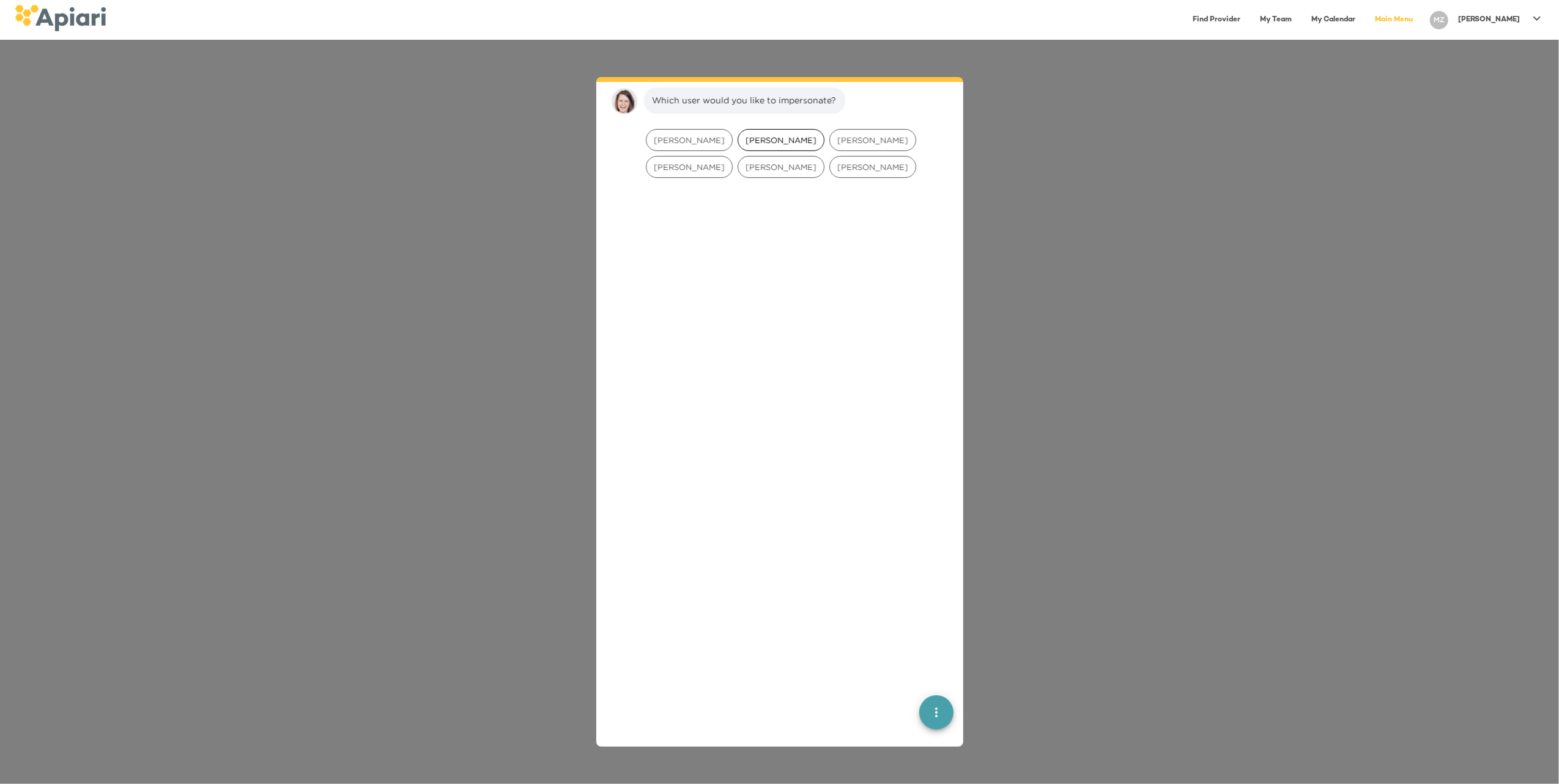
click at [750, 143] on span "[PERSON_NAME]" at bounding box center [781, 140] width 86 height 11
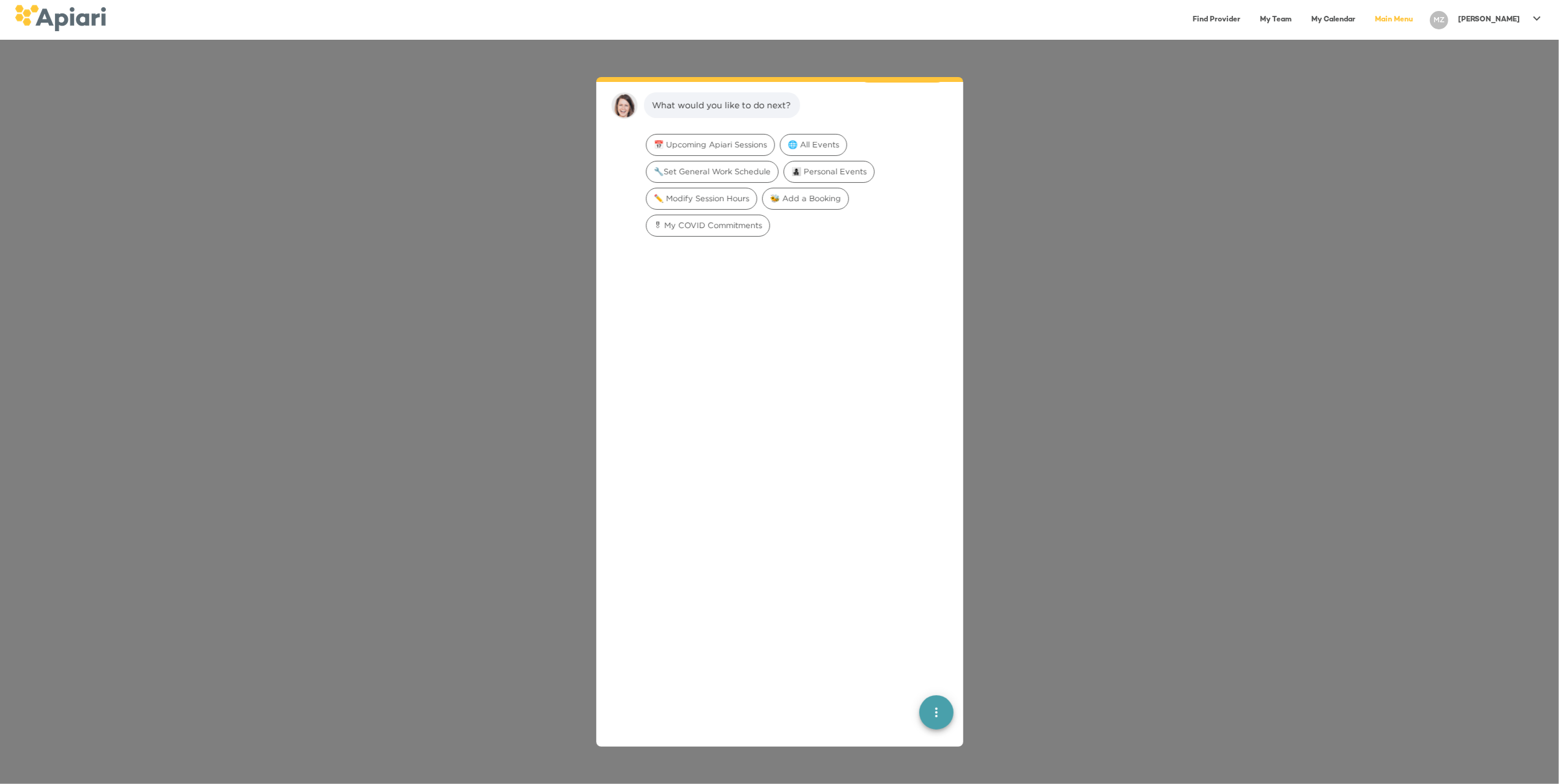
scroll to position [255, 0]
click at [747, 162] on span "🔧Set General Work Schedule" at bounding box center [712, 166] width 131 height 11
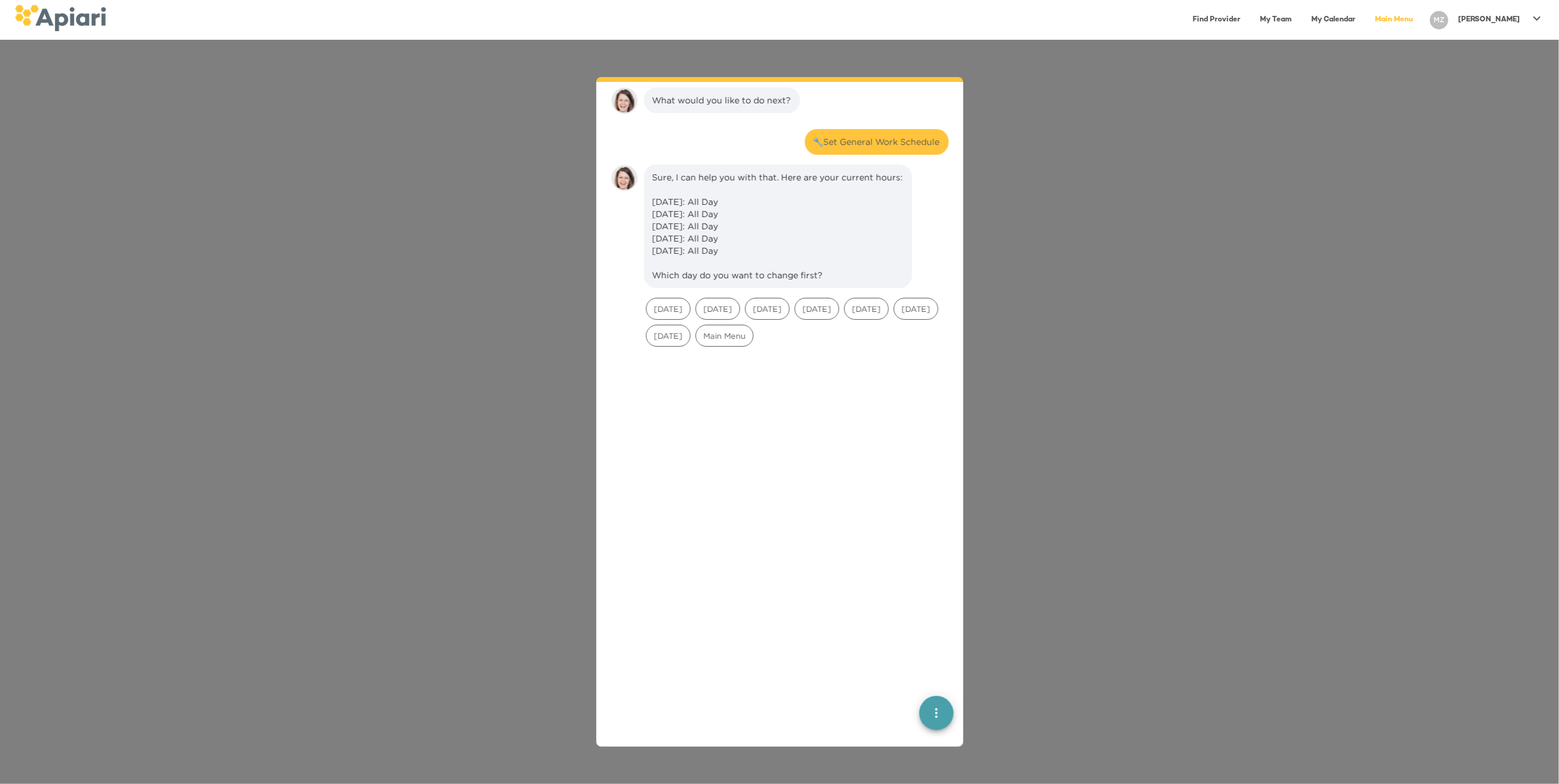
scroll to position [333, 0]
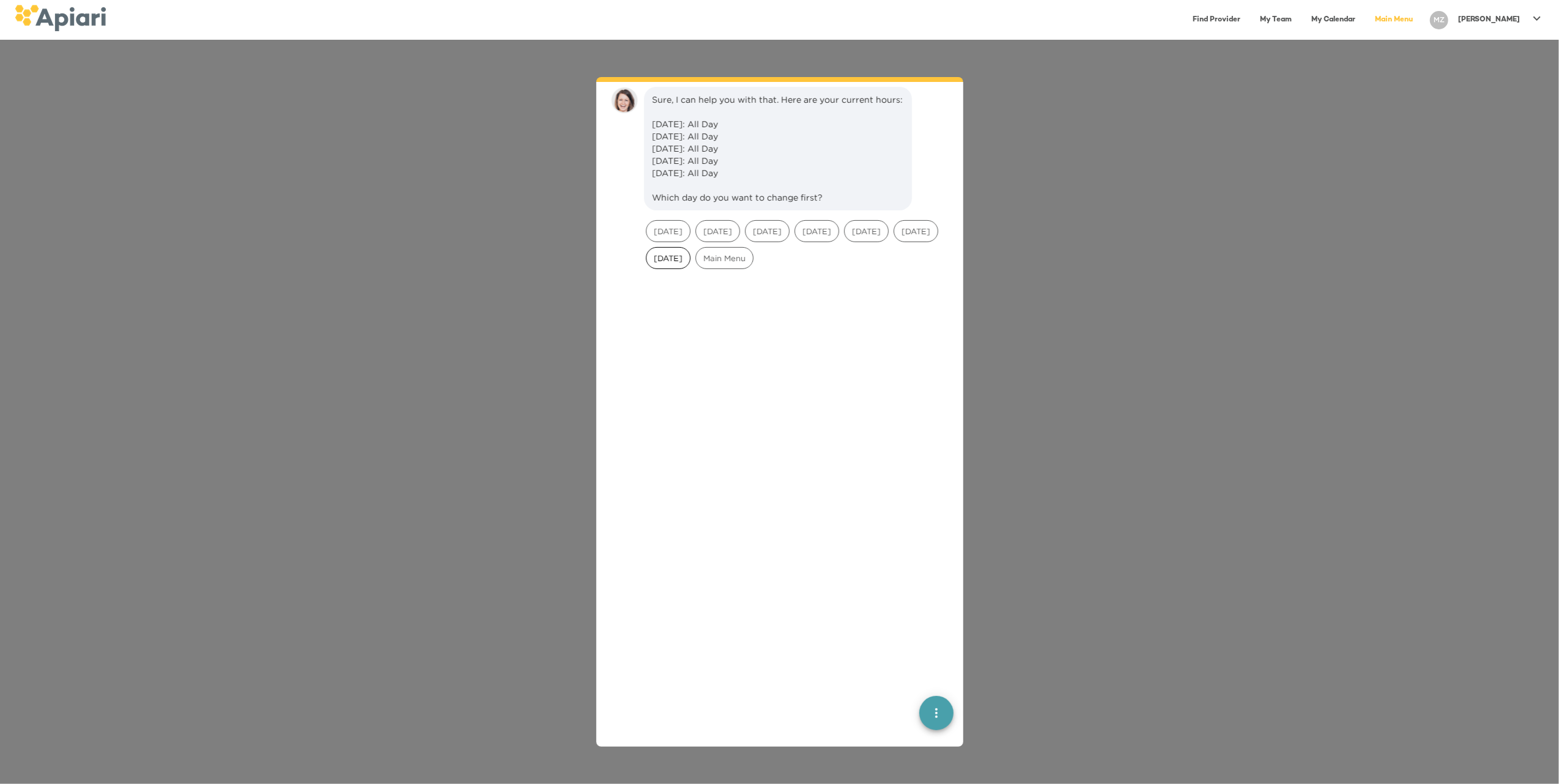
click at [690, 265] on span "[DATE]" at bounding box center [668, 258] width 43 height 11
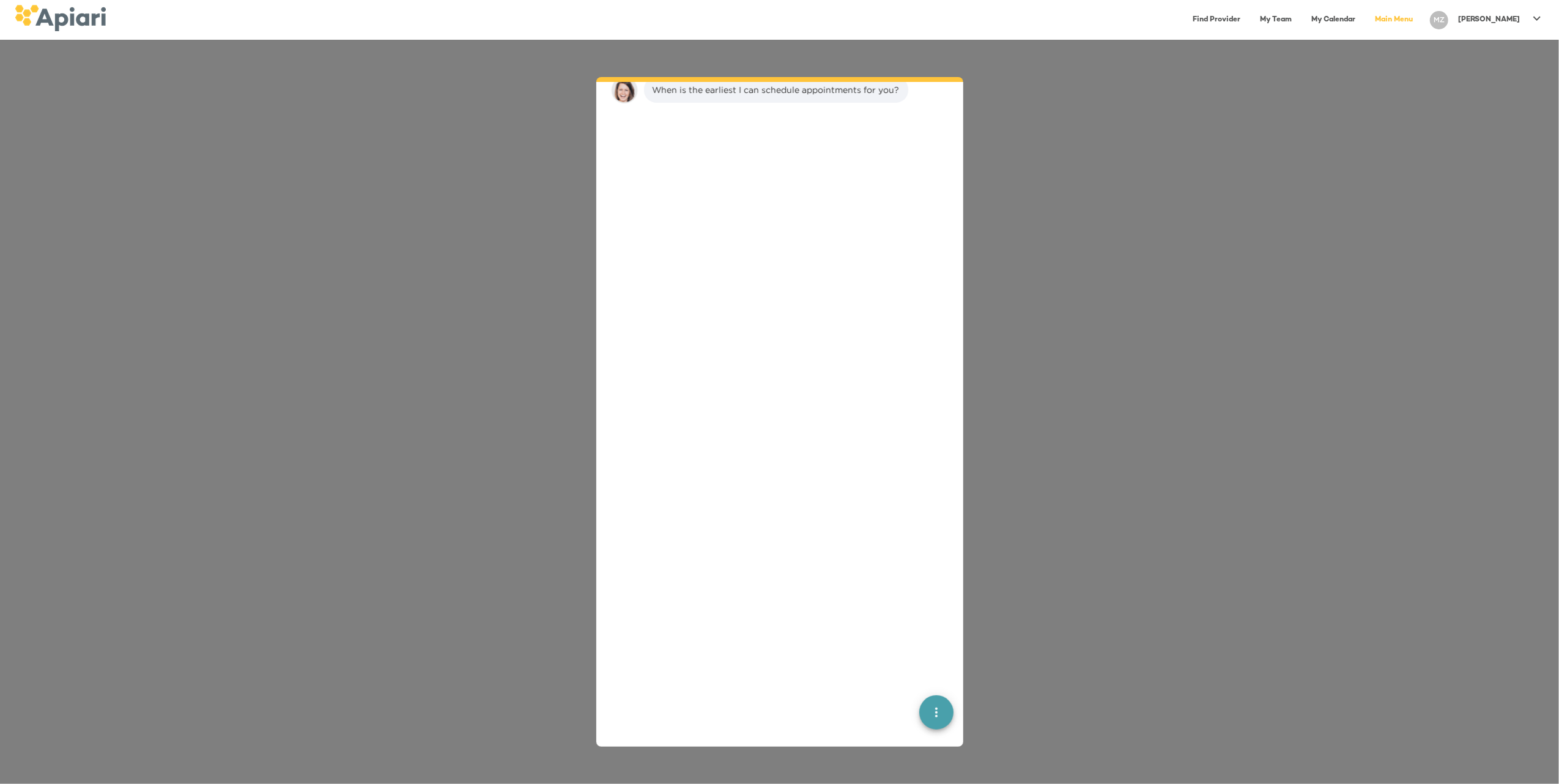
scroll to position [513, 0]
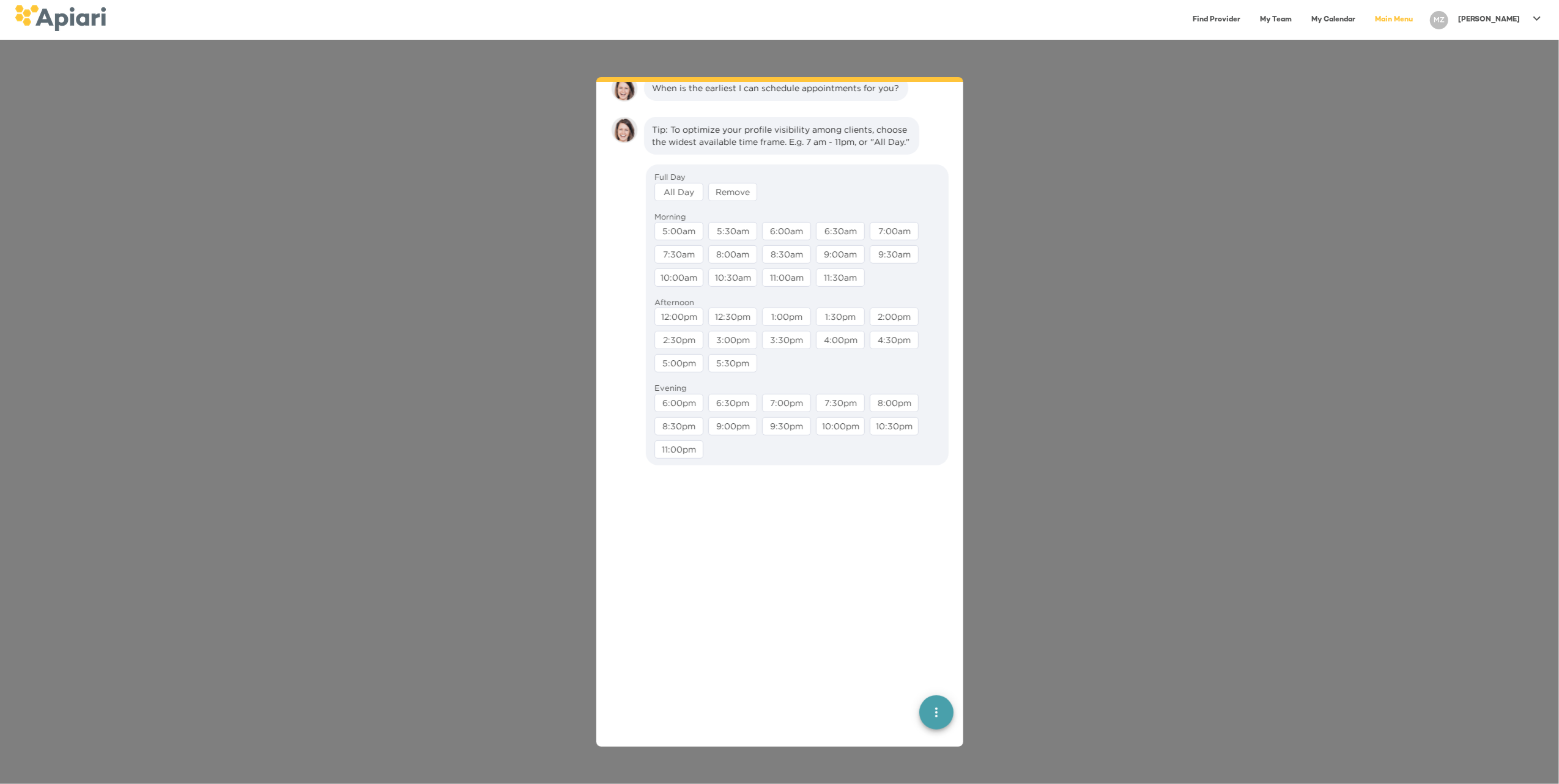
click at [687, 201] on div "All Day" at bounding box center [679, 191] width 49 height 18
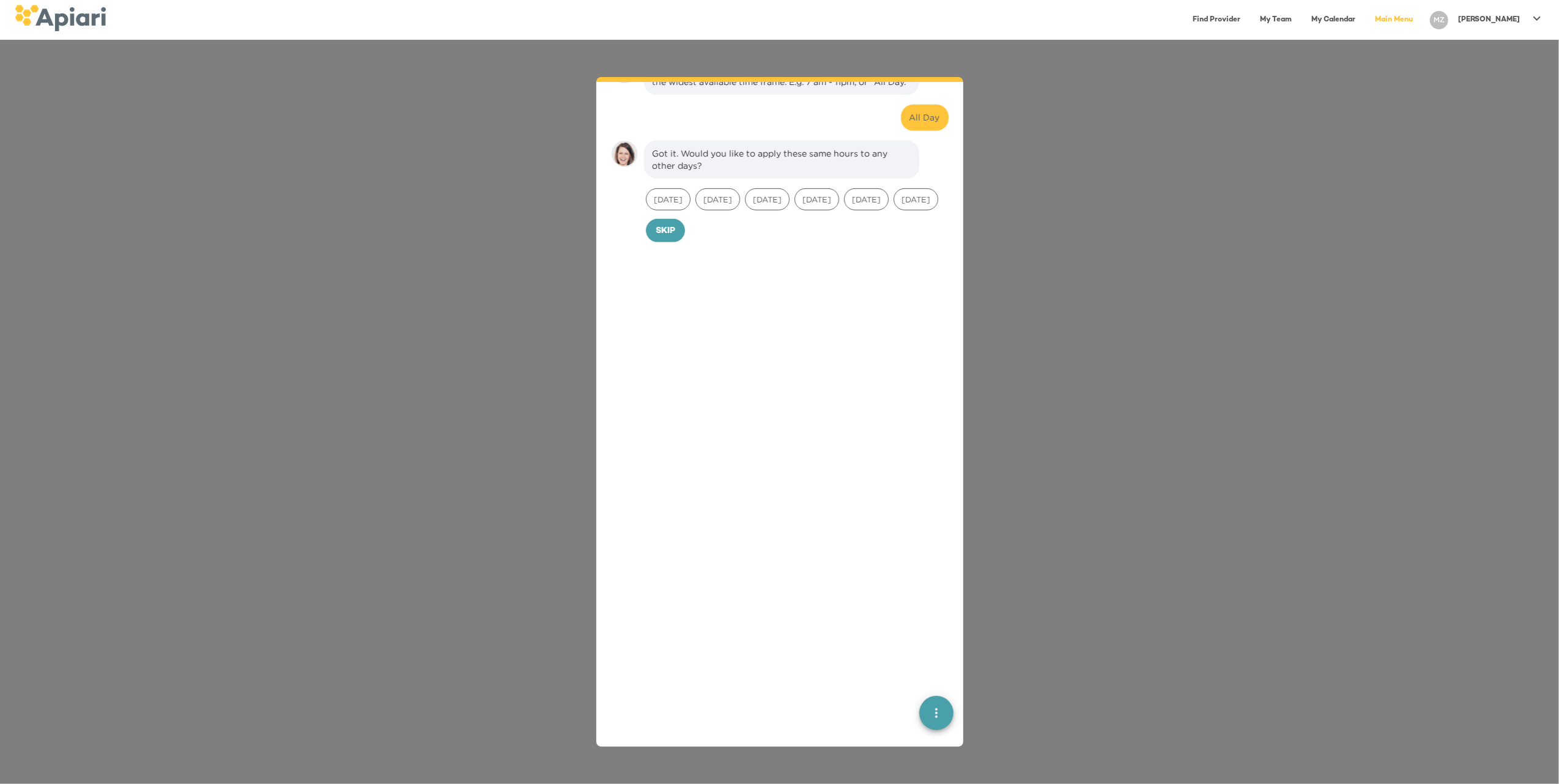
scroll to position [658, 0]
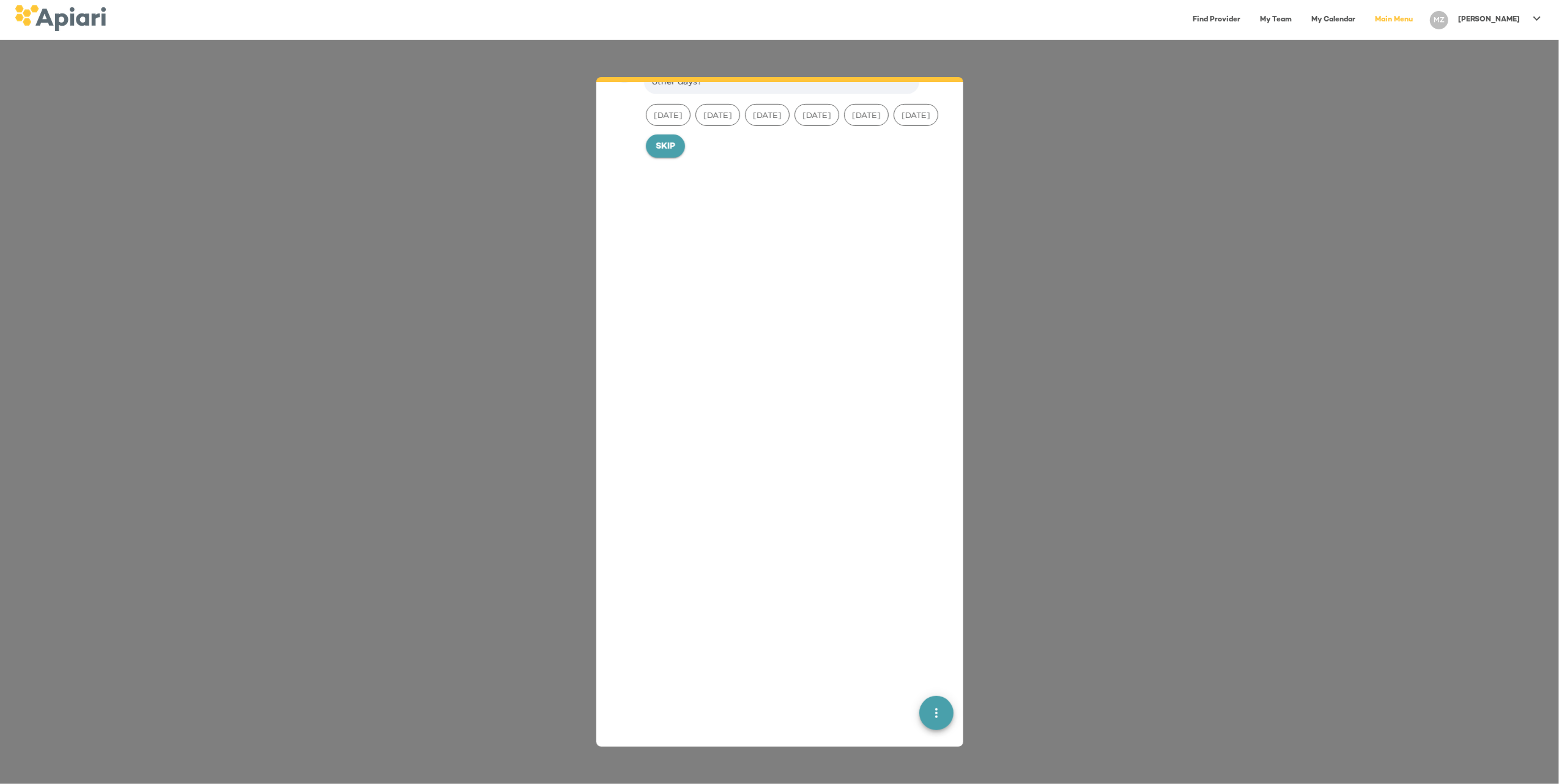
click at [671, 155] on span "Skip" at bounding box center [665, 147] width 20 height 16
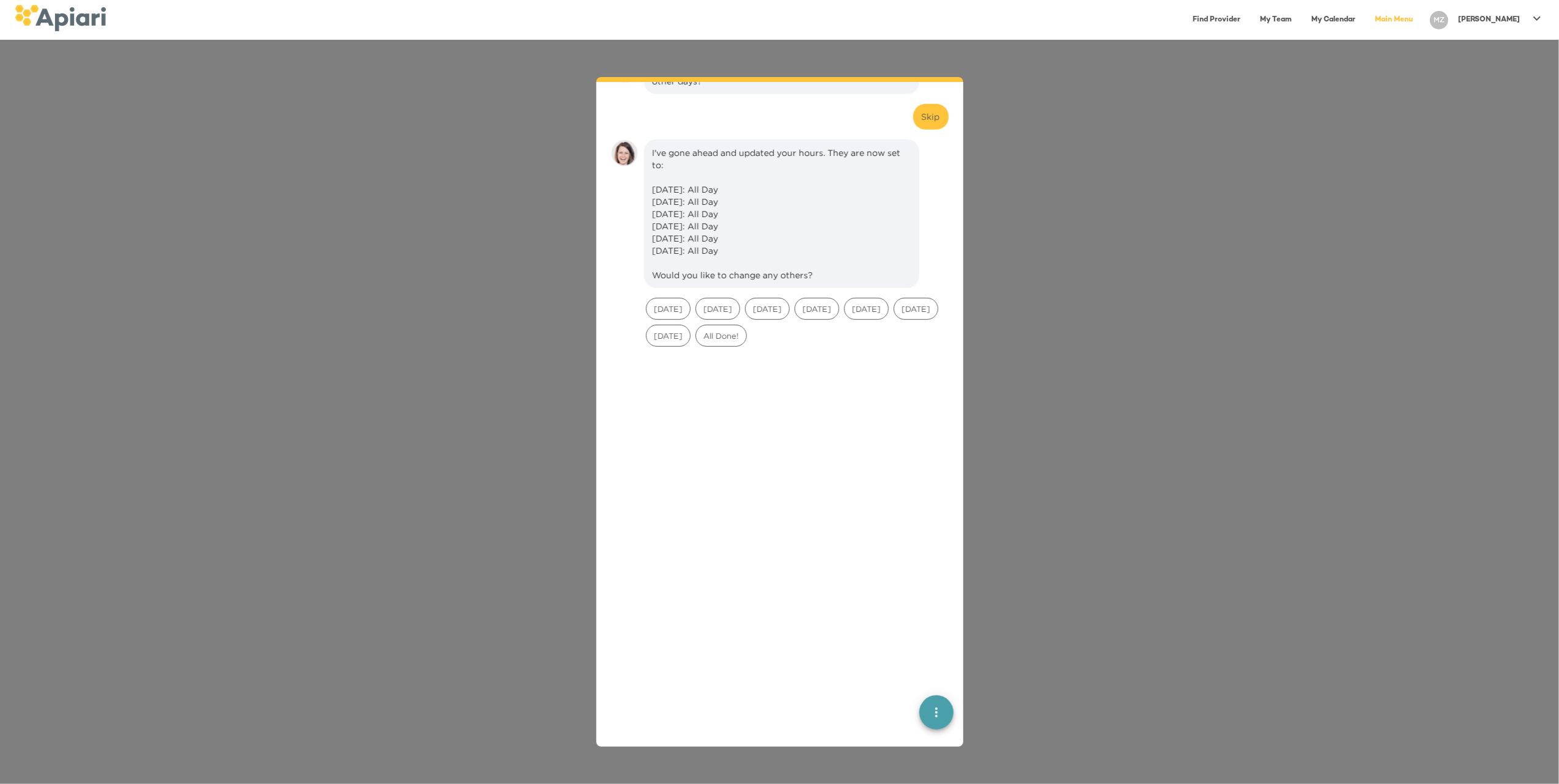
scroll to position [741, 0]
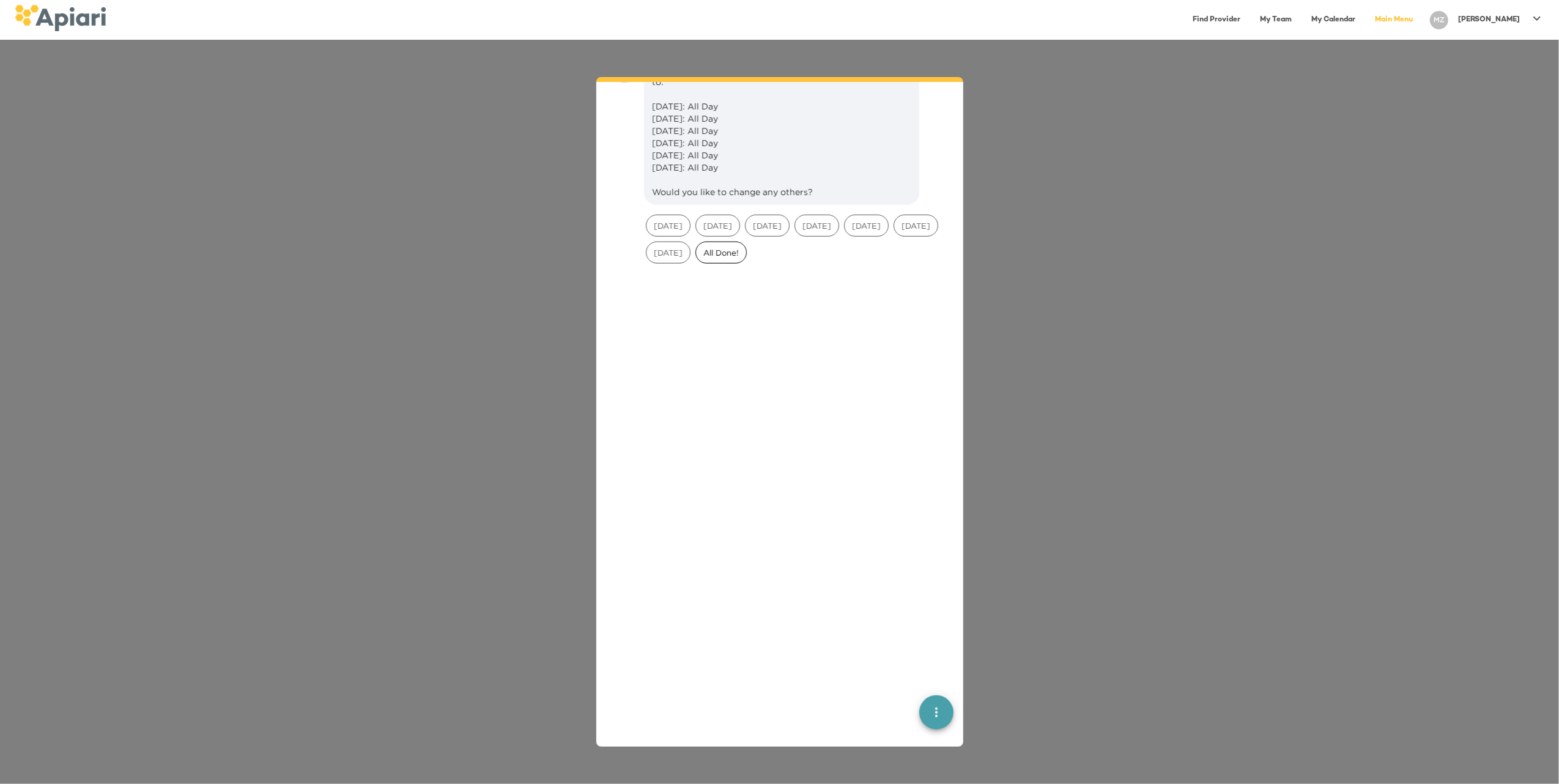
click at [746, 258] on span "All Done!" at bounding box center [721, 252] width 50 height 11
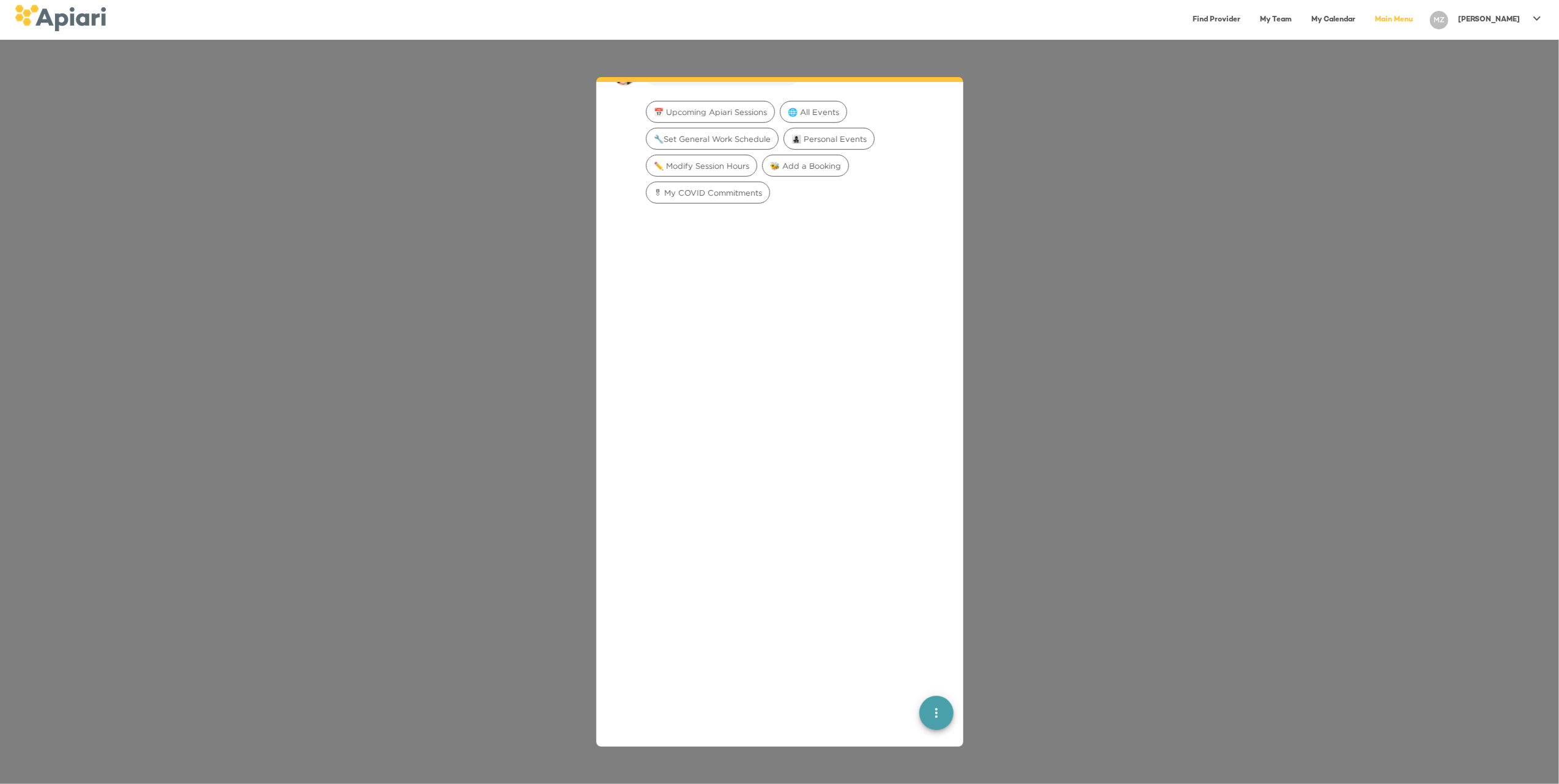
scroll to position [934, 0]
